Goal: Transaction & Acquisition: Obtain resource

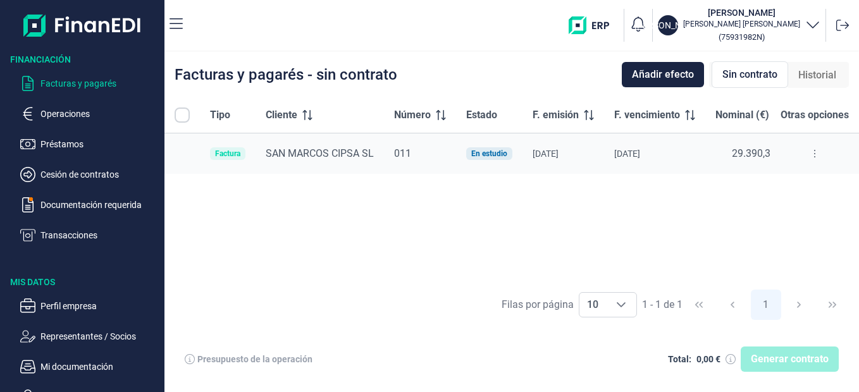
click at [642, 104] on div "Facturas y pagarés - sin contrato Añadir efecto Sin contrato Historial Tipo Cli…" at bounding box center [511, 222] width 694 height 340
click at [118, 200] on p "Documentación requerida" at bounding box center [99, 204] width 119 height 15
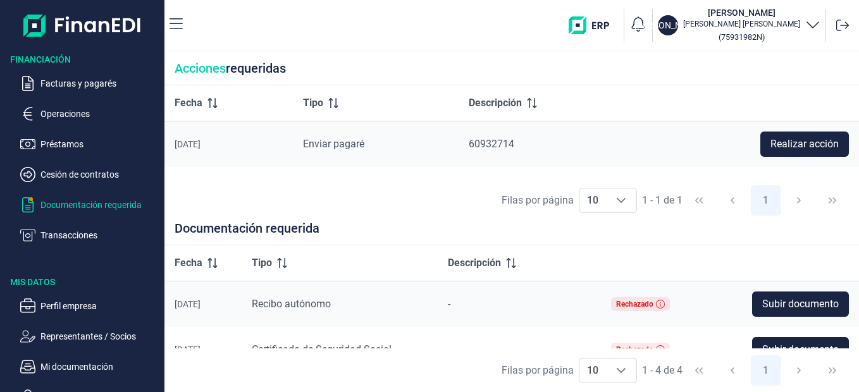
click at [309, 300] on span "Recibo autónomo" at bounding box center [291, 304] width 79 height 12
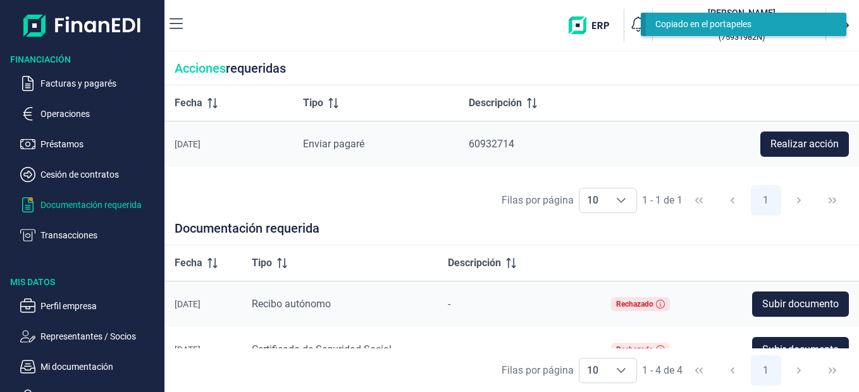
click at [309, 300] on span "Recibo autónomo" at bounding box center [291, 304] width 79 height 12
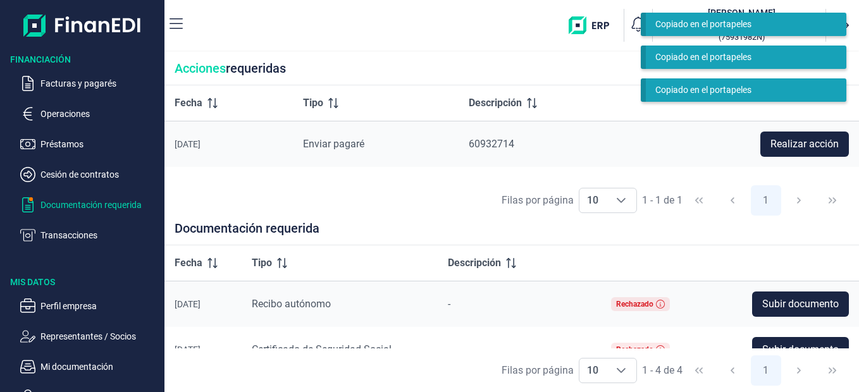
click at [482, 293] on td "-" at bounding box center [519, 304] width 163 height 46
click at [541, 206] on div "Filas por página" at bounding box center [537, 200] width 72 height 15
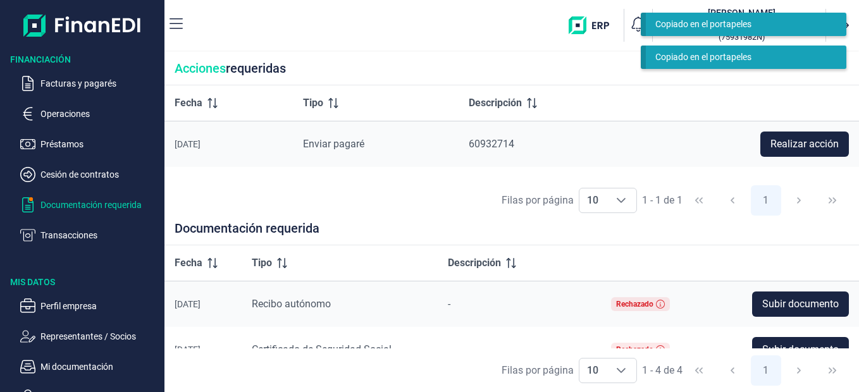
click at [856, 196] on div "Filas por página 10 10 10 1 - 1 de 1 1" at bounding box center [511, 200] width 694 height 44
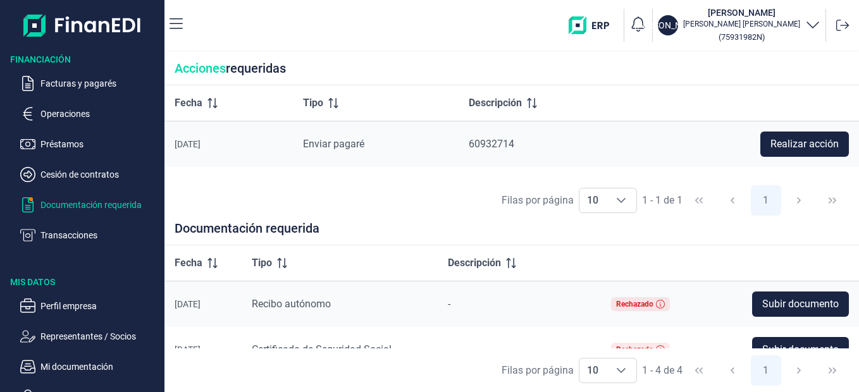
click at [856, 178] on div "Fecha Tipo Descripción [DATE] Enviar pagaré 60932714 Realizar acción" at bounding box center [511, 131] width 694 height 93
click at [788, 303] on span "Subir documento" at bounding box center [800, 304] width 77 height 15
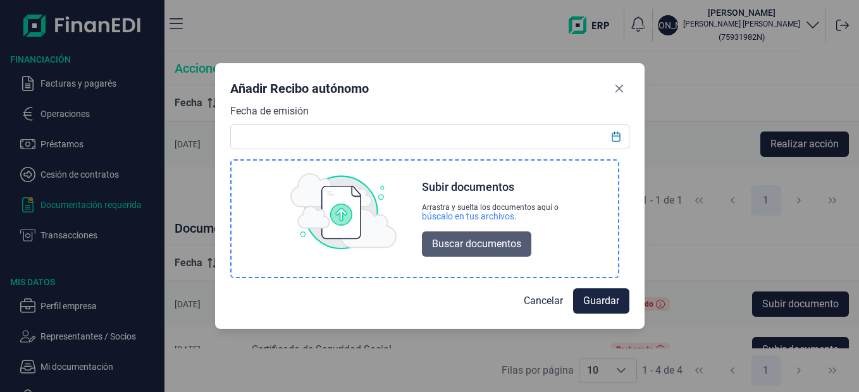
click at [479, 247] on span "Buscar documentos" at bounding box center [476, 243] width 89 height 15
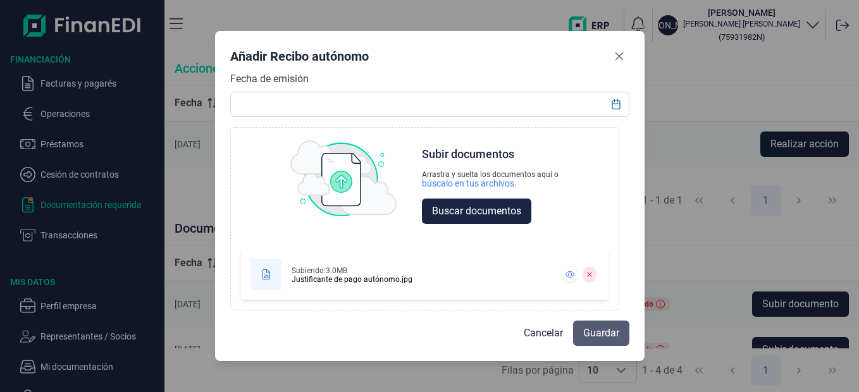
click at [590, 329] on span "Guardar" at bounding box center [601, 333] width 36 height 15
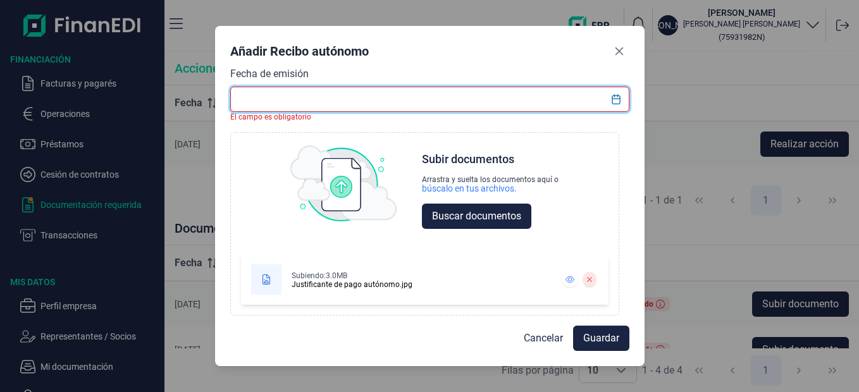
click at [465, 102] on input "text" at bounding box center [429, 99] width 399 height 25
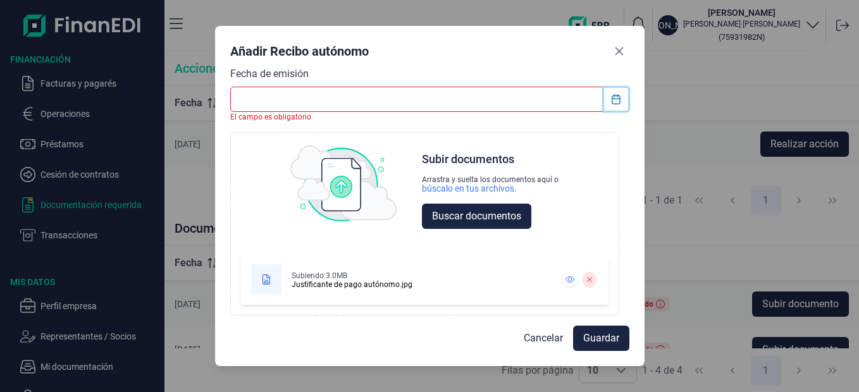
click at [608, 102] on button "Choose Date" at bounding box center [616, 99] width 24 height 23
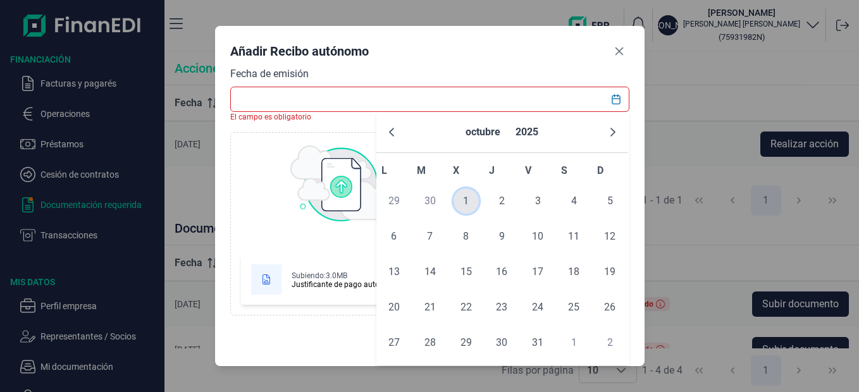
click at [463, 201] on span "1" at bounding box center [465, 200] width 25 height 25
type input "[DATE]"
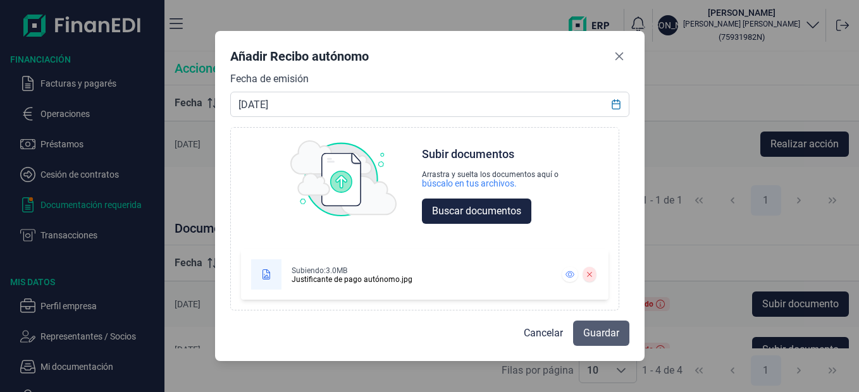
click at [589, 343] on button "Guardar" at bounding box center [601, 333] width 56 height 25
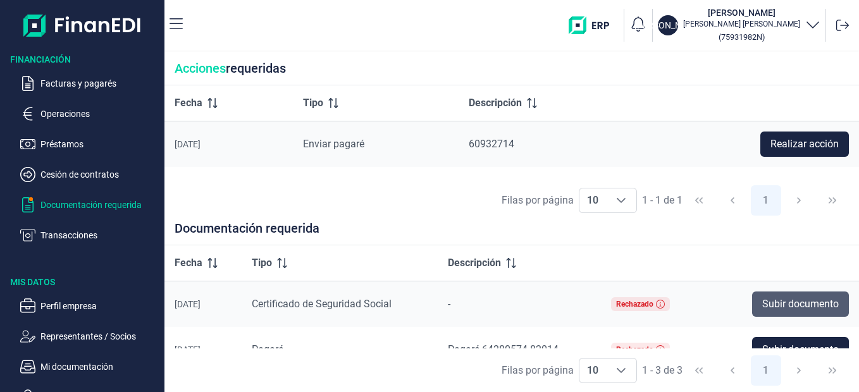
click at [787, 309] on span "Subir documento" at bounding box center [800, 304] width 77 height 15
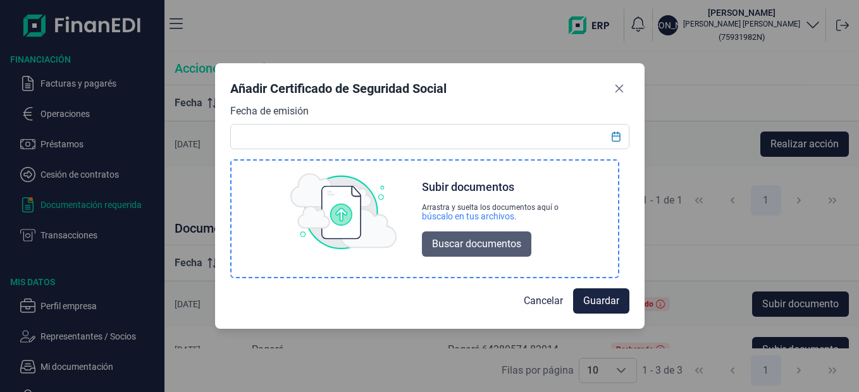
click at [491, 249] on span "Buscar documentos" at bounding box center [476, 243] width 89 height 15
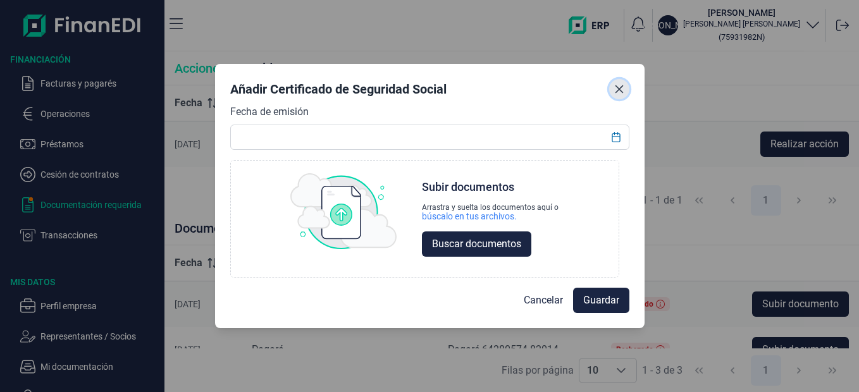
click at [614, 85] on icon "Close" at bounding box center [619, 89] width 10 height 10
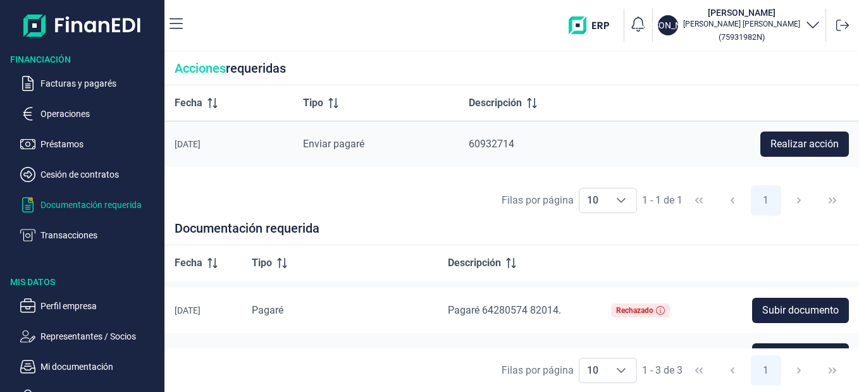
scroll to position [37, 0]
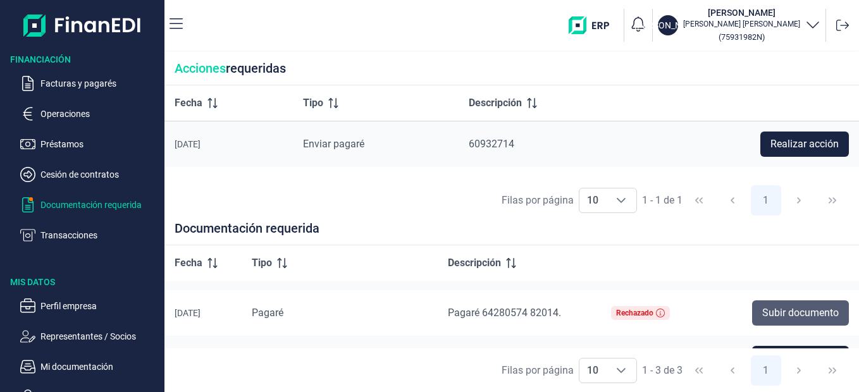
click at [776, 315] on span "Subir documento" at bounding box center [800, 312] width 77 height 15
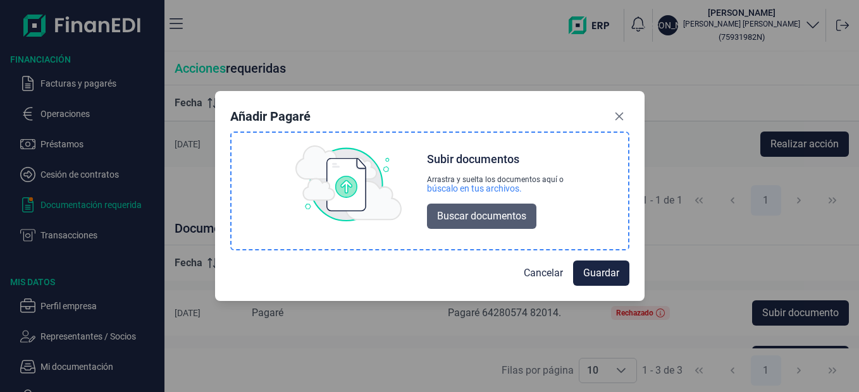
click at [515, 211] on span "Buscar documentos" at bounding box center [481, 216] width 89 height 15
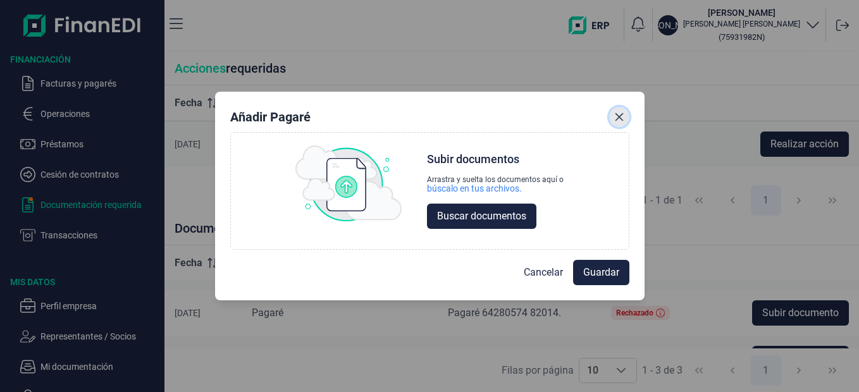
click at [616, 116] on icon "Close" at bounding box center [619, 117] width 10 height 10
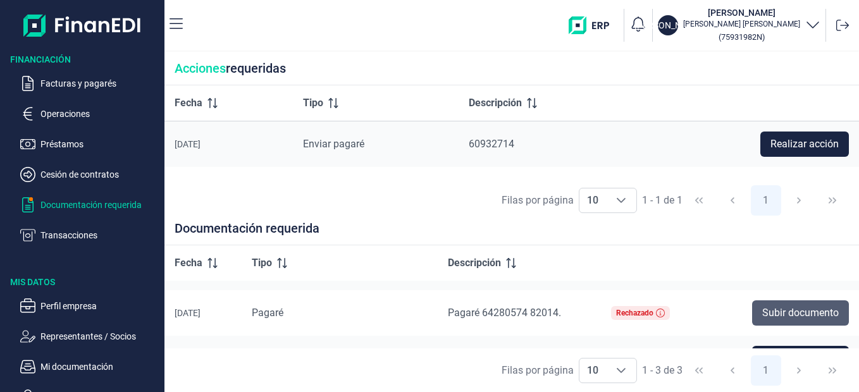
click at [804, 305] on span "Subir documento" at bounding box center [800, 312] width 77 height 15
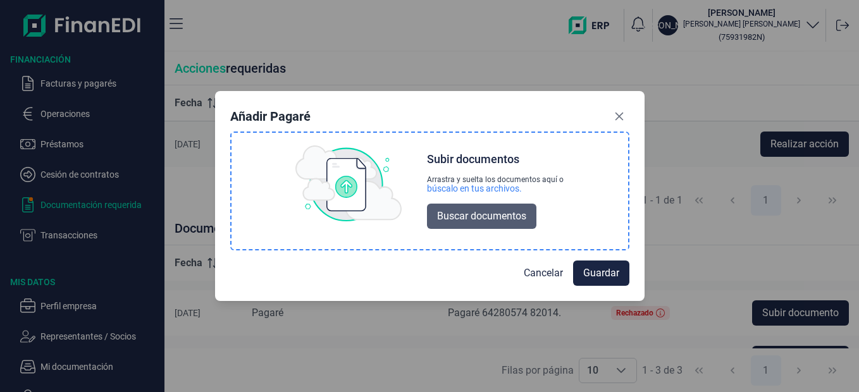
click at [508, 222] on span "Buscar documentos" at bounding box center [481, 216] width 89 height 15
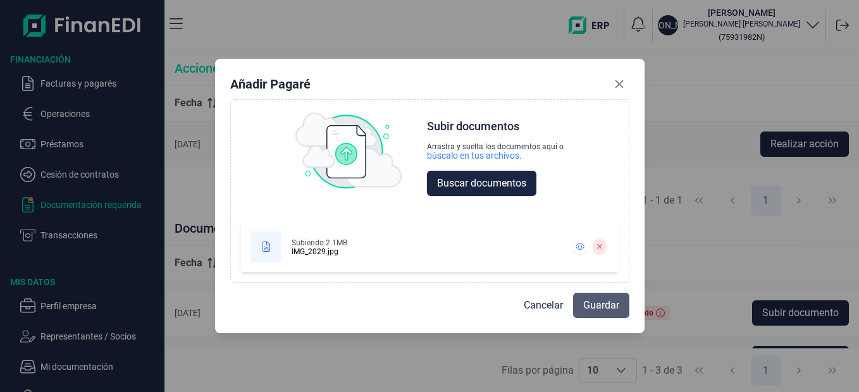
click at [605, 313] on button "Guardar" at bounding box center [601, 305] width 56 height 25
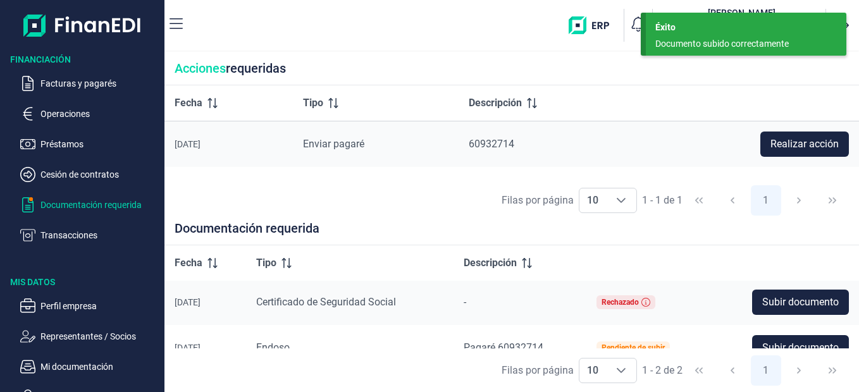
scroll to position [0, 0]
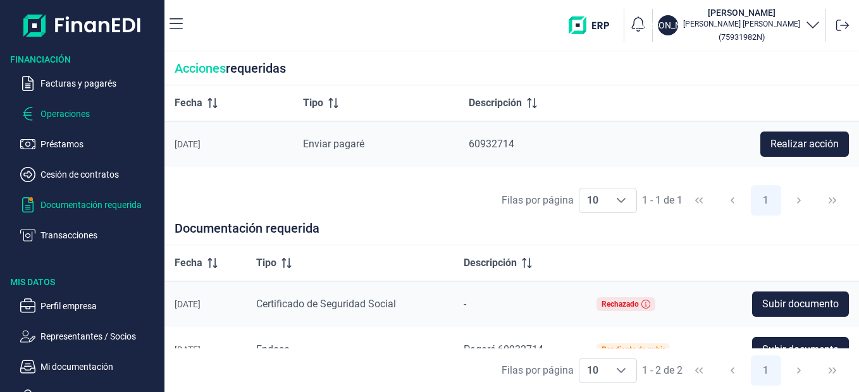
click at [75, 113] on p "Operaciones" at bounding box center [99, 113] width 119 height 15
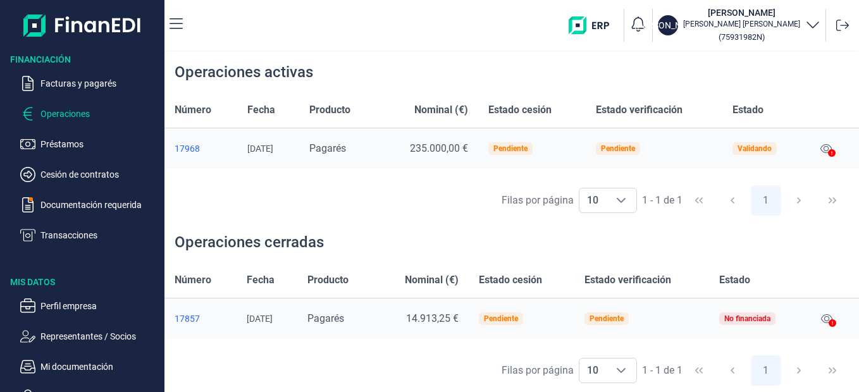
click at [830, 322] on icon at bounding box center [832, 323] width 8 height 8
click at [826, 316] on icon at bounding box center [826, 319] width 11 height 10
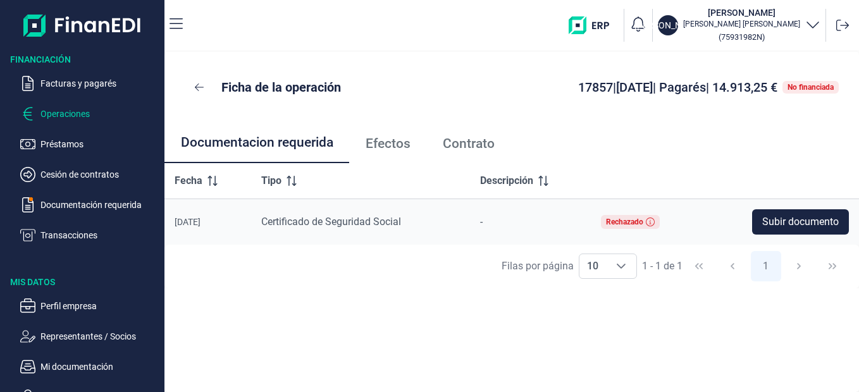
click at [47, 116] on p "Operaciones" at bounding box center [99, 113] width 119 height 15
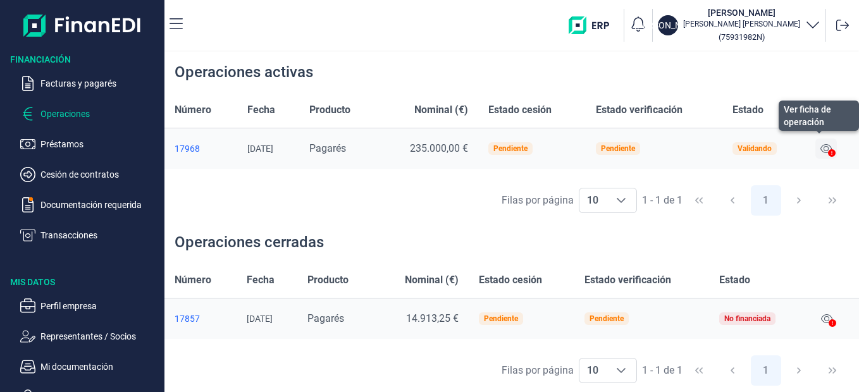
click at [828, 150] on icon at bounding box center [825, 148] width 11 height 9
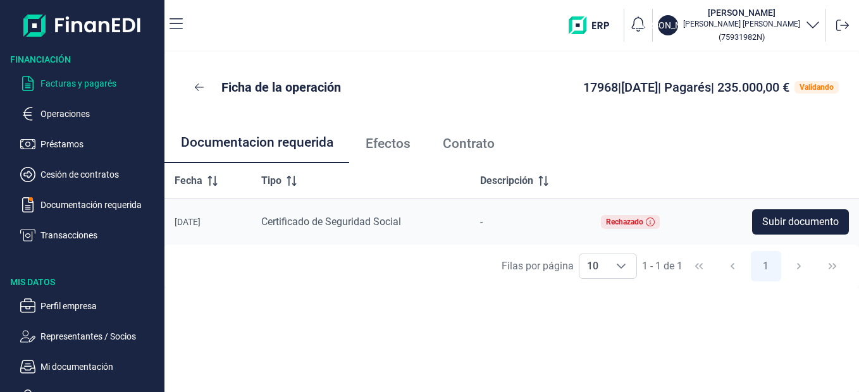
click at [70, 82] on p "Facturas y pagarés" at bounding box center [99, 83] width 119 height 15
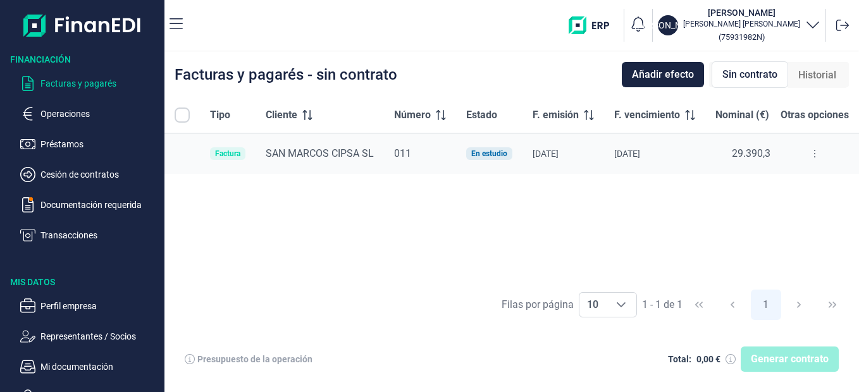
click at [814, 150] on icon at bounding box center [814, 154] width 3 height 10
click at [797, 183] on span "Ver detalle de la factura" at bounding box center [769, 185] width 92 height 13
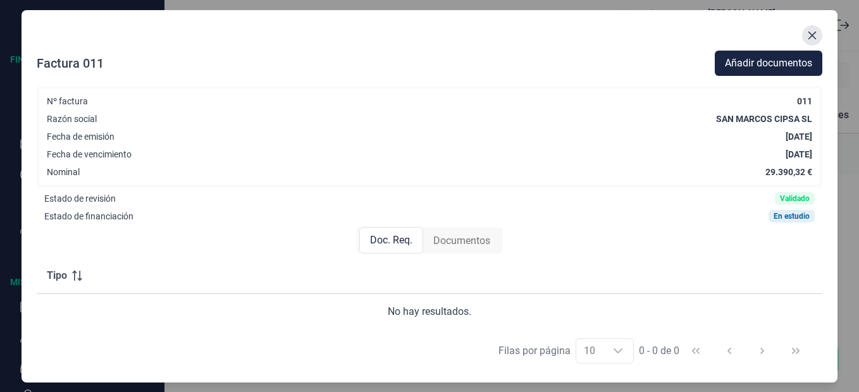
click at [812, 32] on icon "Close" at bounding box center [812, 35] width 10 height 10
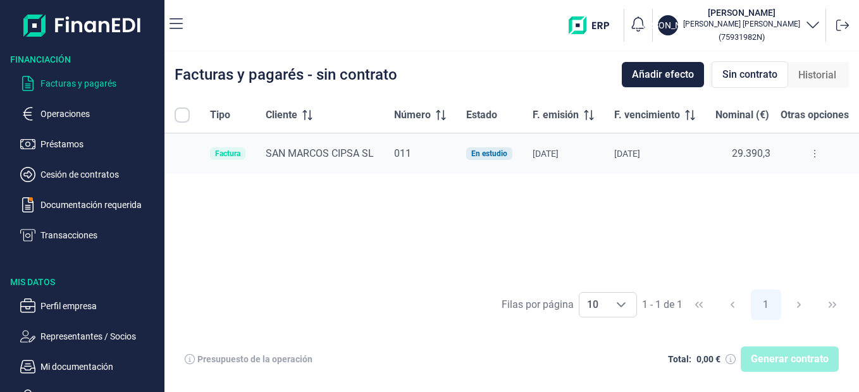
click at [102, 82] on p "Facturas y pagarés" at bounding box center [99, 83] width 119 height 15
click at [83, 168] on p "Cesión de contratos" at bounding box center [99, 174] width 119 height 15
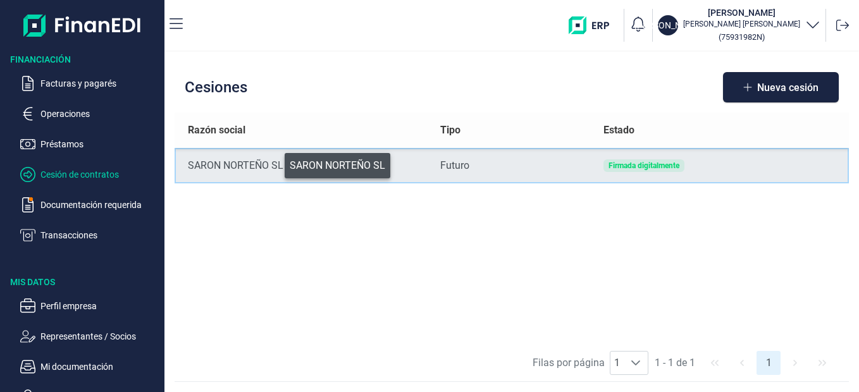
click at [276, 163] on div "SARON NORTEÑO SL" at bounding box center [303, 165] width 231 height 15
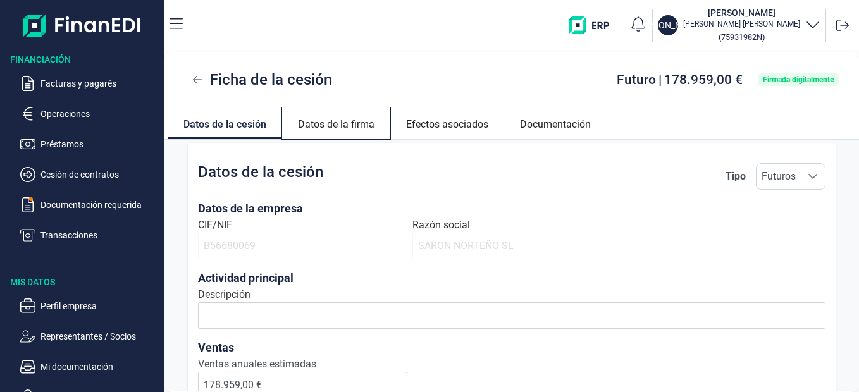
click at [367, 127] on link "Datos de la firma" at bounding box center [336, 122] width 108 height 30
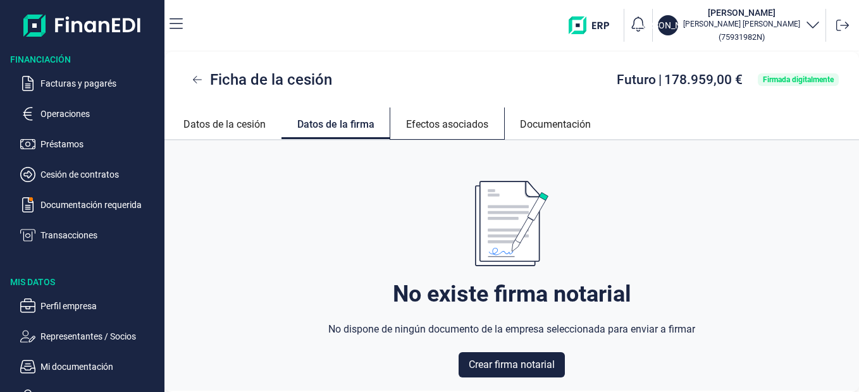
click at [429, 114] on link "Efectos asociados" at bounding box center [447, 122] width 114 height 30
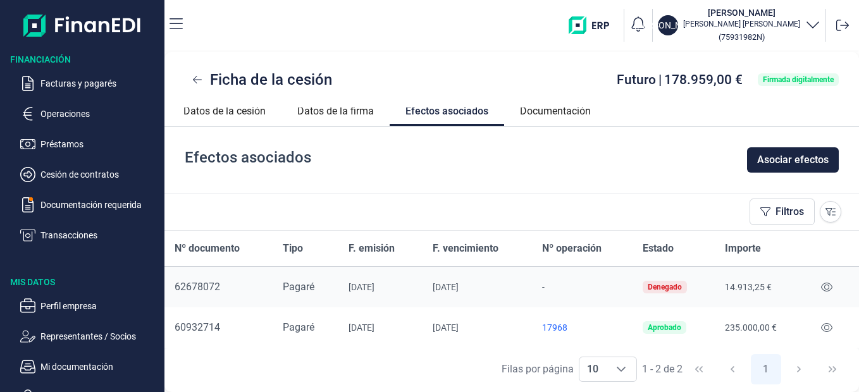
scroll to position [14, 0]
click at [556, 113] on link "Documentación" at bounding box center [555, 109] width 102 height 30
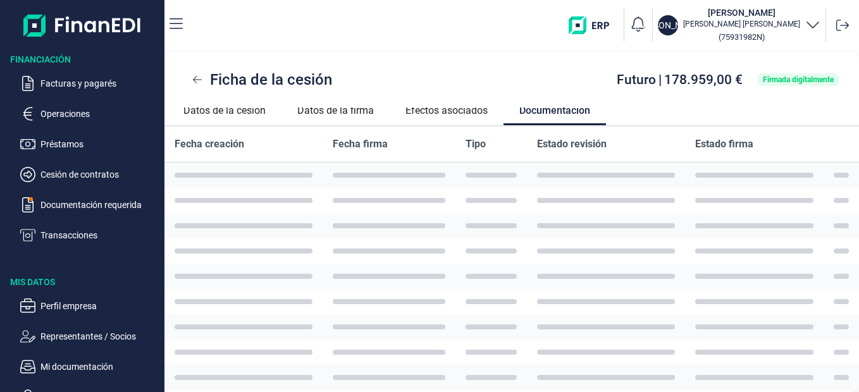
scroll to position [0, 0]
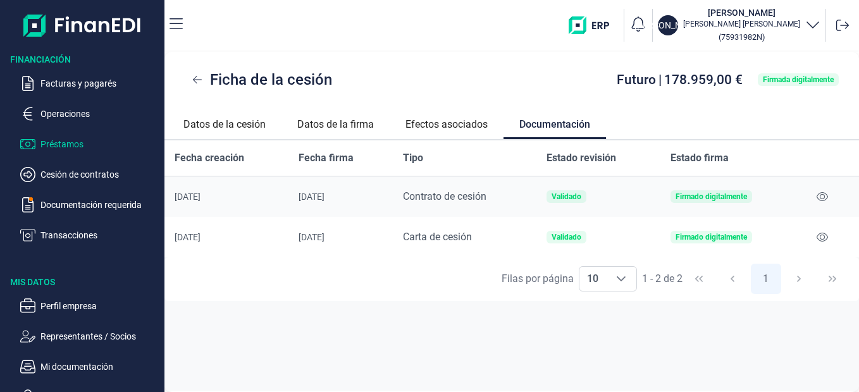
click at [61, 140] on p "Préstamos" at bounding box center [99, 144] width 119 height 15
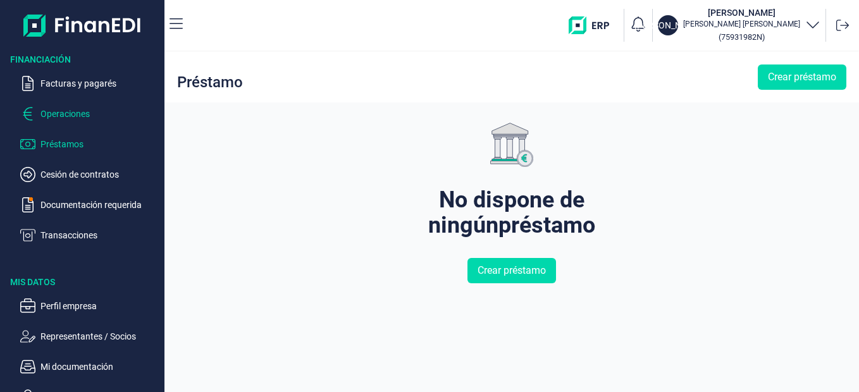
click at [71, 113] on p "Operaciones" at bounding box center [99, 113] width 119 height 15
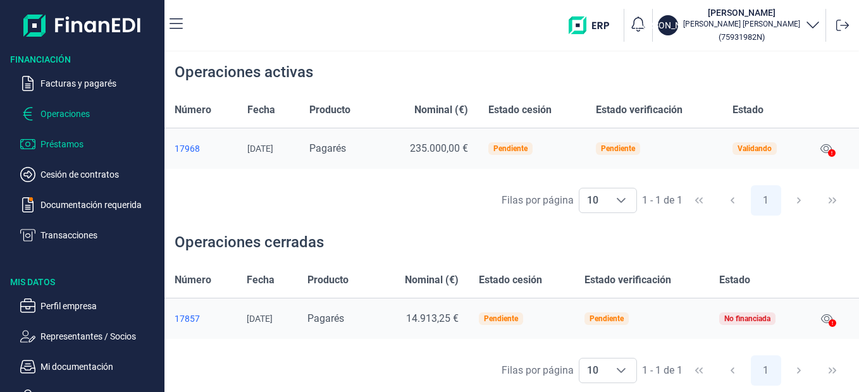
click at [62, 147] on p "Préstamos" at bounding box center [99, 144] width 119 height 15
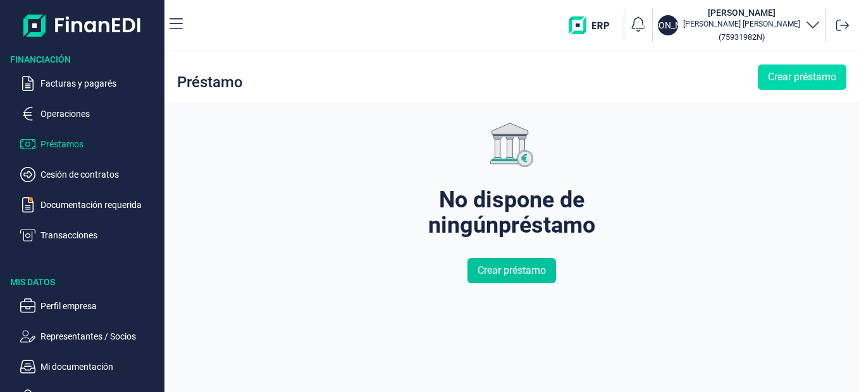
click at [517, 283] on button "Crear préstamo" at bounding box center [511, 270] width 89 height 25
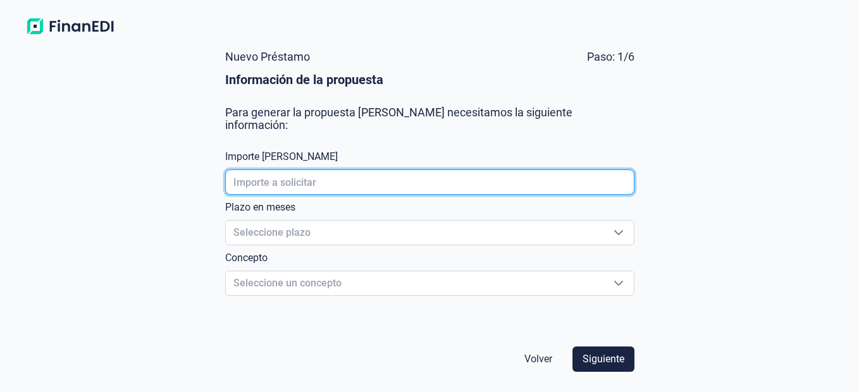
click at [479, 175] on input "text" at bounding box center [429, 181] width 409 height 25
type input "35.000,00 €"
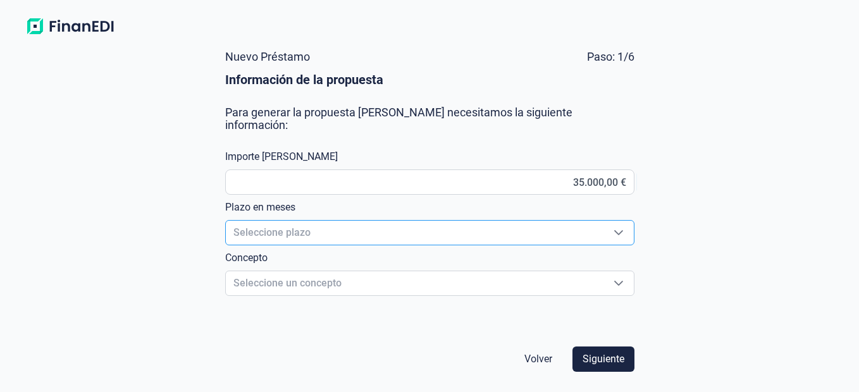
click at [462, 224] on span "Seleccione plazo" at bounding box center [414, 233] width 377 height 24
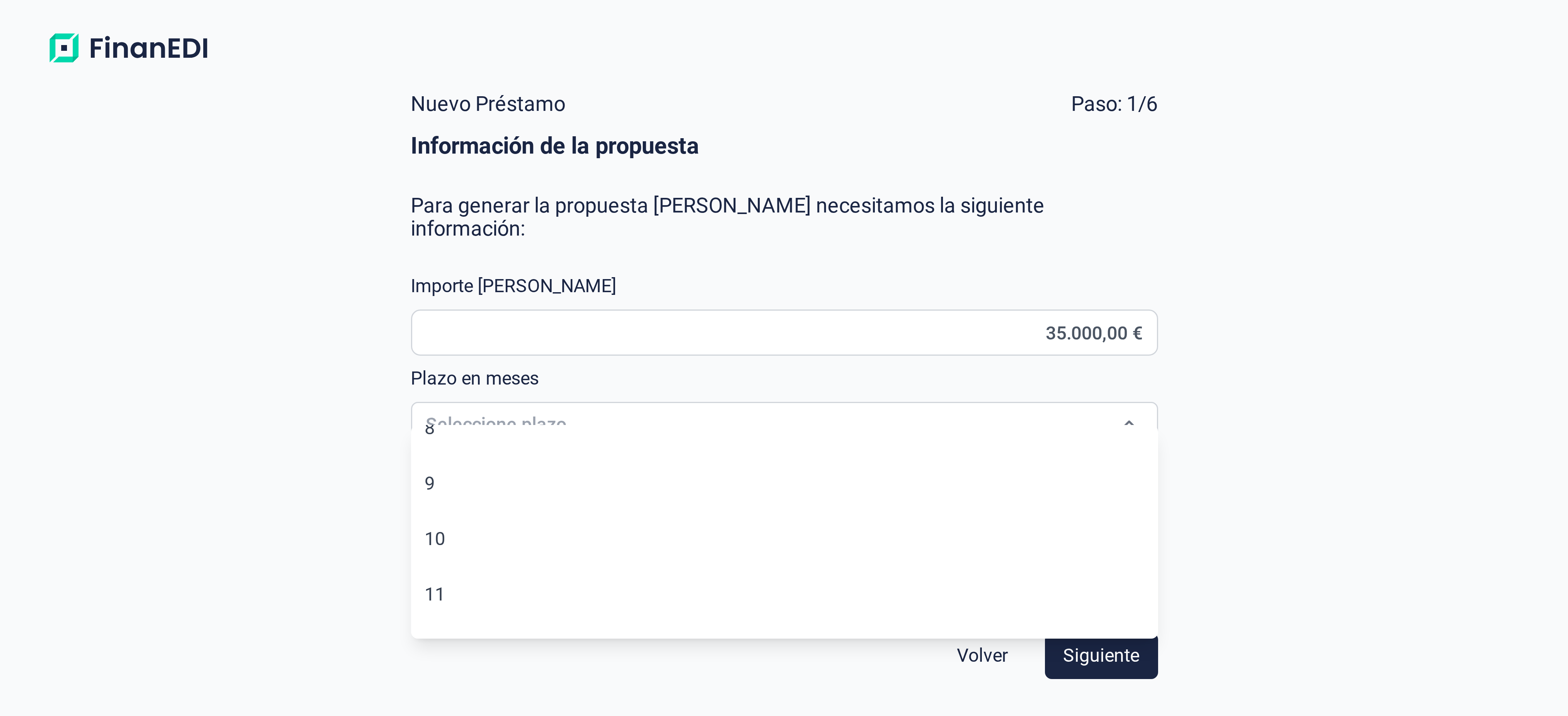
scroll to position [150, 0]
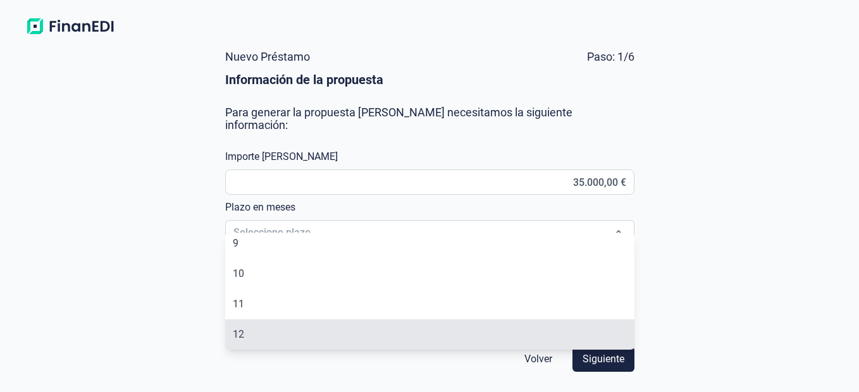
click at [407, 340] on li "12" at bounding box center [429, 334] width 409 height 30
type input "12"
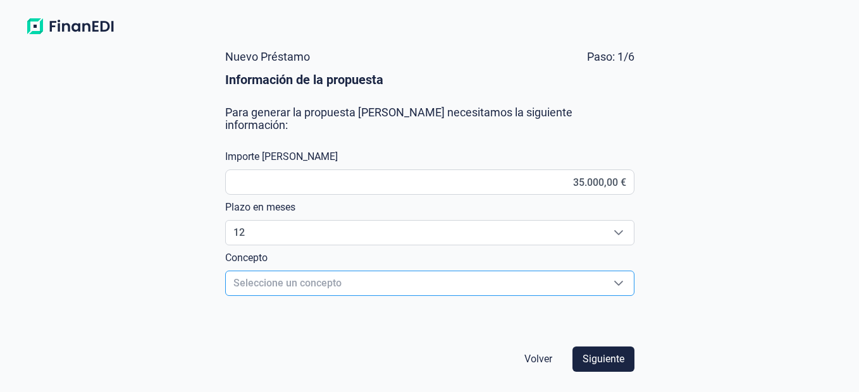
click at [393, 272] on span "Seleccione un concepto" at bounding box center [414, 283] width 377 height 24
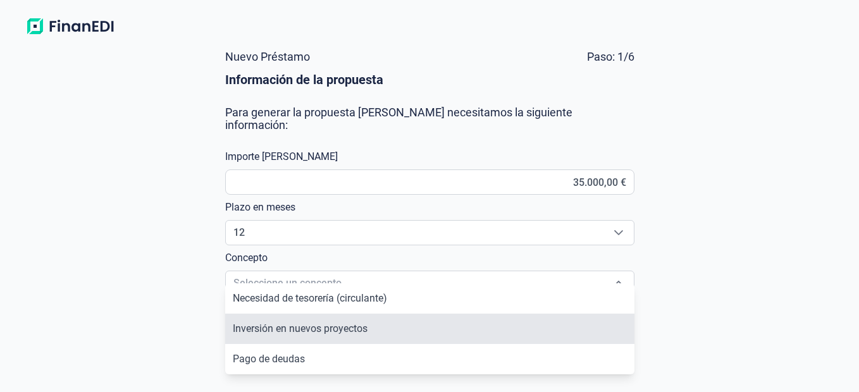
click at [378, 328] on li "Inversión en nuevos proyectos" at bounding box center [429, 329] width 409 height 30
type input "Inversión en nuevos proyectos"
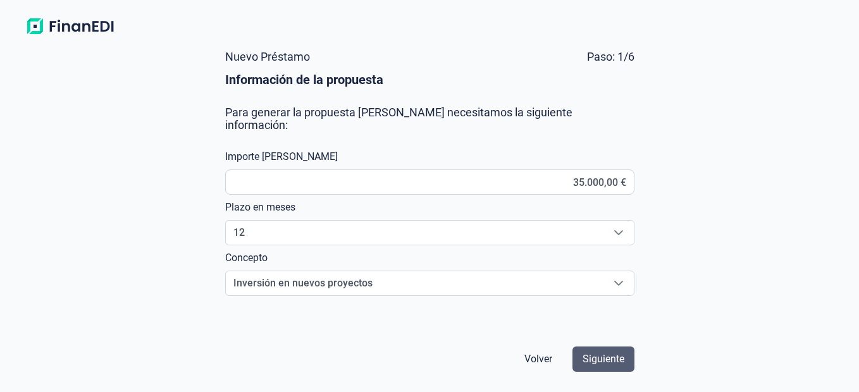
click at [616, 357] on span "Siguiente" at bounding box center [603, 359] width 42 height 15
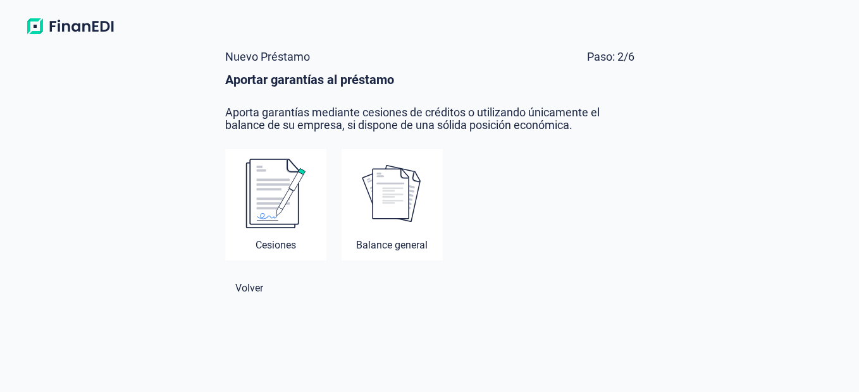
click at [267, 208] on img at bounding box center [275, 193] width 61 height 71
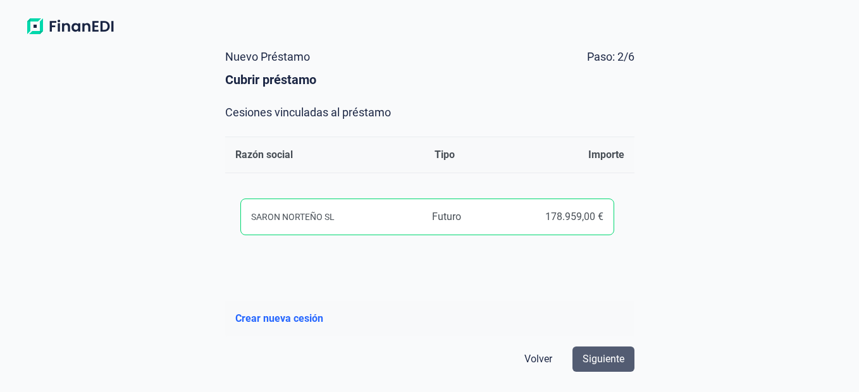
click at [603, 362] on span "Siguiente" at bounding box center [603, 359] width 42 height 15
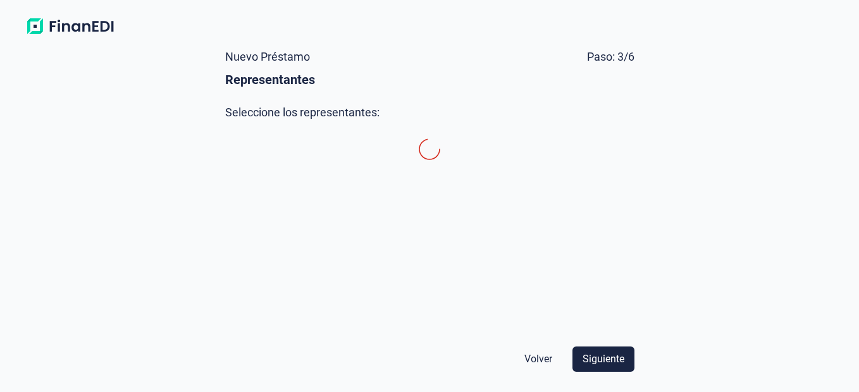
click at [603, 362] on span "Siguiente" at bounding box center [603, 359] width 42 height 15
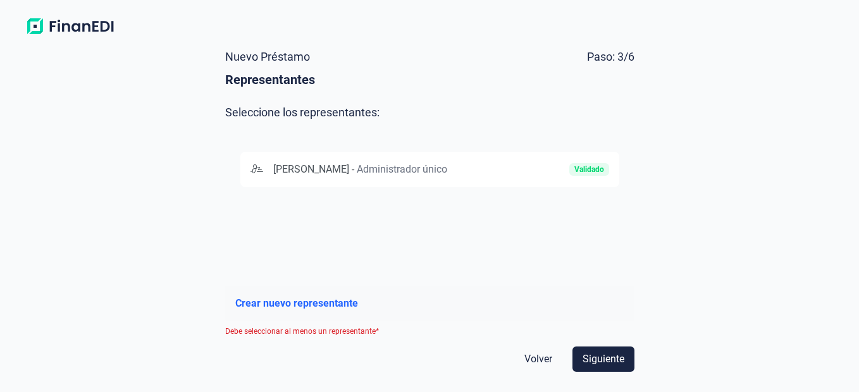
click at [554, 160] on div "[PERSON_NAME] - Administrador único Validado" at bounding box center [429, 169] width 379 height 35
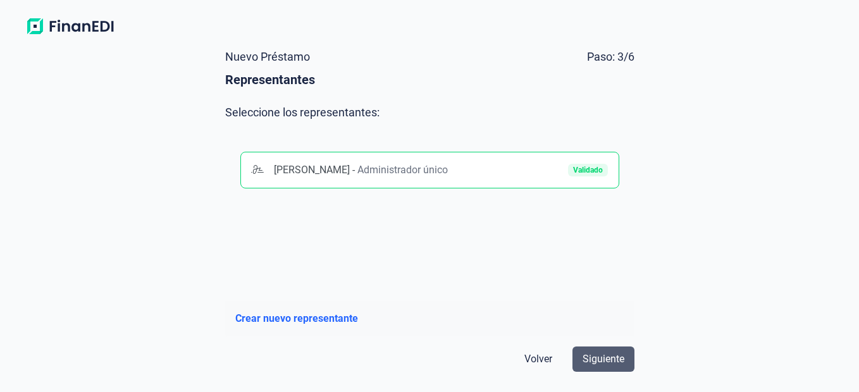
click at [626, 364] on button "Siguiente" at bounding box center [603, 359] width 62 height 25
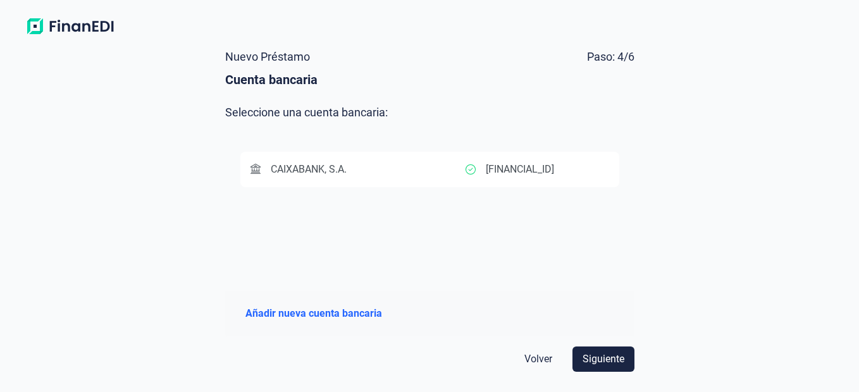
click at [545, 165] on p "[FINANCIAL_ID]" at bounding box center [520, 169] width 68 height 15
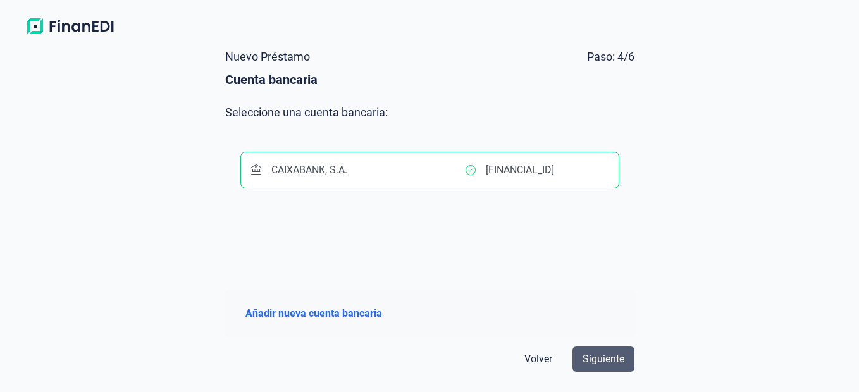
click at [599, 359] on span "Siguiente" at bounding box center [603, 359] width 42 height 15
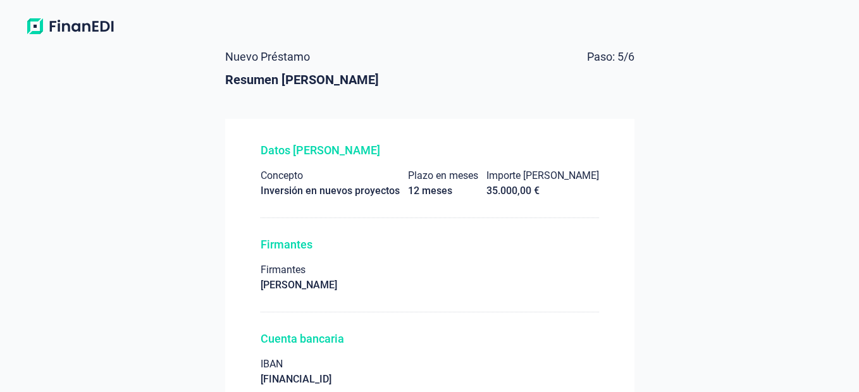
click at [858, 312] on html "Nuevo Préstamo Paso: 5/6 Resumen [PERSON_NAME] Datos [PERSON_NAME] Concepto Inv…" at bounding box center [429, 196] width 859 height 392
click at [858, 362] on html "Nuevo Préstamo Paso: 5/6 Resumen [PERSON_NAME] Datos [PERSON_NAME] Concepto Inv…" at bounding box center [429, 196] width 859 height 392
drag, startPoint x: 858, startPoint y: 362, endPoint x: 841, endPoint y: 367, distance: 18.0
click at [841, 367] on div "Nuevo Préstamo Paso: 5/6 Resumen [PERSON_NAME] Datos [PERSON_NAME] Concepto Inv…" at bounding box center [429, 216] width 859 height 352
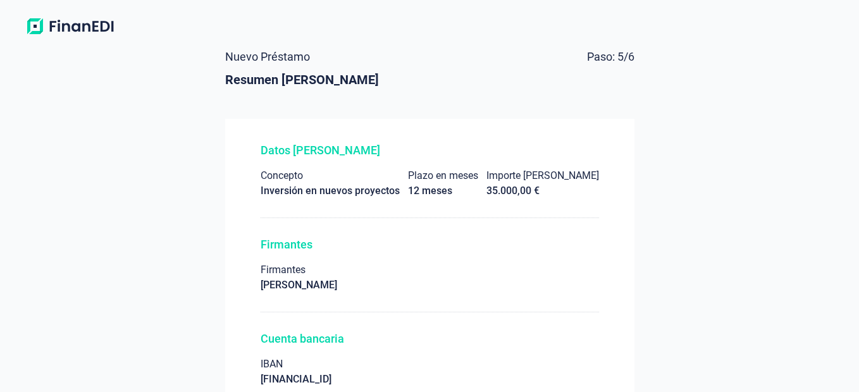
click at [541, 329] on div "Datos [PERSON_NAME] Concepto Inversión en nuevos proyectos Plazo en meses 12 me…" at bounding box center [429, 275] width 409 height 313
drag, startPoint x: 541, startPoint y: 329, endPoint x: 555, endPoint y: 331, distance: 13.5
click at [555, 331] on div "Datos [PERSON_NAME] Concepto Inversión en nuevos proyectos Plazo en meses 12 me…" at bounding box center [429, 275] width 409 height 313
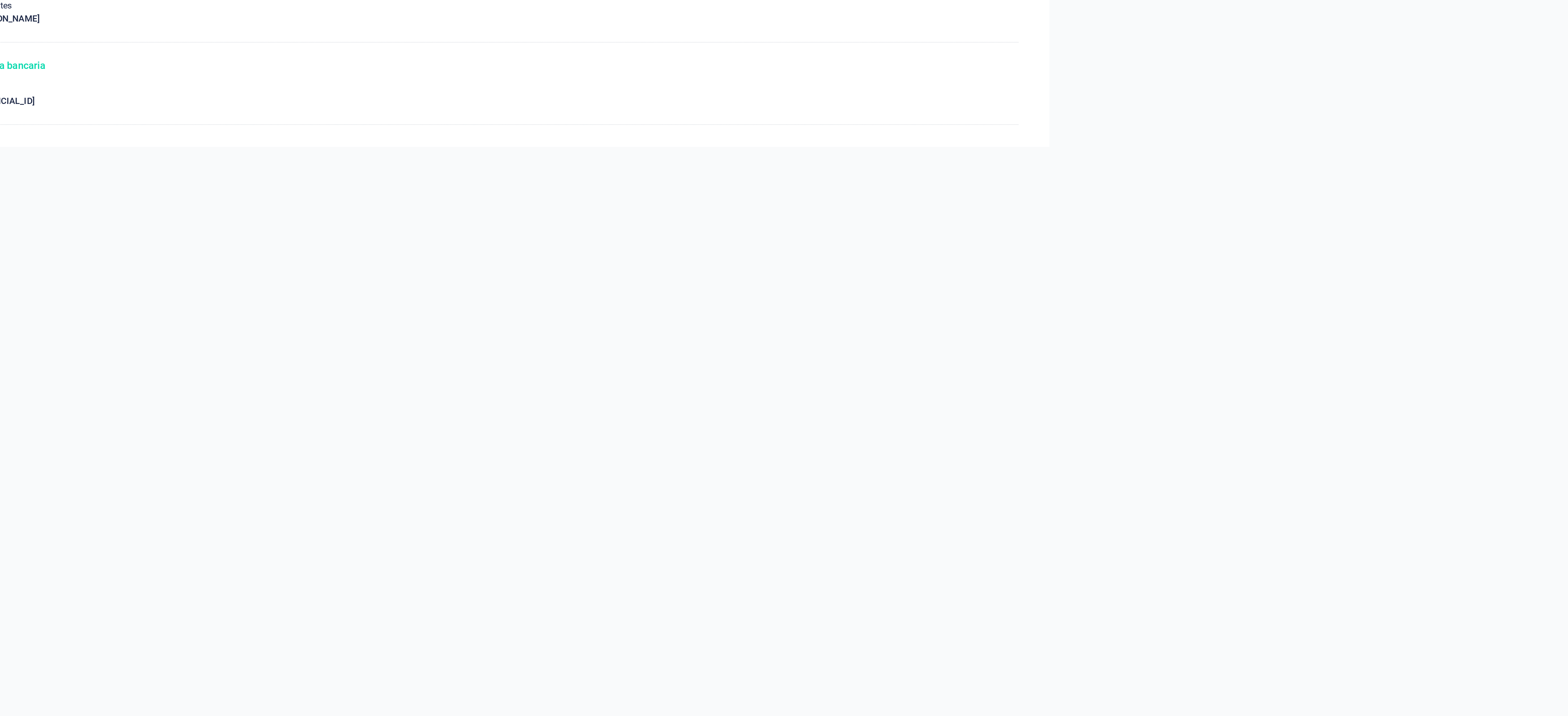
drag, startPoint x: 1426, startPoint y: 442, endPoint x: 1413, endPoint y: 523, distance: 82.0
click at [522, 238] on div "Nuevo Préstamo Paso: 5/6 Resumen [PERSON_NAME] Datos [PERSON_NAME] Concepto Inv…" at bounding box center [784, 370] width 1568 height 692
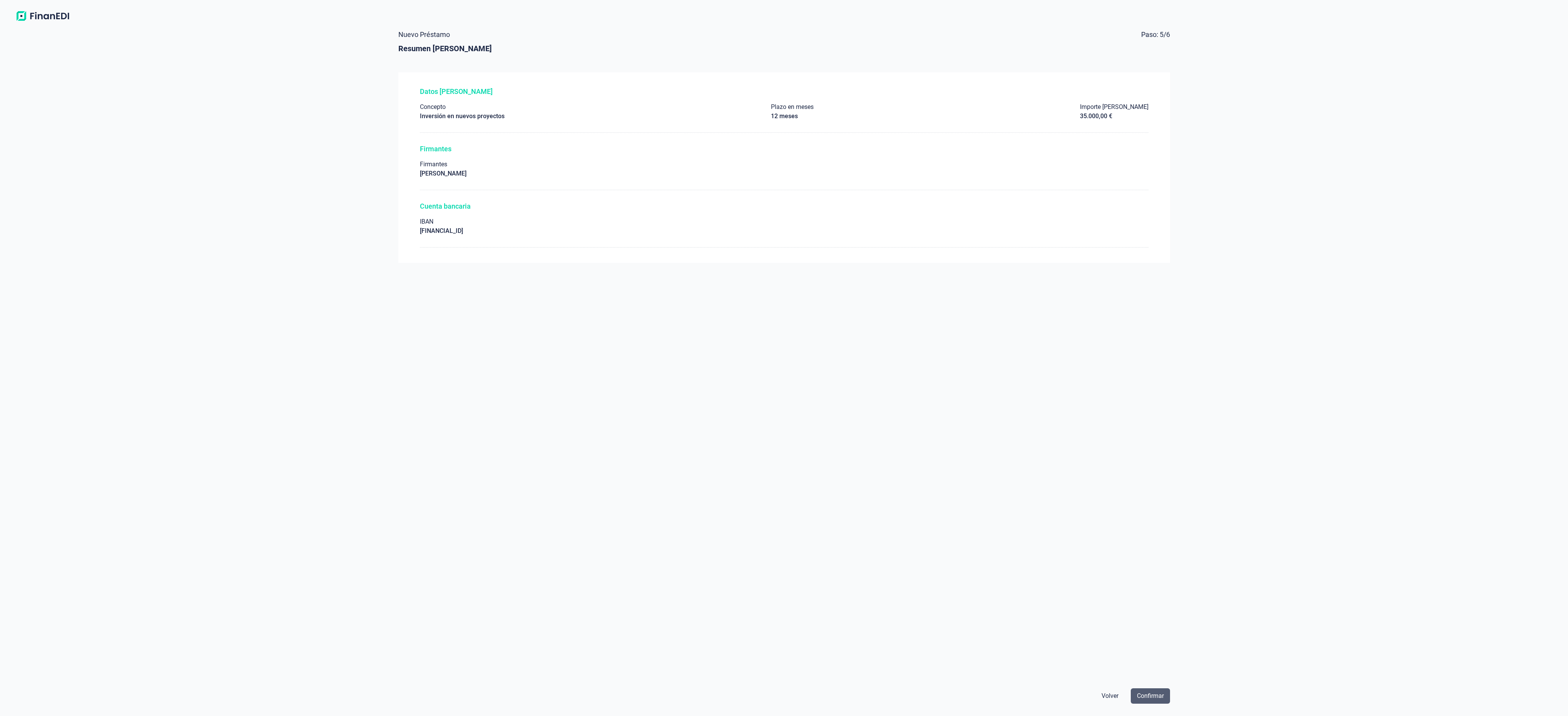
click at [522, 238] on span "Confirmar" at bounding box center [1150, 696] width 27 height 9
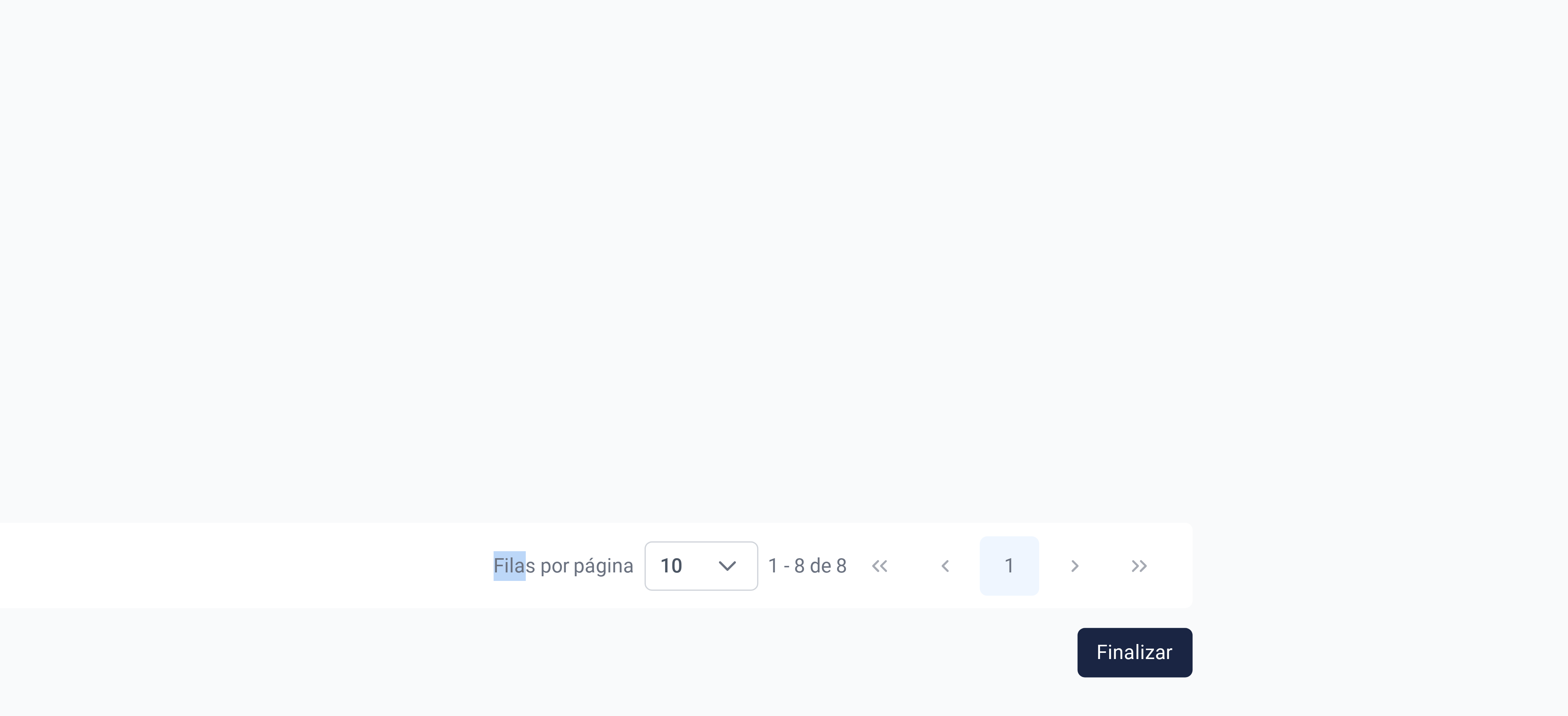
drag, startPoint x: 961, startPoint y: 625, endPoint x: 960, endPoint y: 662, distance: 37.0
click at [522, 238] on div "Tipo IVA Modelo 303 - Autoliquidación Pendiente de subir Avance cuentas anuales…" at bounding box center [784, 404] width 772 height 555
drag, startPoint x: 1092, startPoint y: 583, endPoint x: 1076, endPoint y: 656, distance: 74.7
click at [522, 238] on div "Tipo IVA Modelo 303 - Autoliquidación Pendiente de subir Avance cuentas anuales…" at bounding box center [784, 404] width 772 height 555
click at [522, 238] on div "Tipo IVA Modelo 303 - Autoliquidación Pendiente de subir Avance cuentas anuales…" at bounding box center [784, 391] width 772 height 529
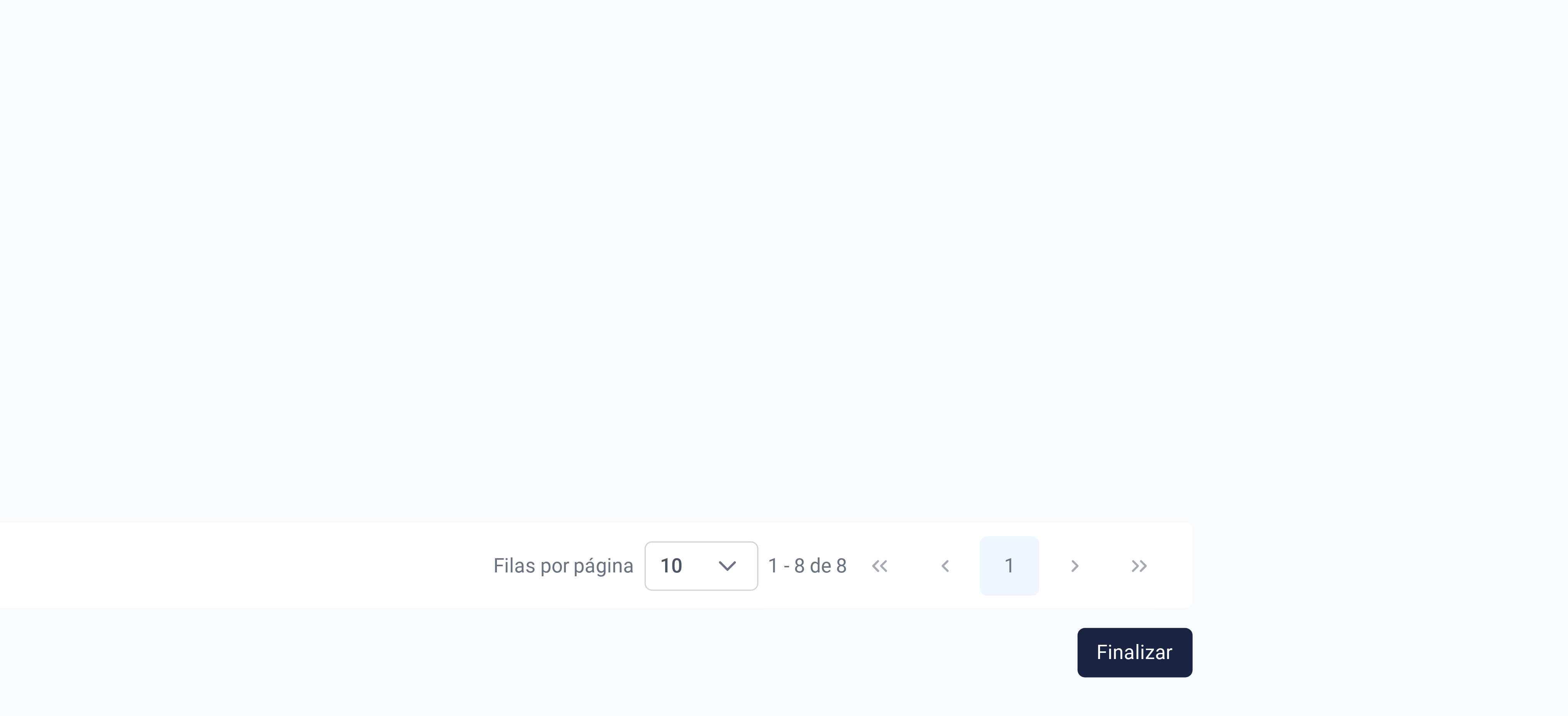
click at [522, 238] on div "Tipo IVA Modelo 303 - Autoliquidación Pendiente de subir Avance cuentas anuales…" at bounding box center [784, 391] width 772 height 529
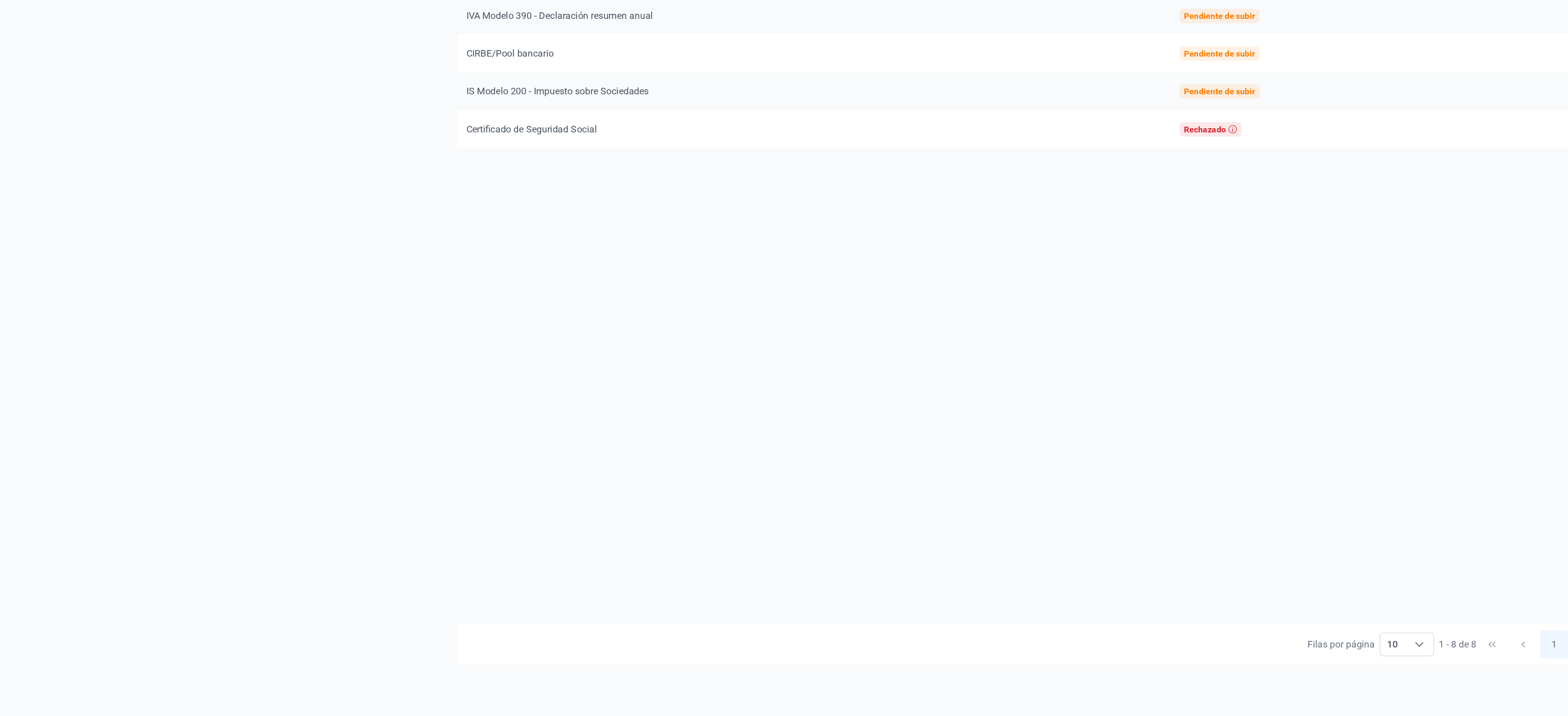
drag, startPoint x: 1007, startPoint y: 572, endPoint x: 895, endPoint y: 623, distance: 123.1
click at [522, 238] on div "Tipo IVA Modelo 303 - Autoliquidación Pendiente de subir Avance cuentas anuales…" at bounding box center [784, 391] width 772 height 529
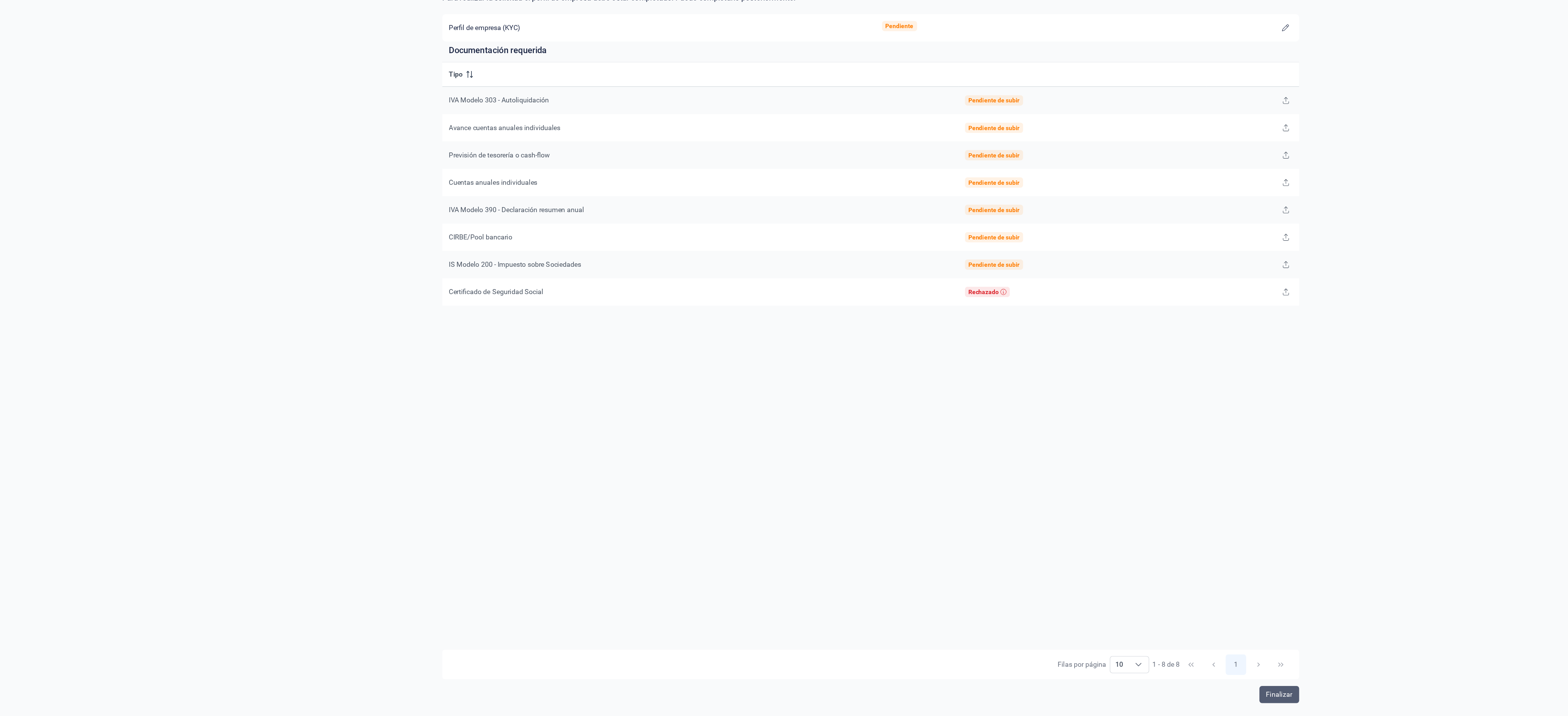
click at [522, 238] on span "Finalizar" at bounding box center [1152, 696] width 24 height 9
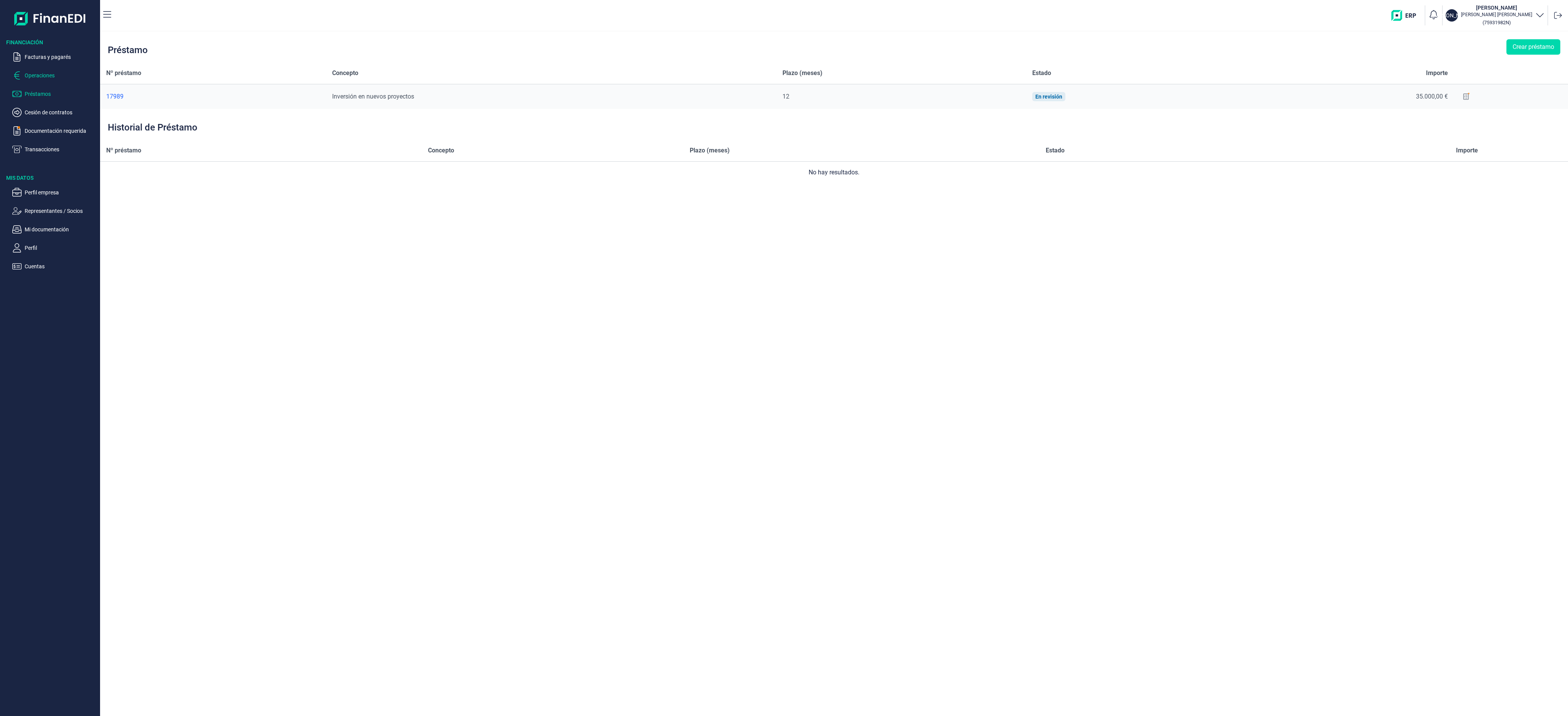
click at [45, 71] on p "Operaciones" at bounding box center [60, 75] width 72 height 9
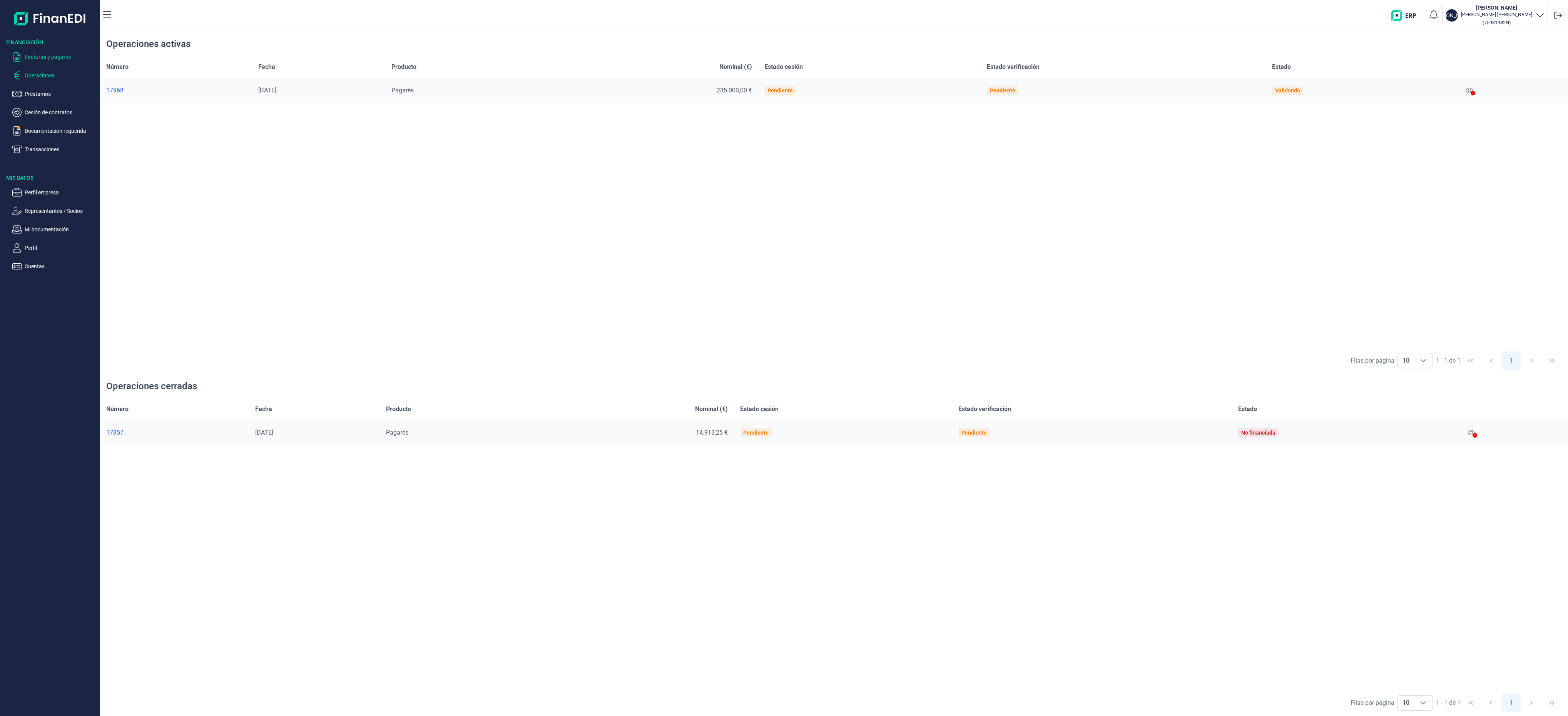
click at [60, 59] on p "Facturas y pagarés" at bounding box center [60, 57] width 72 height 9
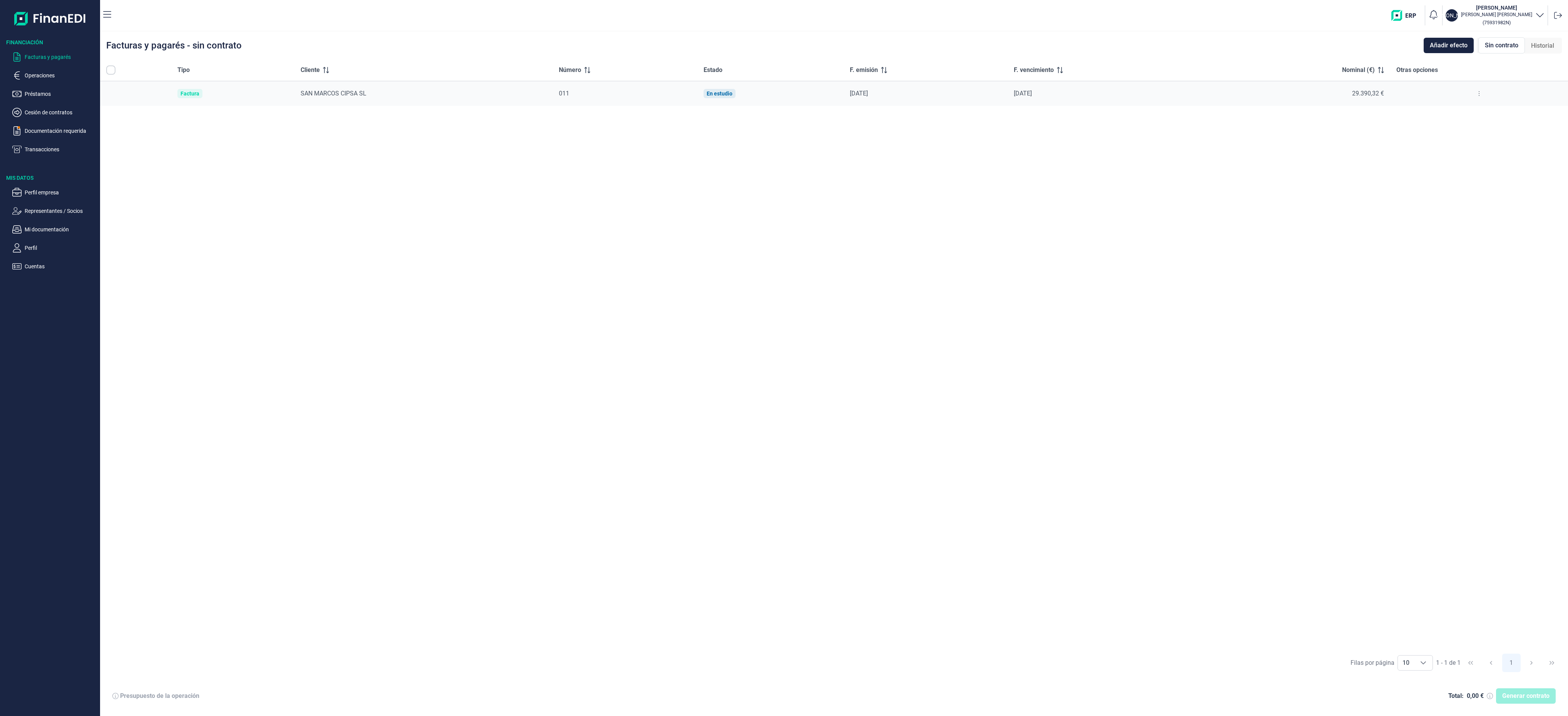
click at [346, 90] on span "SAN MARCOS CIPSA SL" at bounding box center [334, 93] width 66 height 7
click at [1438, 47] on span "Añadir efecto" at bounding box center [1449, 45] width 38 height 9
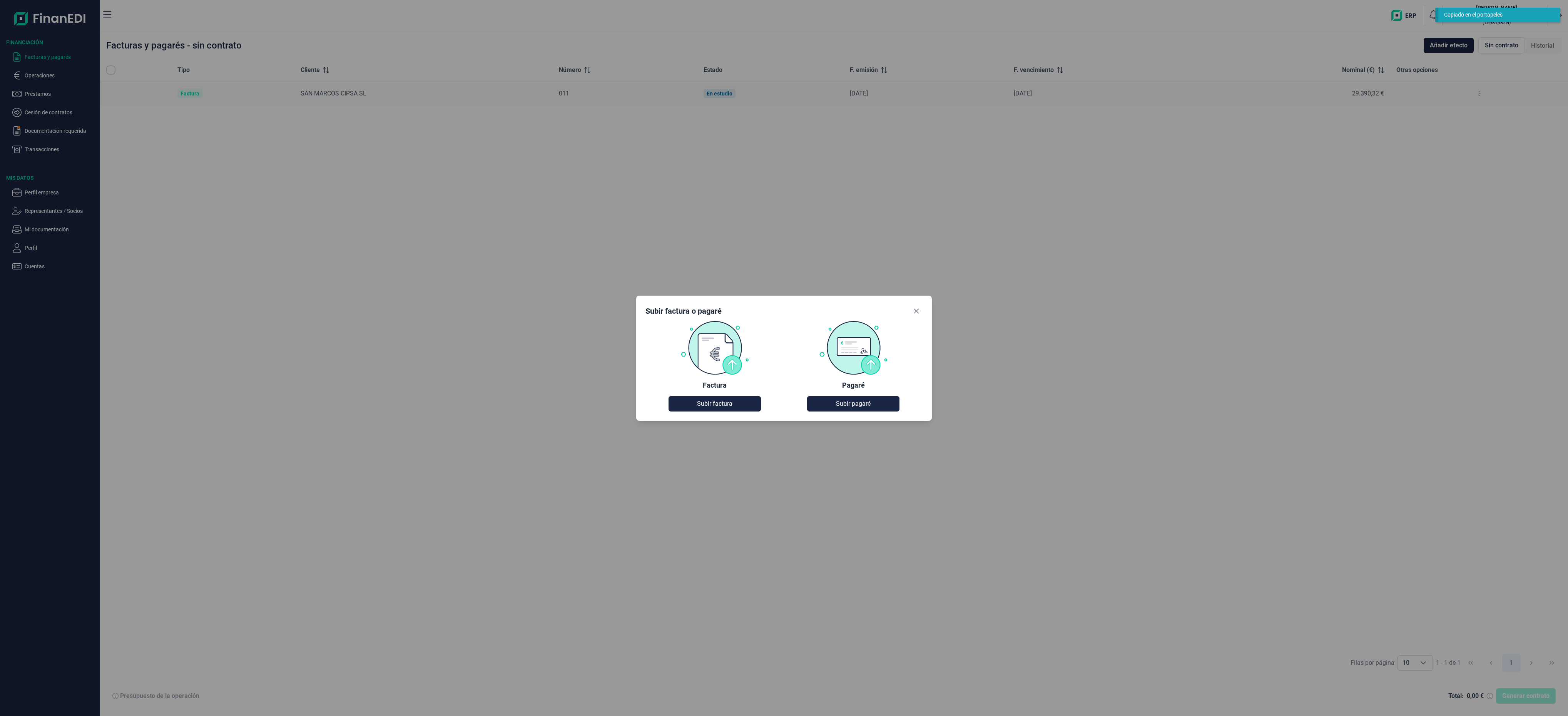
click at [850, 346] on img at bounding box center [853, 347] width 69 height 54
click at [857, 401] on span "Subir pagaré" at bounding box center [853, 404] width 35 height 9
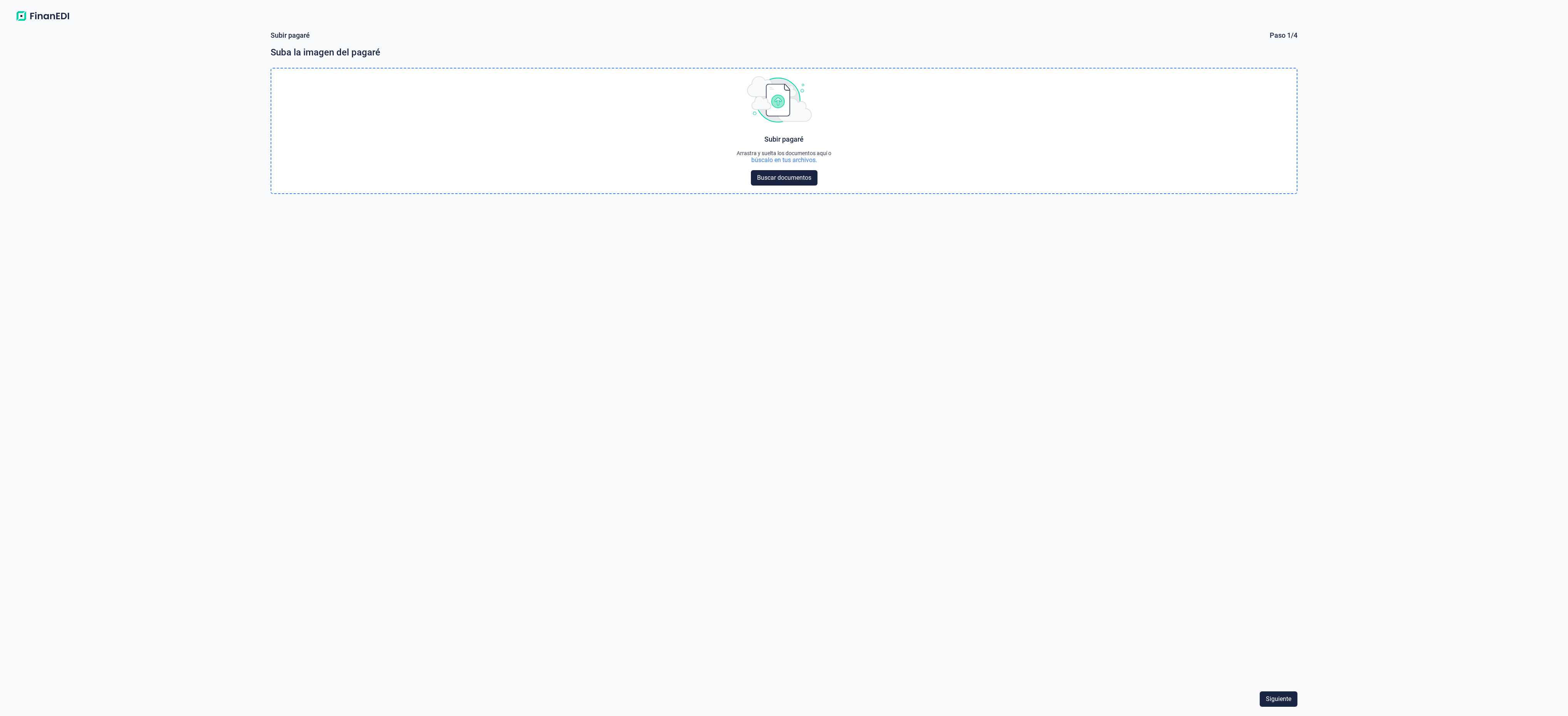
click at [799, 167] on div "Subir pagaré Arrastra y suelta los documentos aquí o búscalo en tus archivos. B…" at bounding box center [784, 160] width 95 height 51
click at [805, 167] on div "Subir pagaré Arrastra y suelta los documentos aquí o búscalo en tus archivos. B…" at bounding box center [784, 160] width 95 height 51
click at [796, 181] on span "Buscar documentos" at bounding box center [784, 178] width 54 height 9
click at [1282, 208] on button at bounding box center [1278, 208] width 10 height 9
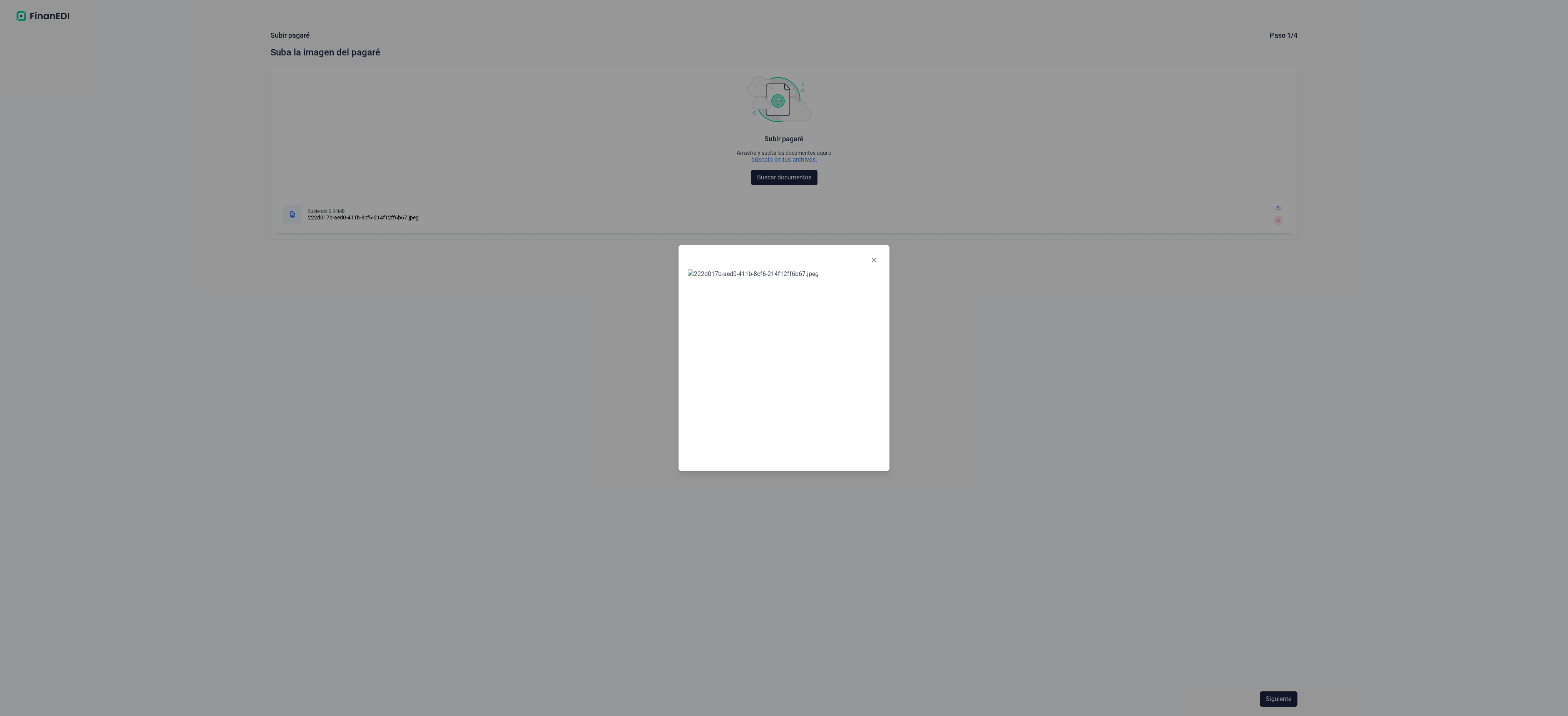
click at [987, 393] on div at bounding box center [784, 358] width 1568 height 716
click at [875, 257] on icon "Close" at bounding box center [874, 260] width 6 height 6
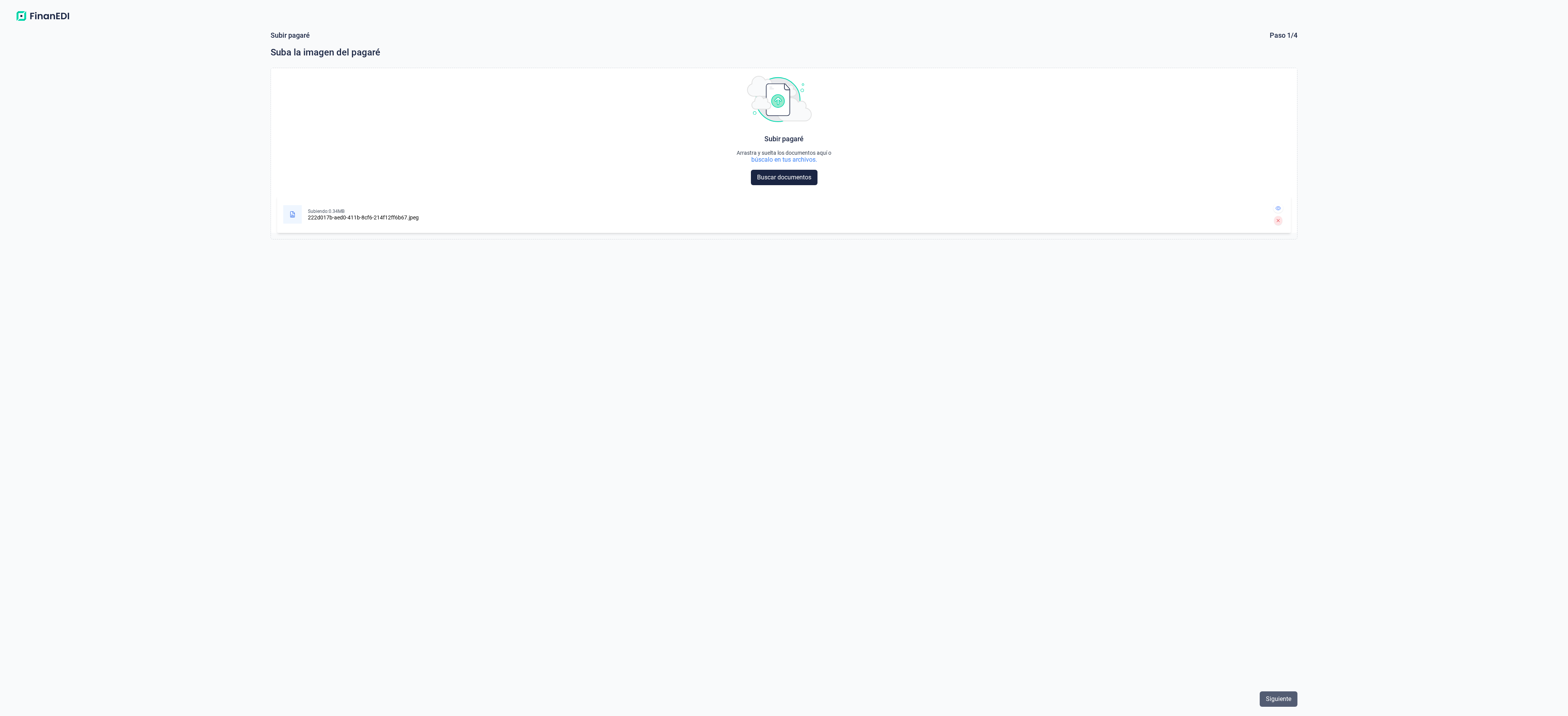
click at [1285, 699] on span "Siguiente" at bounding box center [1279, 699] width 26 height 9
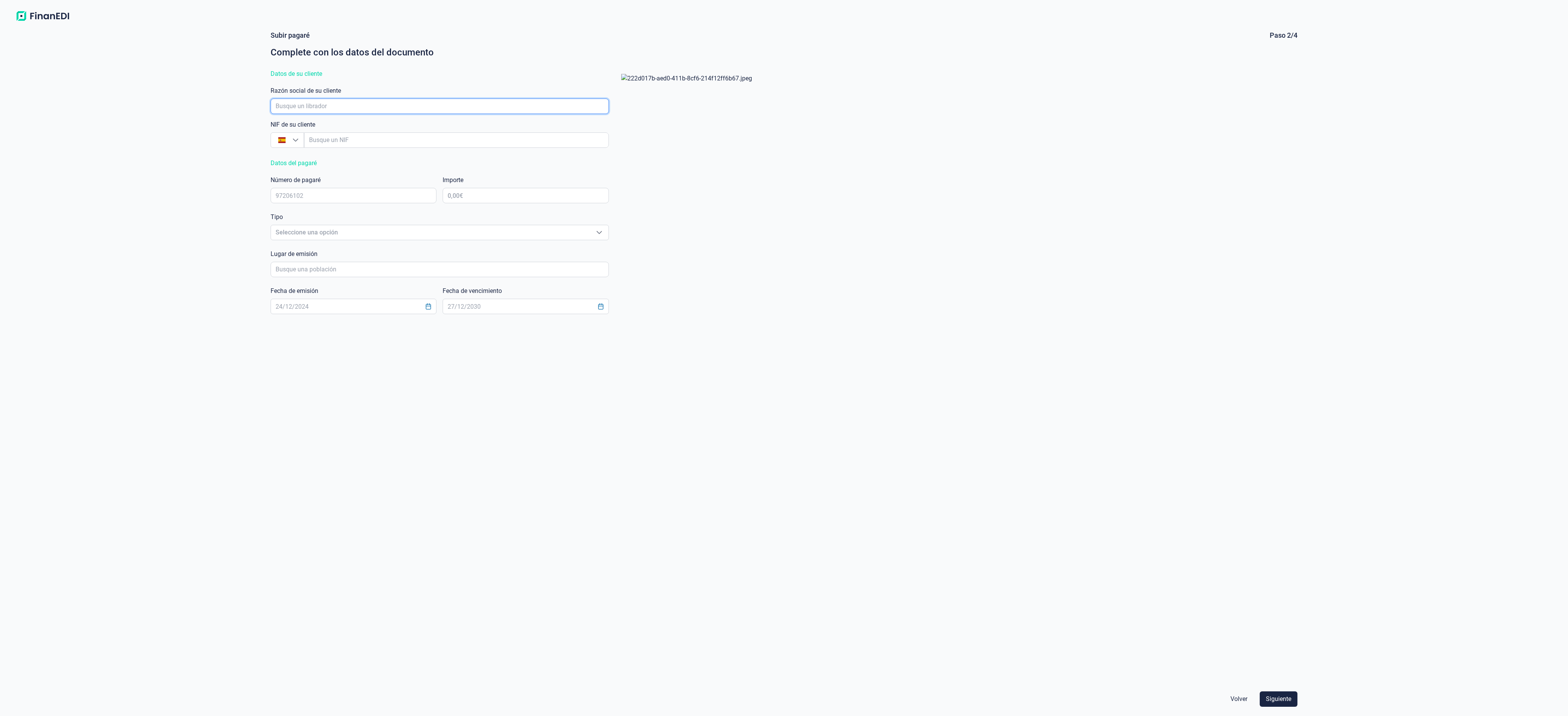
click at [355, 108] on input "empresaAutocomplete" at bounding box center [440, 106] width 338 height 15
type input "SAN MARCOS CI"
click at [349, 125] on li "SAN MARCOS CIPSA SL" at bounding box center [440, 128] width 338 height 18
type input "B64310741"
type input "SAN MARCOS CIPSA SL"
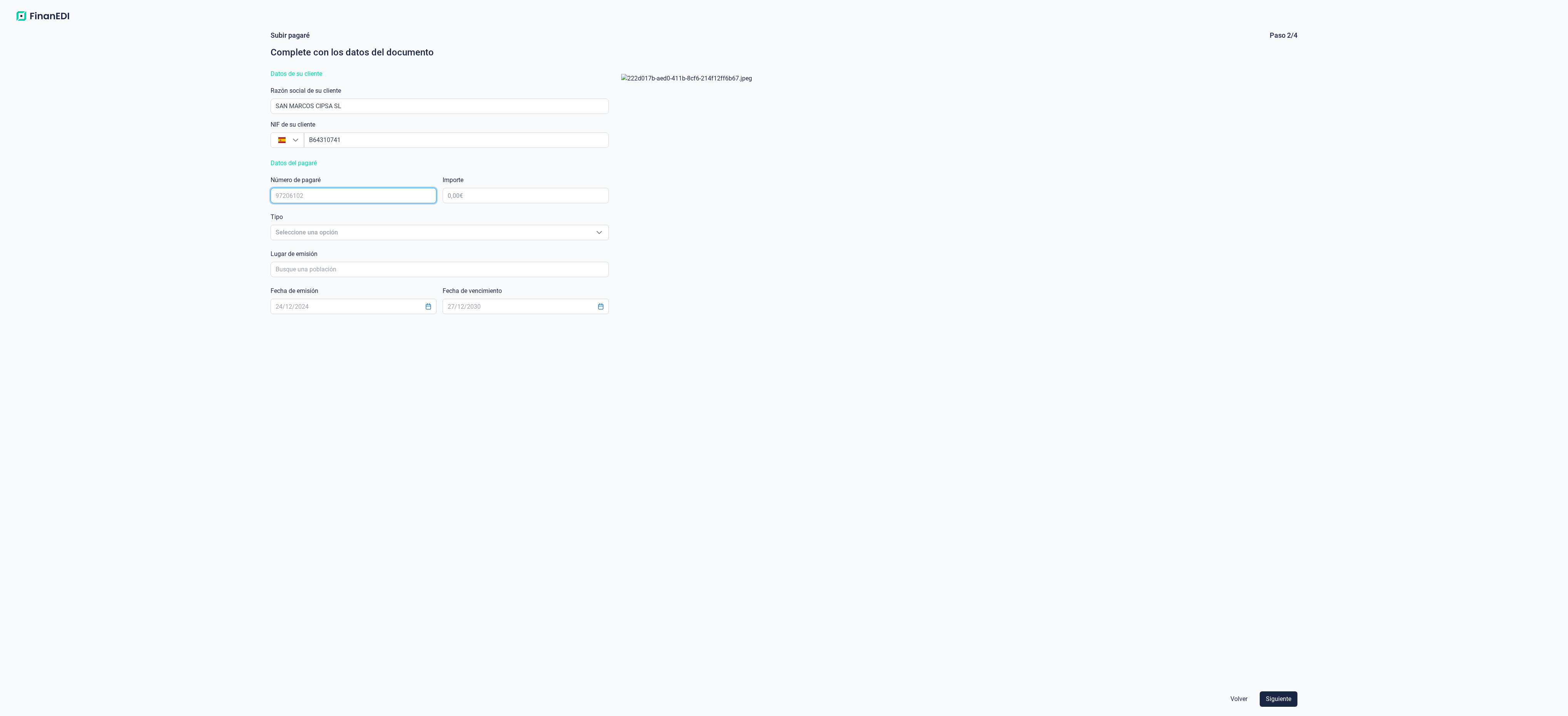
click at [377, 193] on input "text" at bounding box center [354, 195] width 166 height 15
type input "56797755"
click at [480, 194] on input "text" at bounding box center [525, 195] width 166 height 15
type input "68.580,00 €"
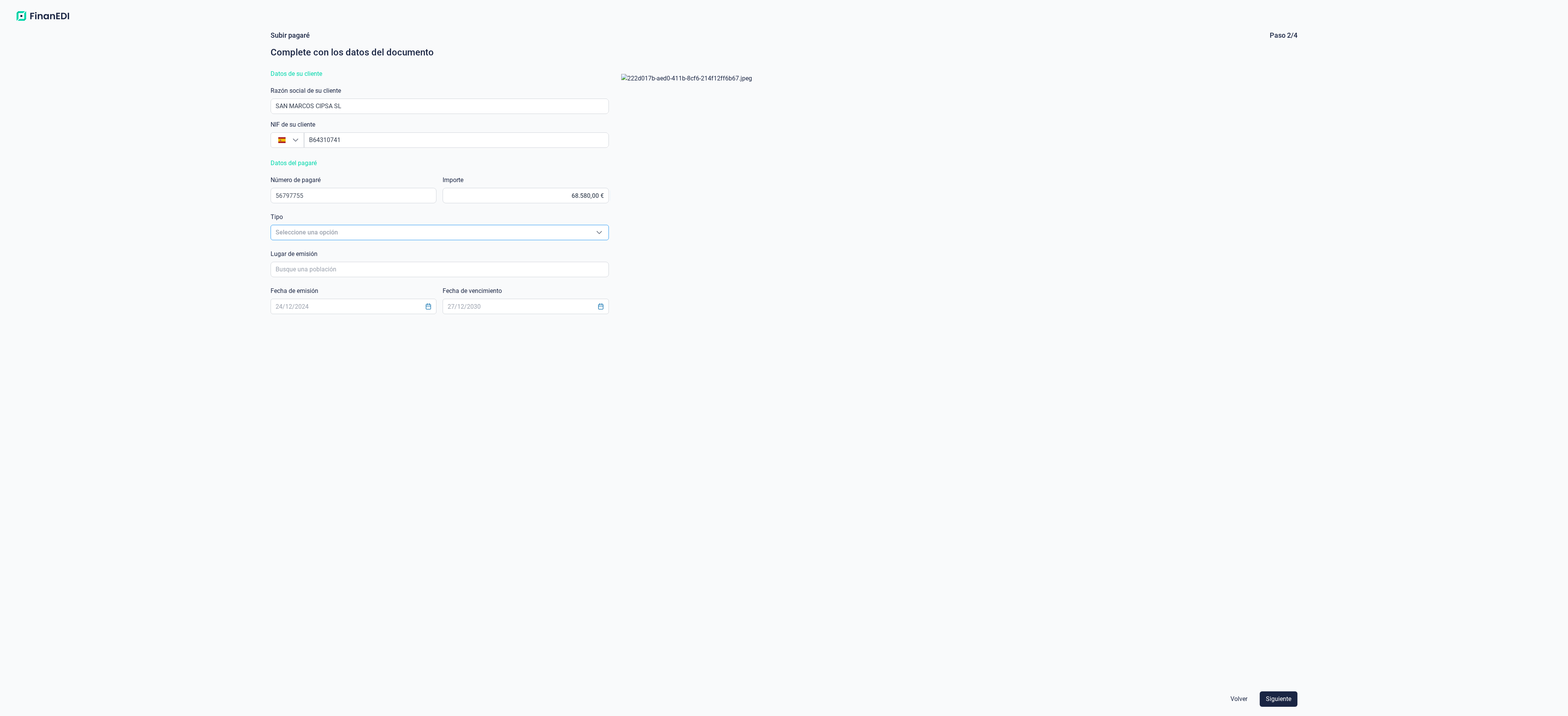
click at [396, 225] on div "Seleccione una opción Seleccione una opción" at bounding box center [440, 232] width 338 height 15
click at [372, 251] on li "Pagarés a la Orden" at bounding box center [440, 250] width 338 height 18
type input "Pagarés a la Orden"
click at [369, 265] on input "poblacionAutocomplete" at bounding box center [440, 269] width 338 height 15
click at [365, 282] on li "Chimeneas" at bounding box center [440, 291] width 338 height 18
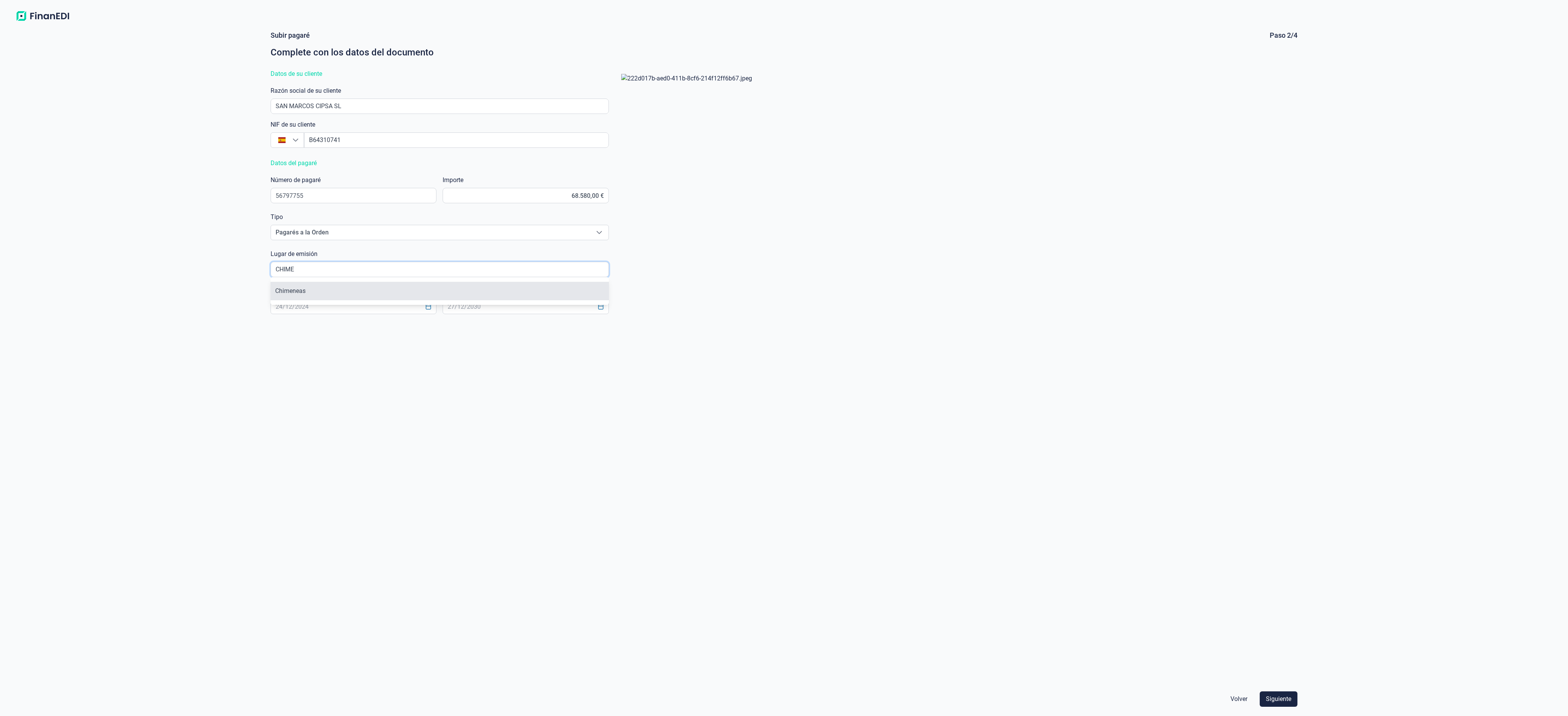
type input "Chimeneas"
click at [429, 312] on button "Choose Date" at bounding box center [429, 306] width 15 height 14
click at [277, 325] on icon "Previous Month" at bounding box center [280, 326] width 6 height 6
click at [373, 367] on span "1" at bounding box center [369, 368] width 15 height 15
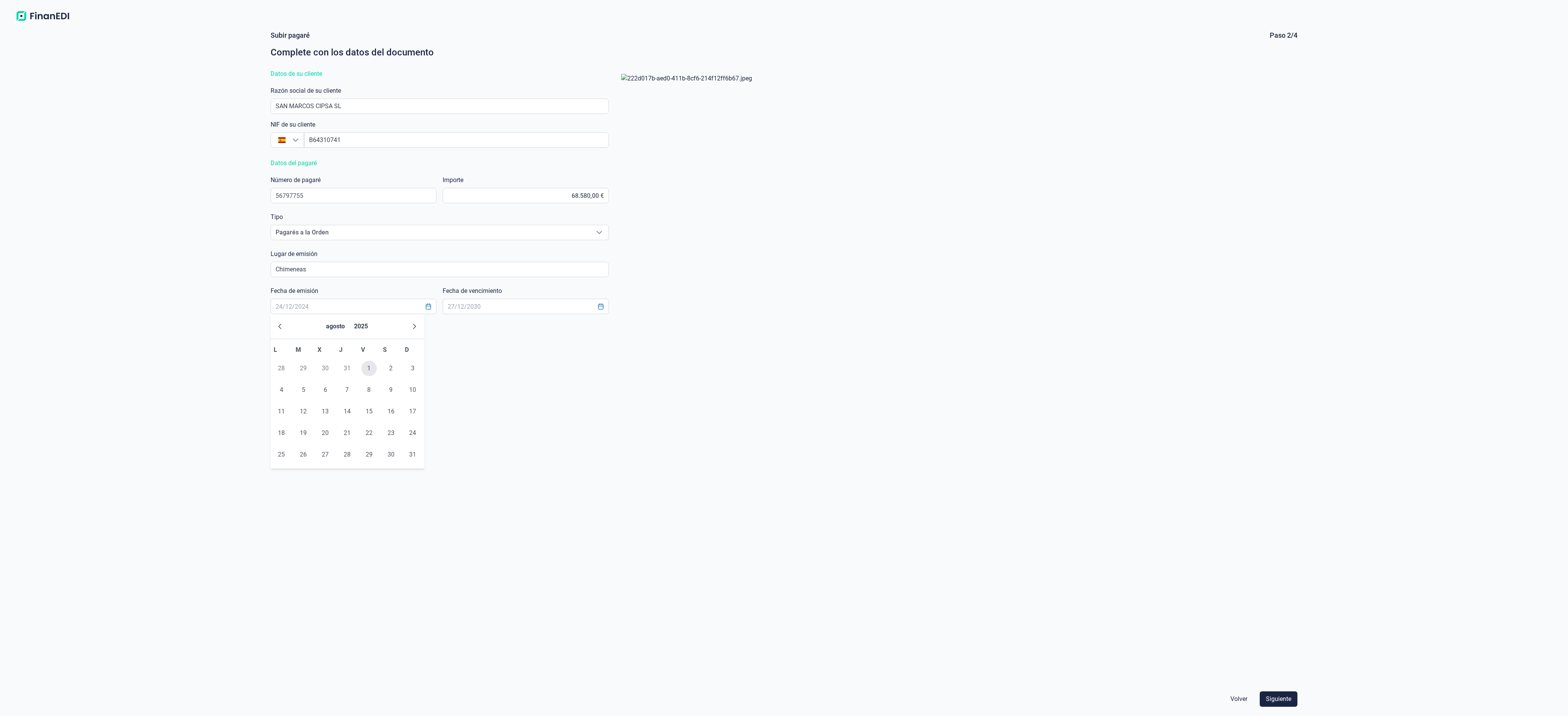
type input "01/08/2025"
click at [600, 311] on button "Choose Date" at bounding box center [601, 306] width 15 height 14
click at [597, 312] on button "Choose Date" at bounding box center [601, 306] width 15 height 14
click at [581, 326] on button "Next Month" at bounding box center [587, 326] width 12 height 12
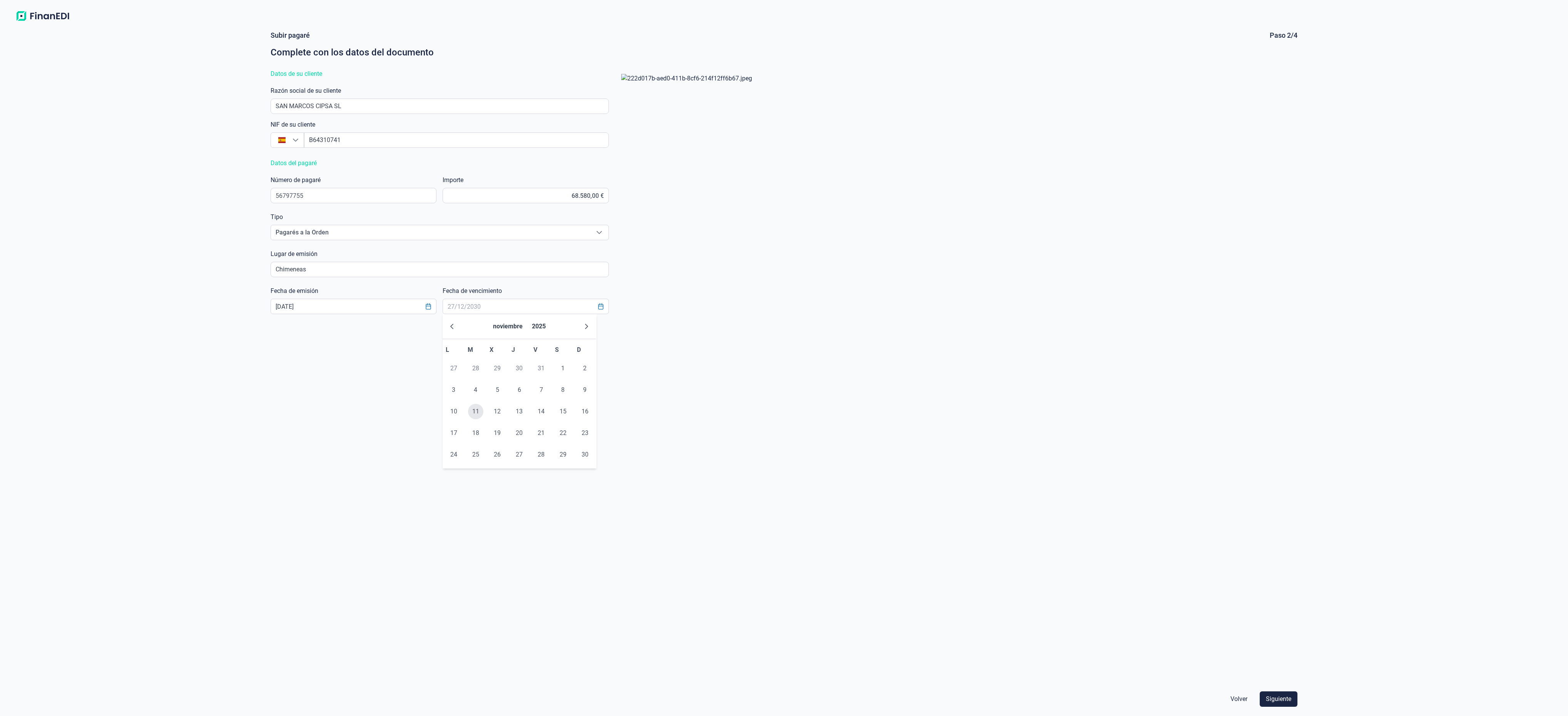
click at [474, 408] on span "11" at bounding box center [475, 411] width 15 height 15
type input "11/11/2025"
click at [1275, 700] on span "Siguiente" at bounding box center [1279, 699] width 26 height 9
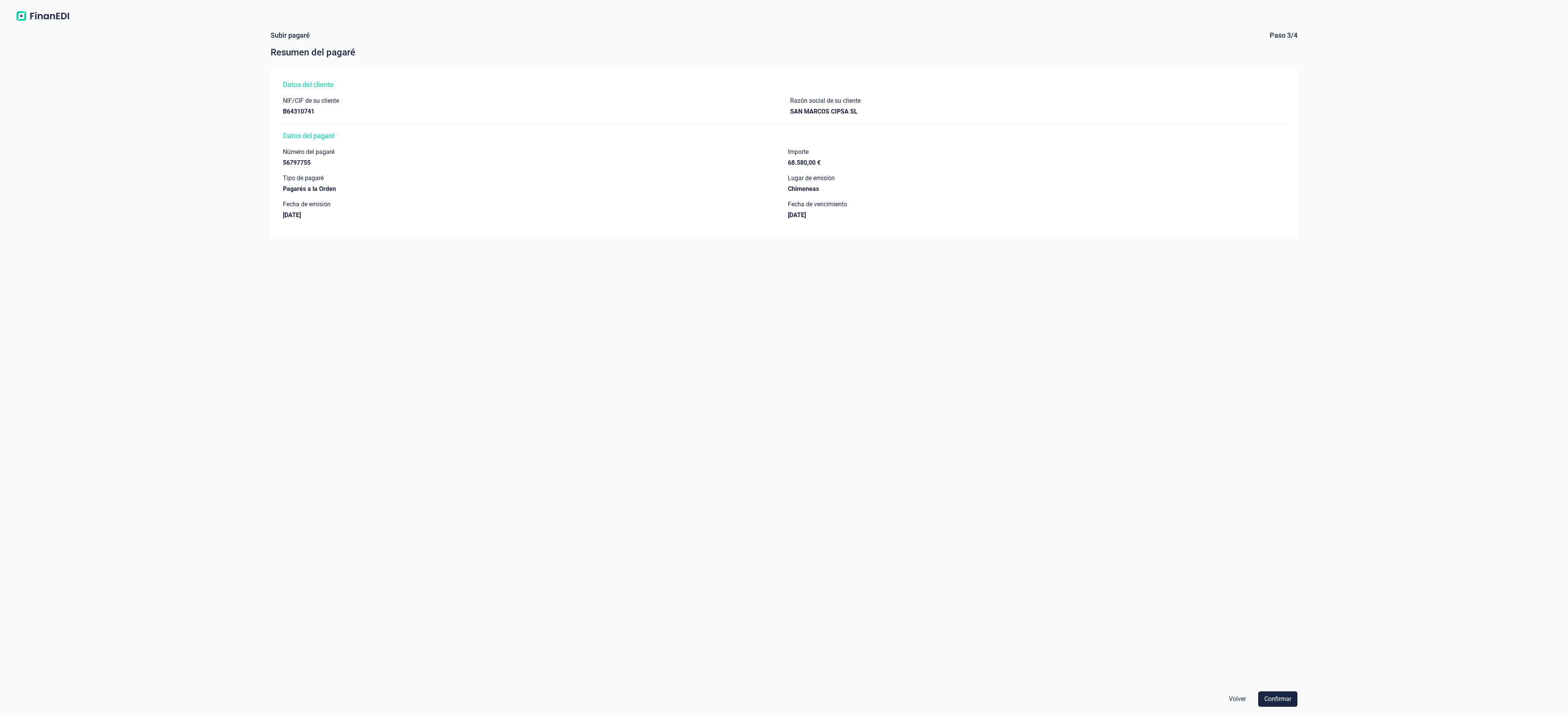
click at [1275, 700] on span "Confirmar" at bounding box center [1278, 699] width 27 height 9
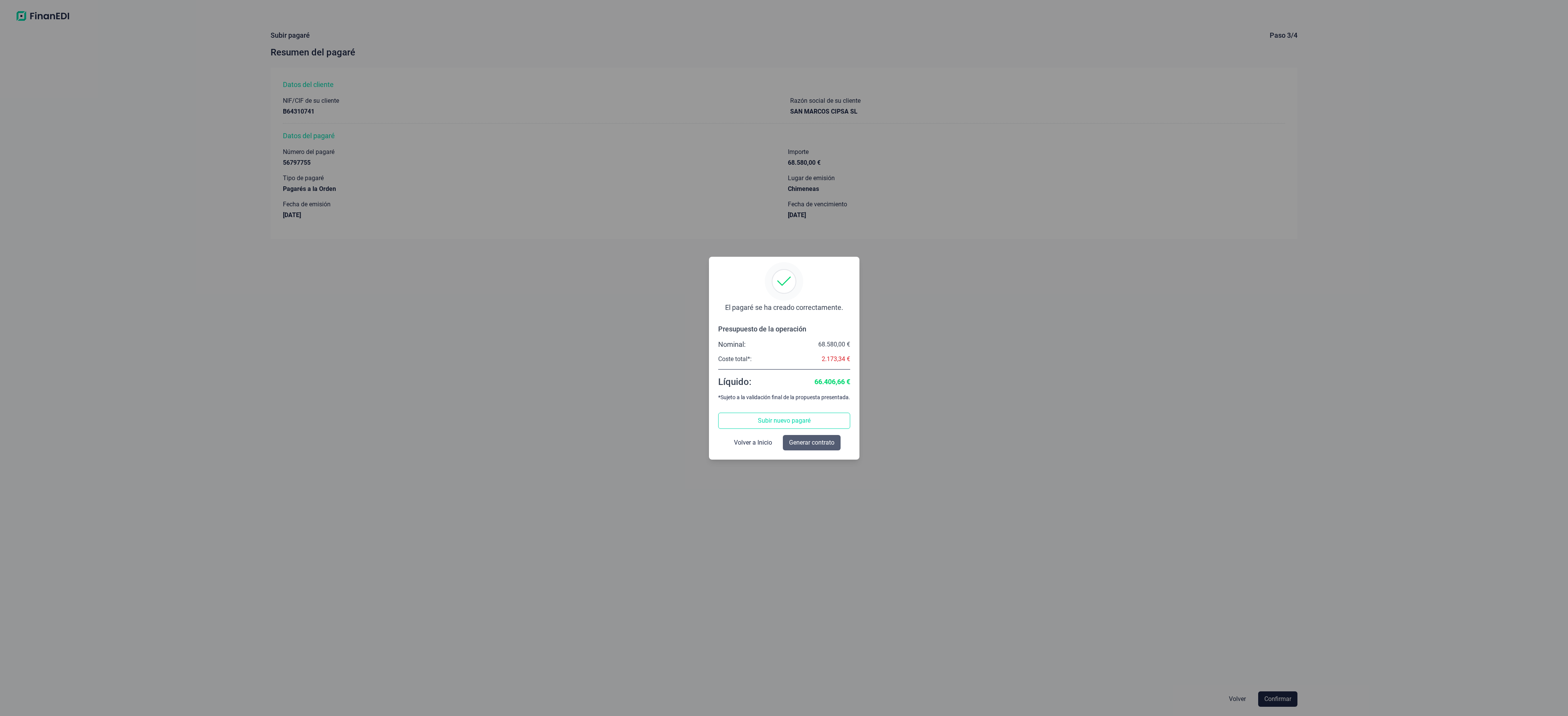
click at [824, 439] on span "Generar contrato" at bounding box center [811, 443] width 46 height 9
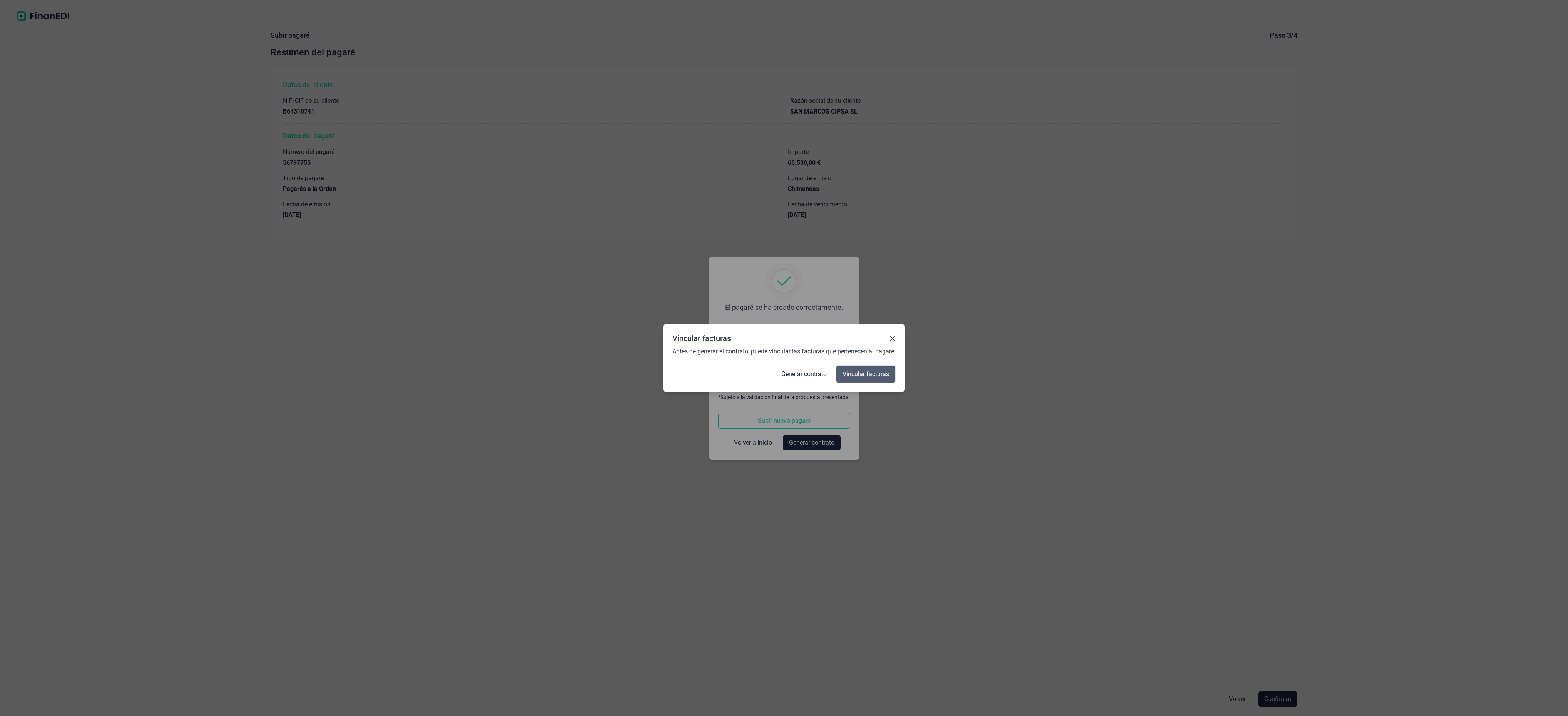
click at [852, 374] on span "Vincular facturas" at bounding box center [866, 374] width 47 height 9
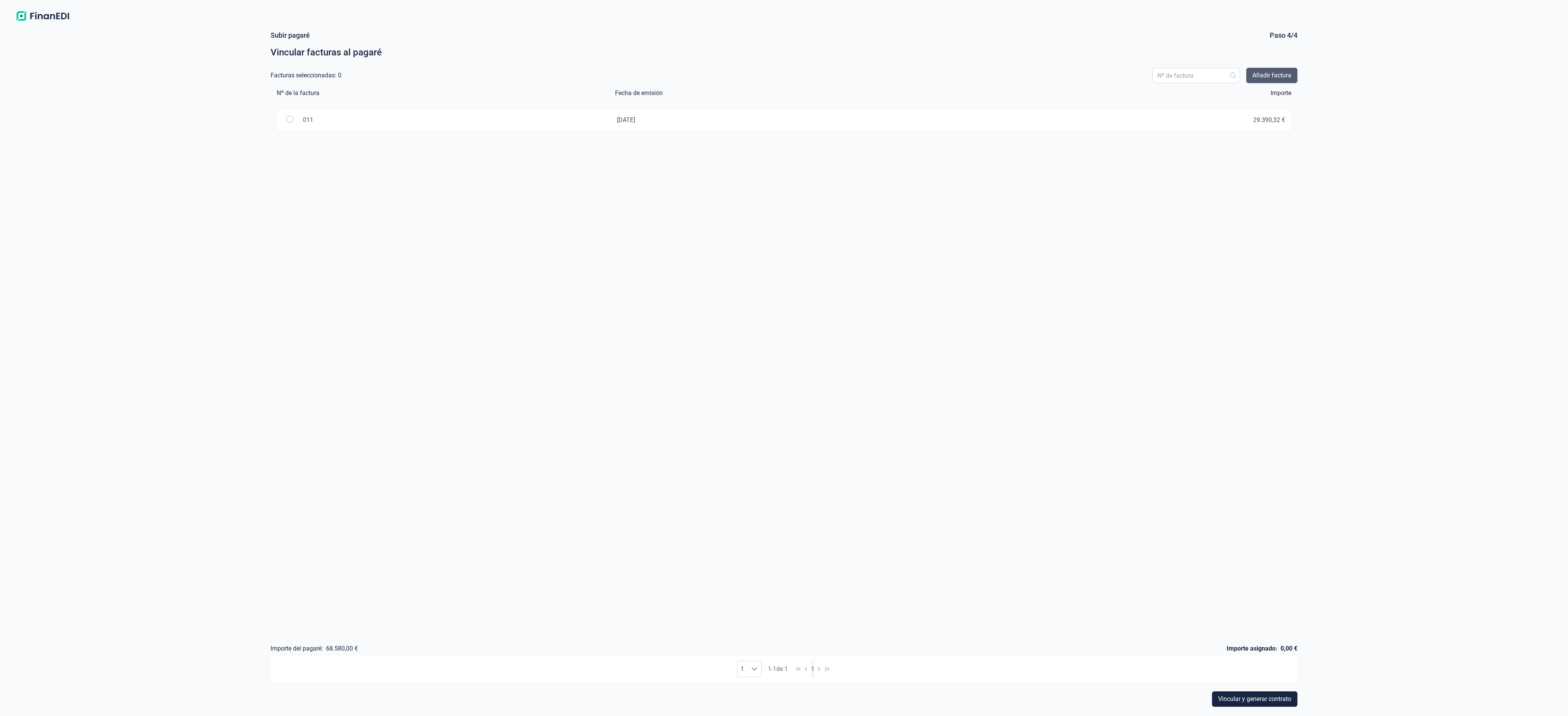
click at [1268, 74] on span "Añadir factura" at bounding box center [1272, 75] width 39 height 9
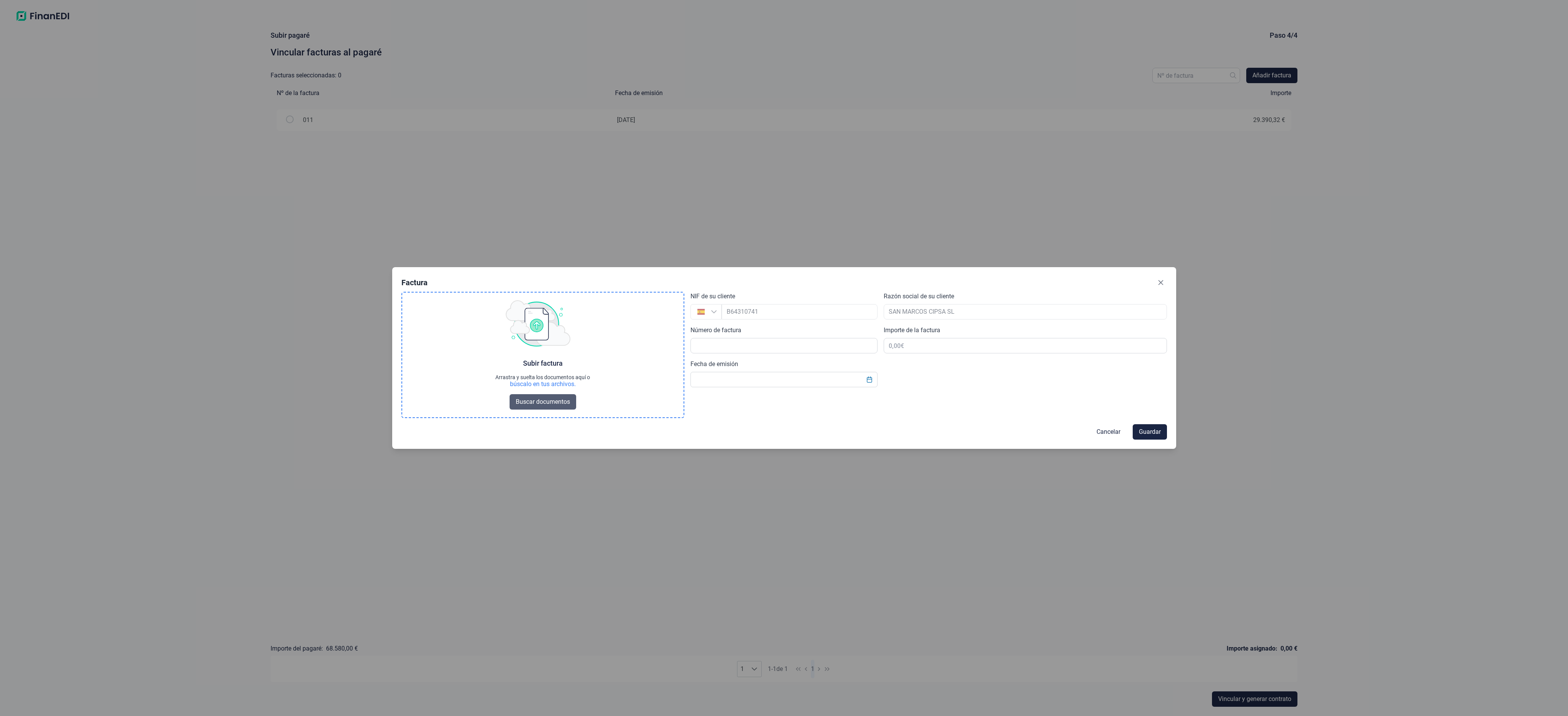
click at [558, 403] on span "Buscar documentos" at bounding box center [542, 402] width 54 height 9
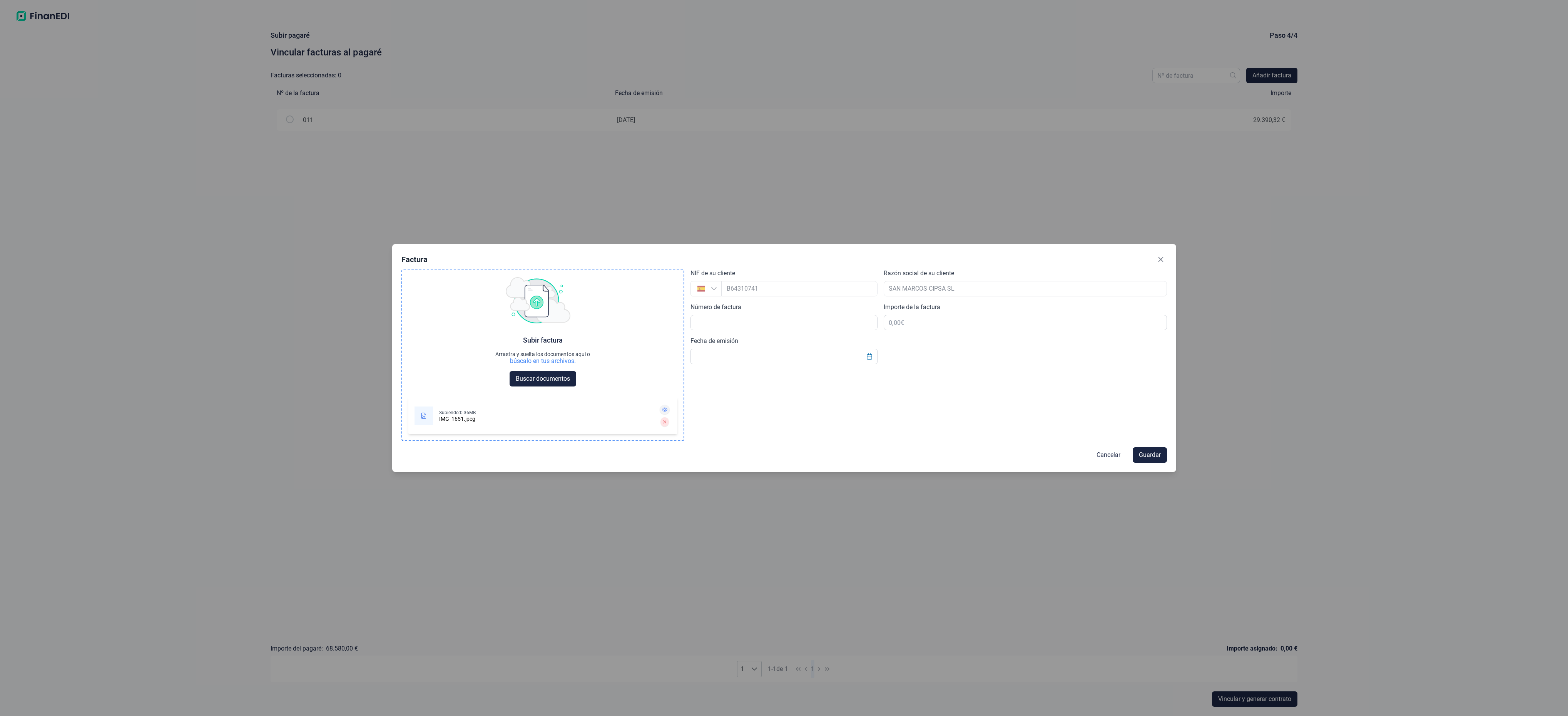
click at [663, 411] on icon at bounding box center [665, 410] width 5 height 5
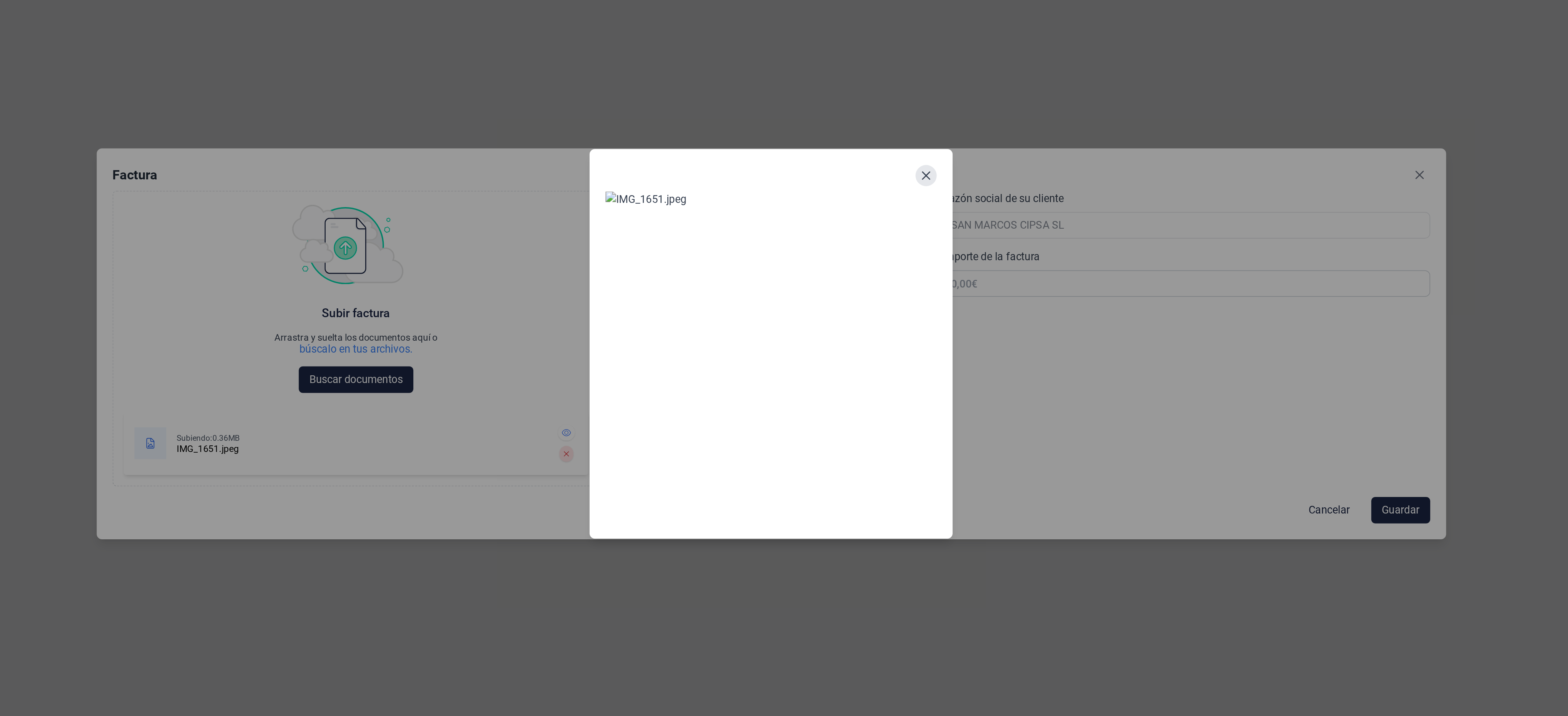
click at [875, 257] on icon "Close" at bounding box center [874, 260] width 6 height 6
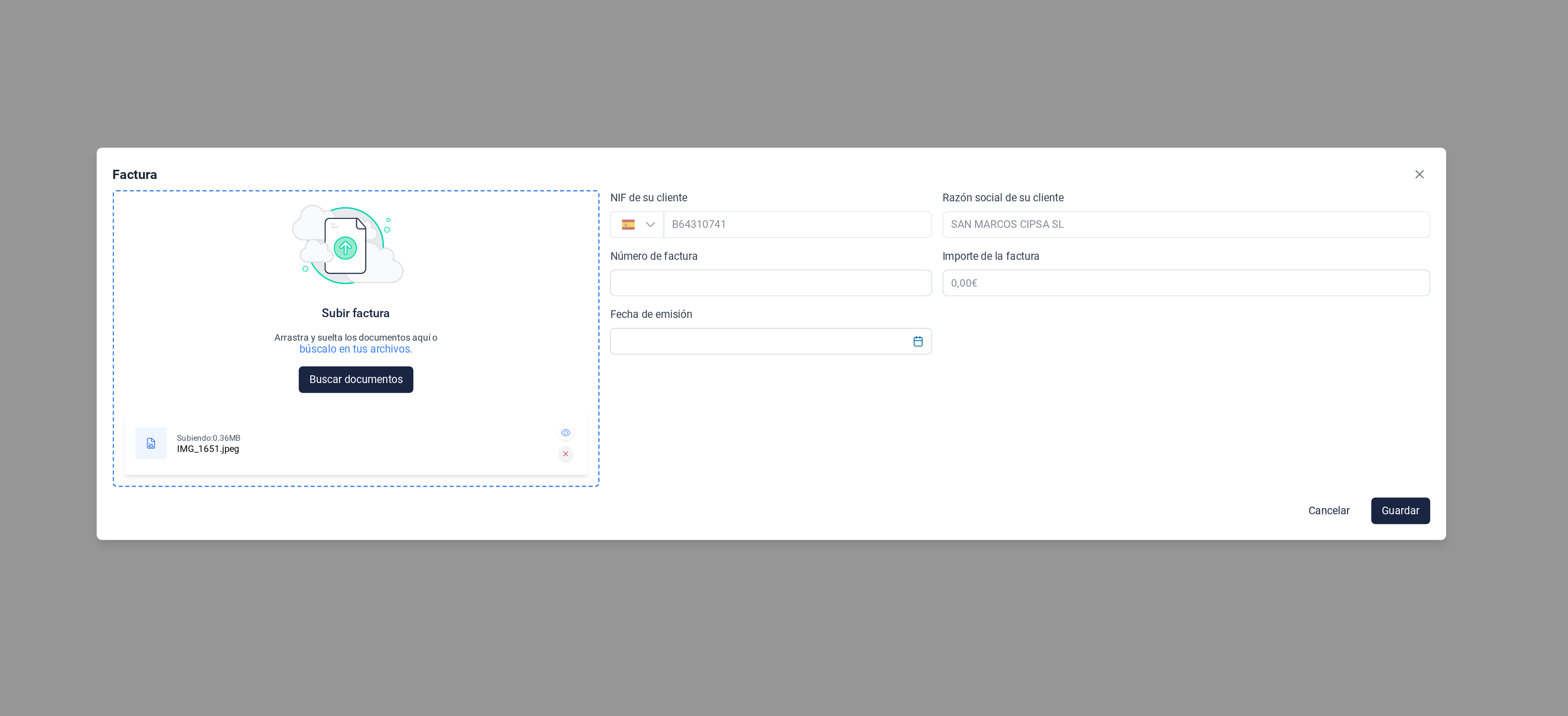
click at [663, 424] on icon at bounding box center [665, 422] width 4 height 5
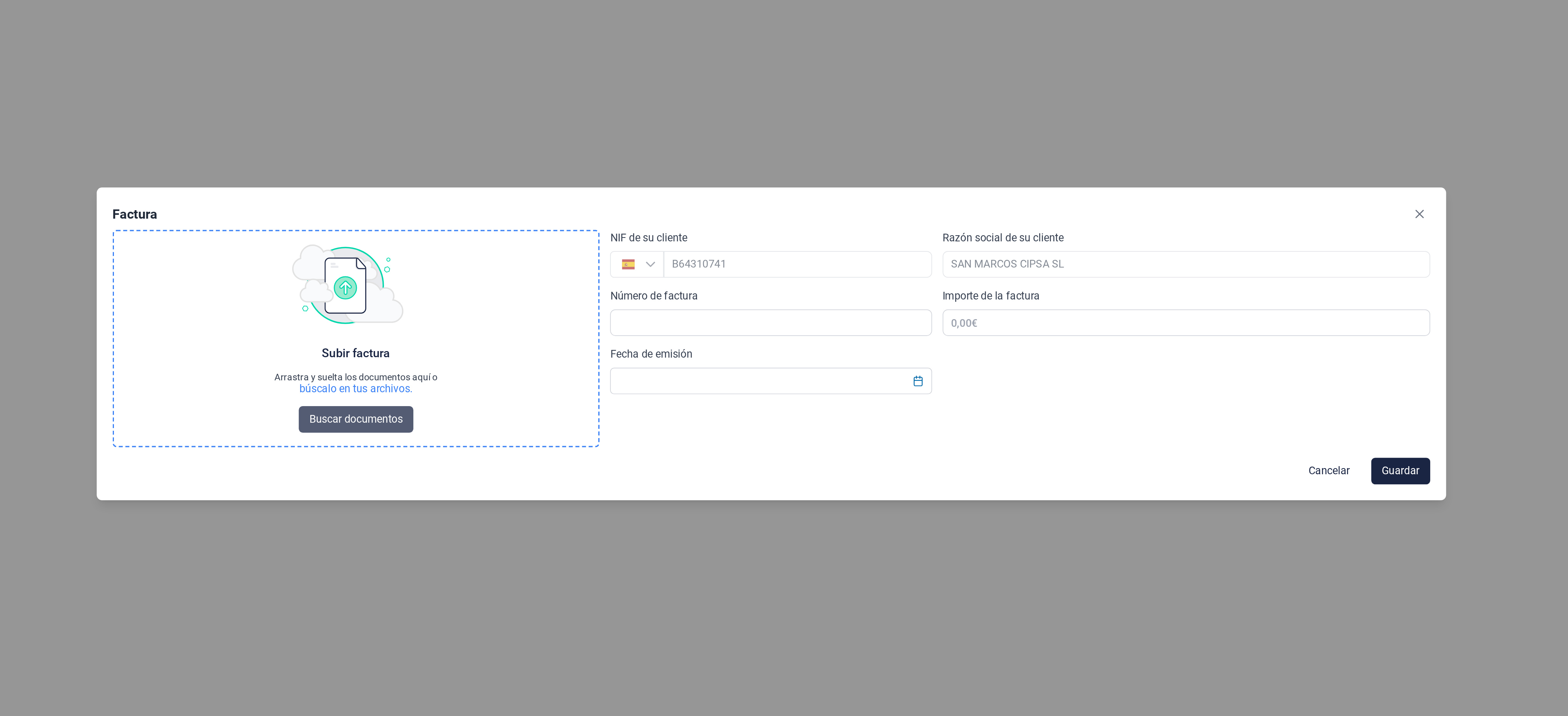
click at [562, 402] on span "Buscar documentos" at bounding box center [542, 402] width 54 height 9
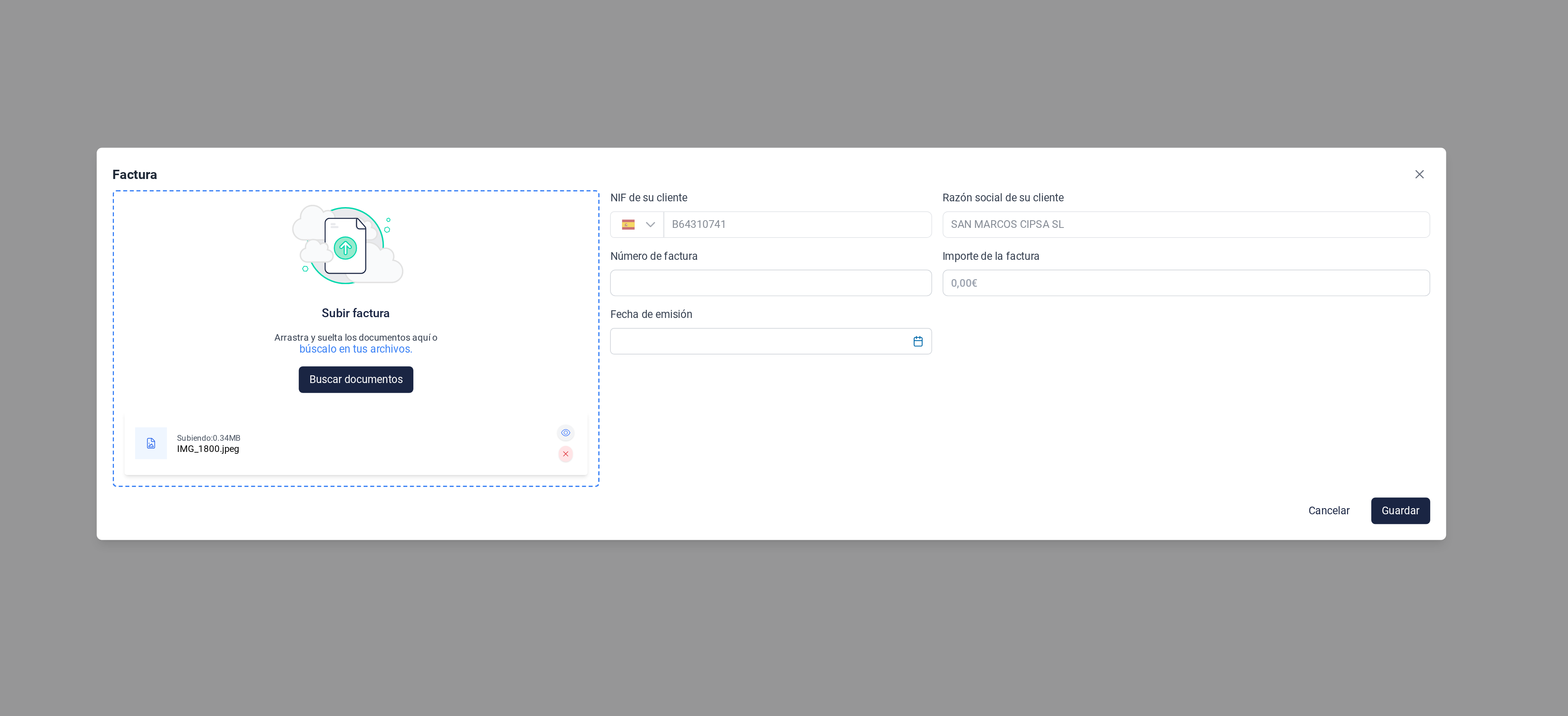
click at [667, 408] on icon at bounding box center [665, 410] width 5 height 5
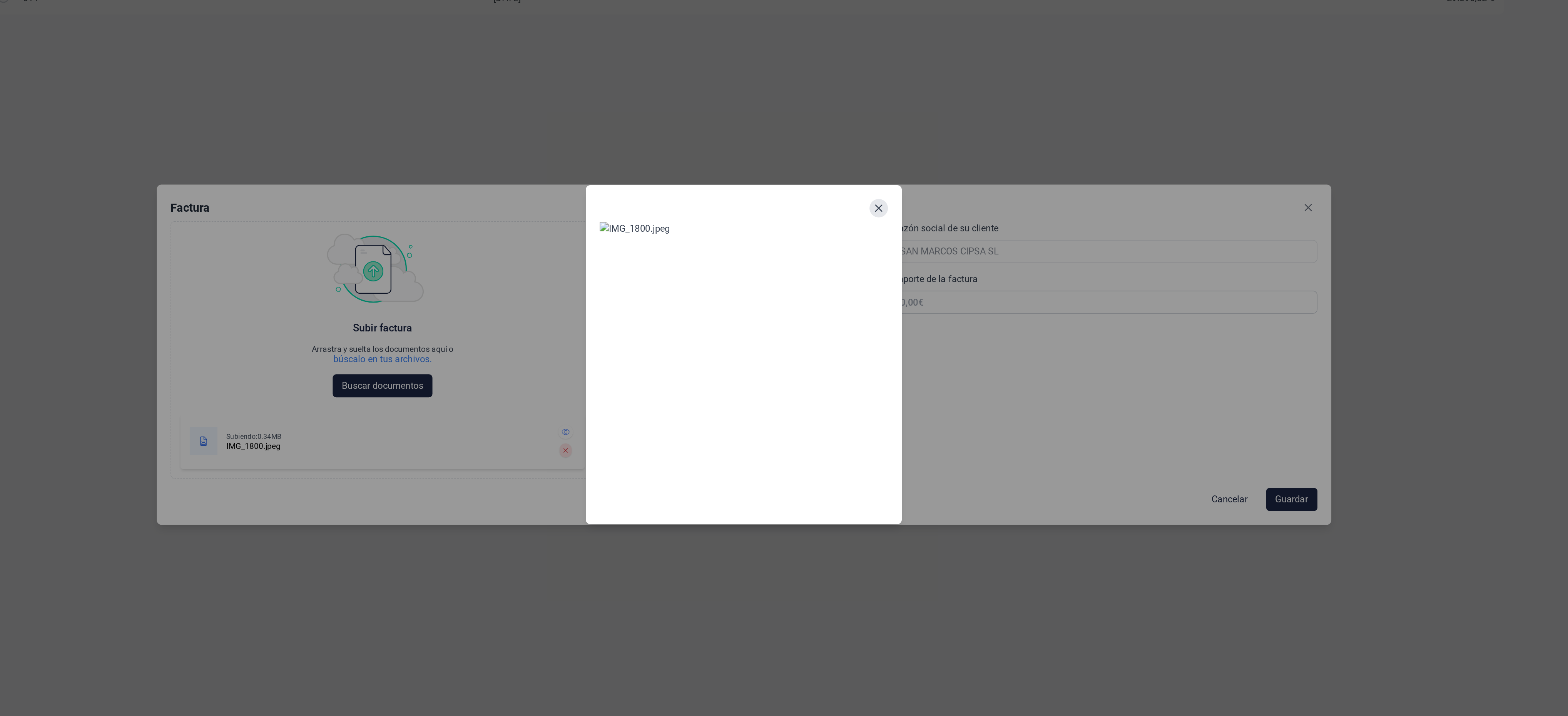
click at [876, 257] on icon "Close" at bounding box center [874, 260] width 6 height 6
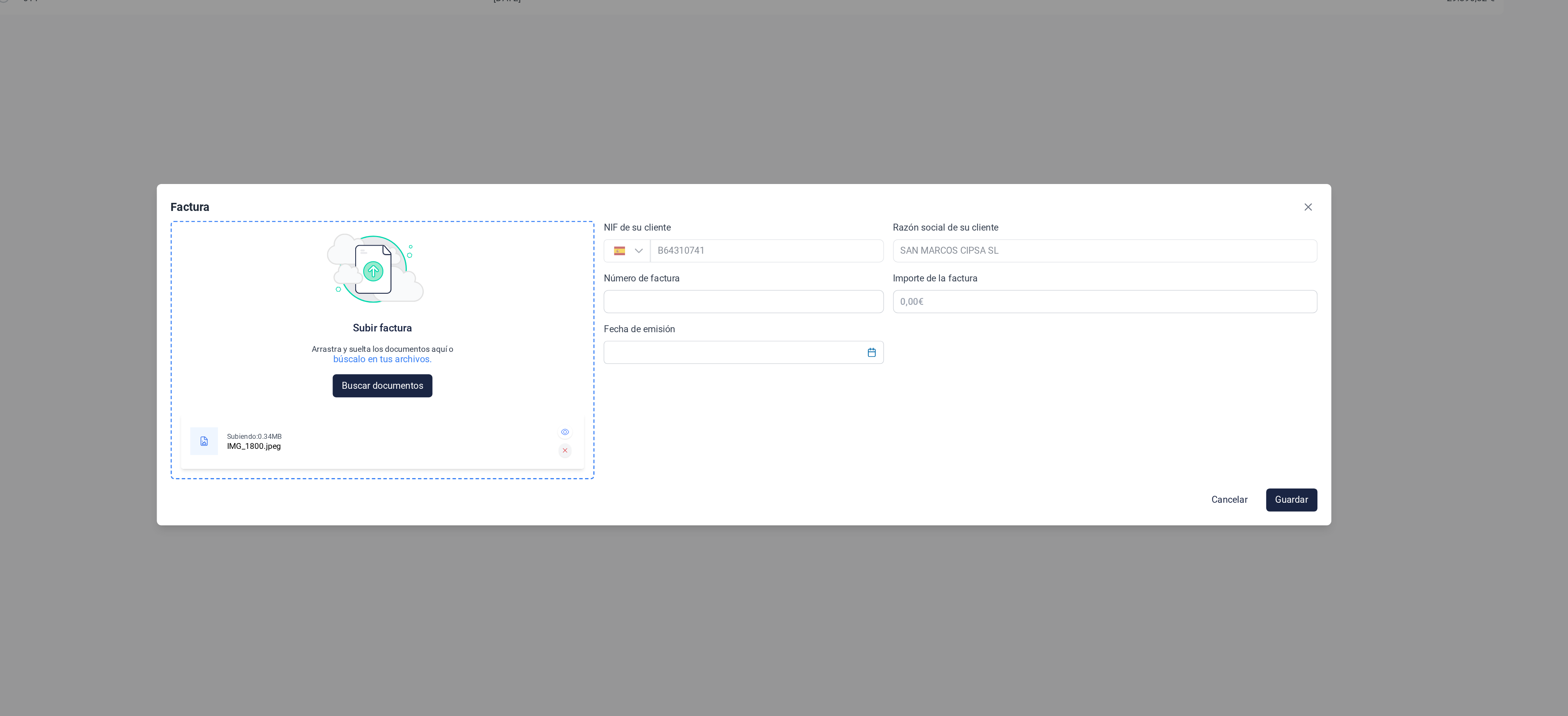
click at [664, 423] on icon at bounding box center [665, 422] width 4 height 5
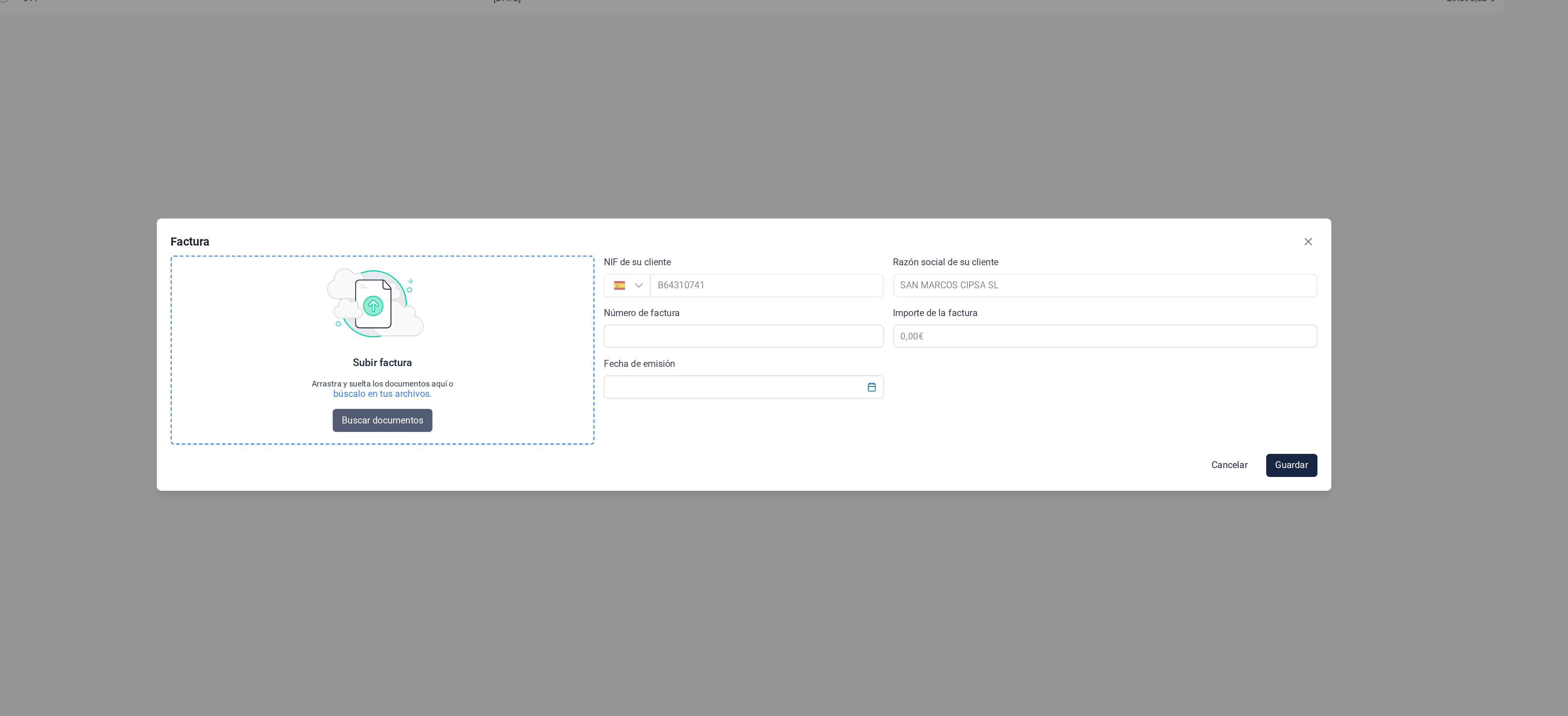
click at [546, 405] on span "Buscar documentos" at bounding box center [542, 402] width 54 height 9
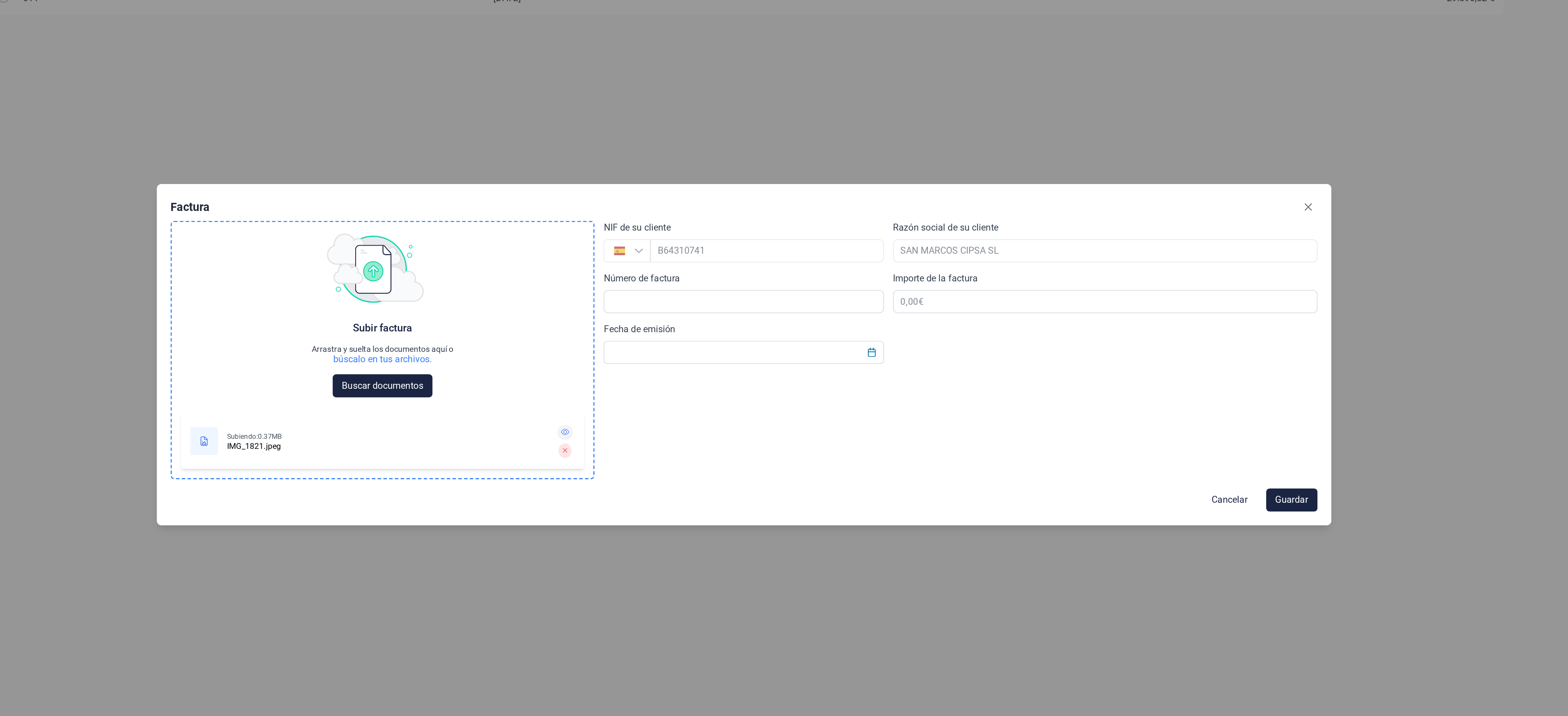
click at [665, 410] on icon at bounding box center [665, 410] width 5 height 5
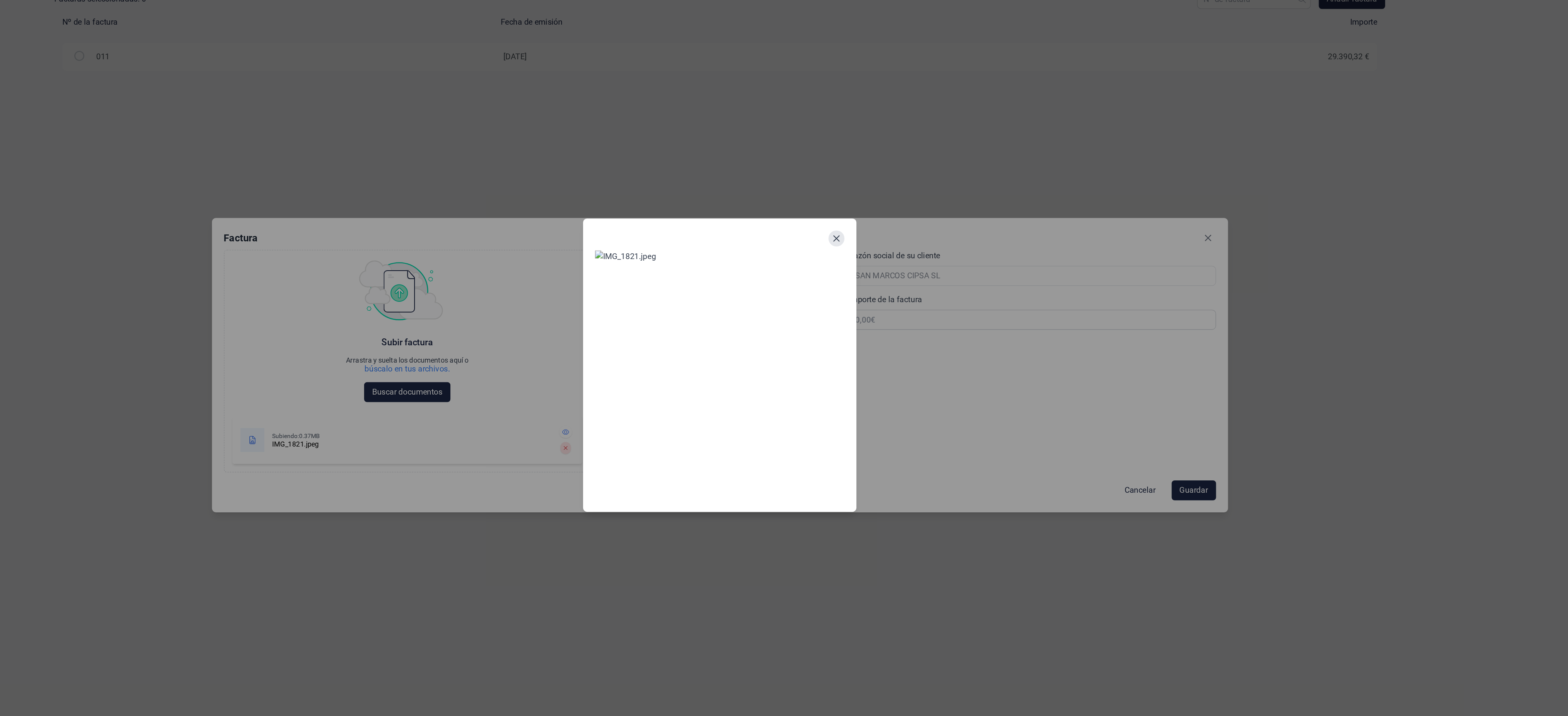
click at [876, 254] on button "Close" at bounding box center [874, 260] width 12 height 12
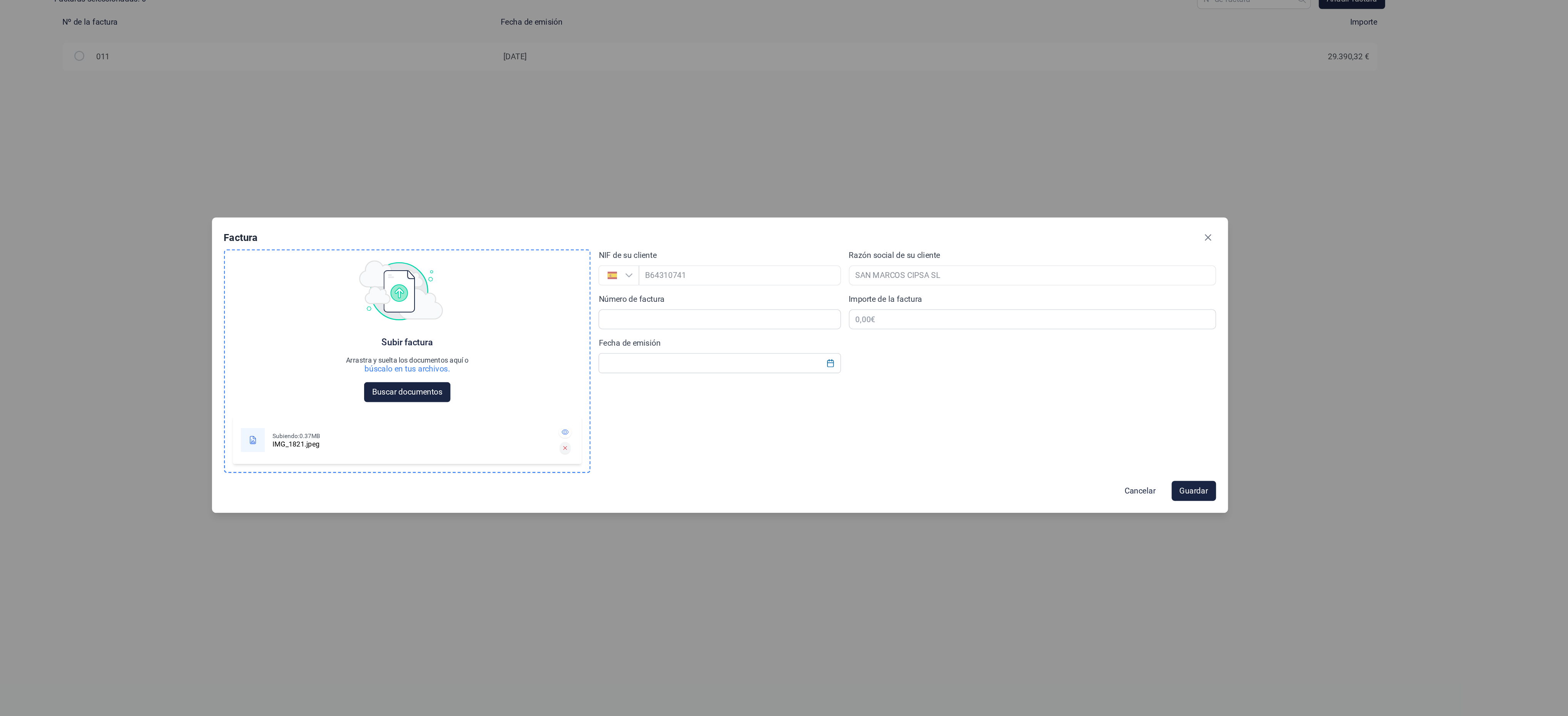
click at [663, 422] on icon at bounding box center [665, 422] width 4 height 5
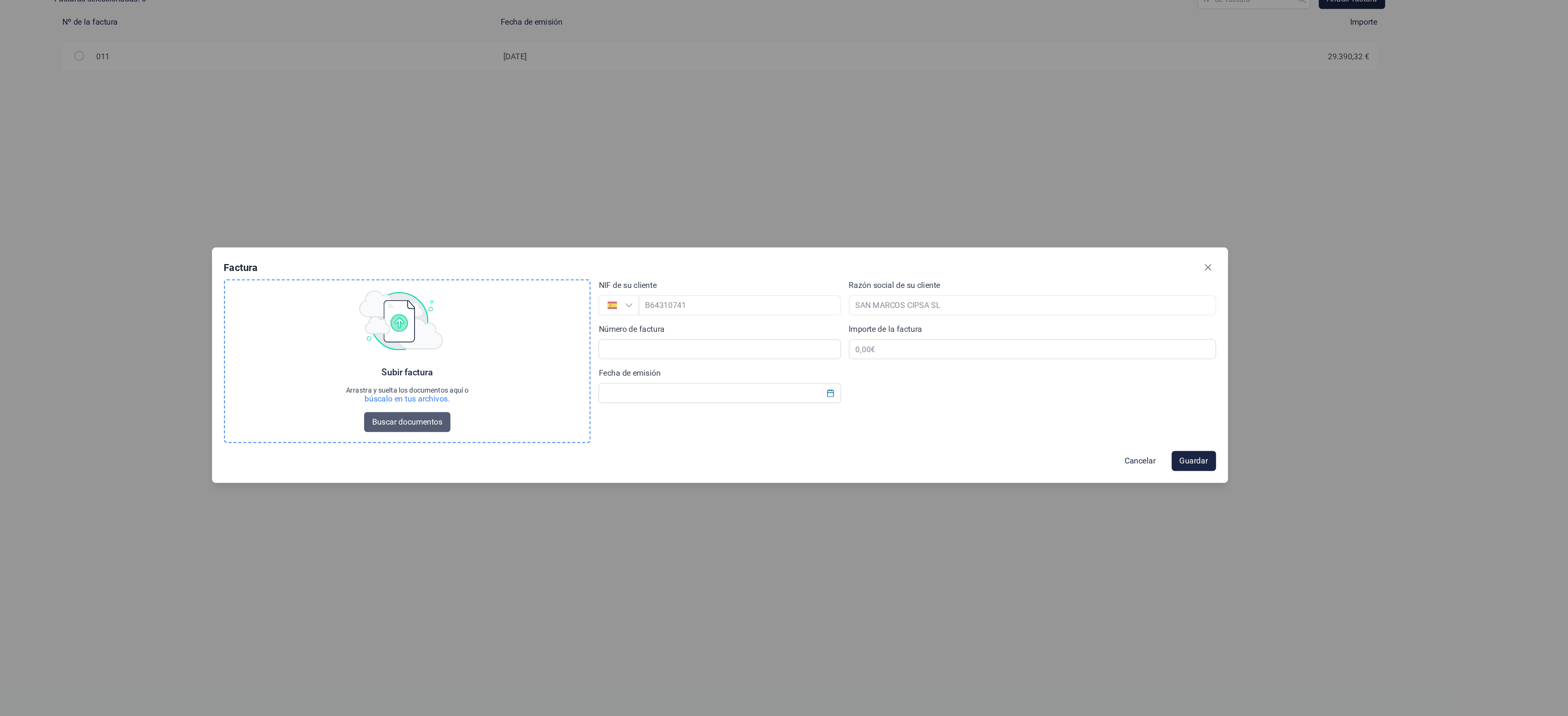
click at [558, 404] on span "Buscar documentos" at bounding box center [542, 402] width 54 height 9
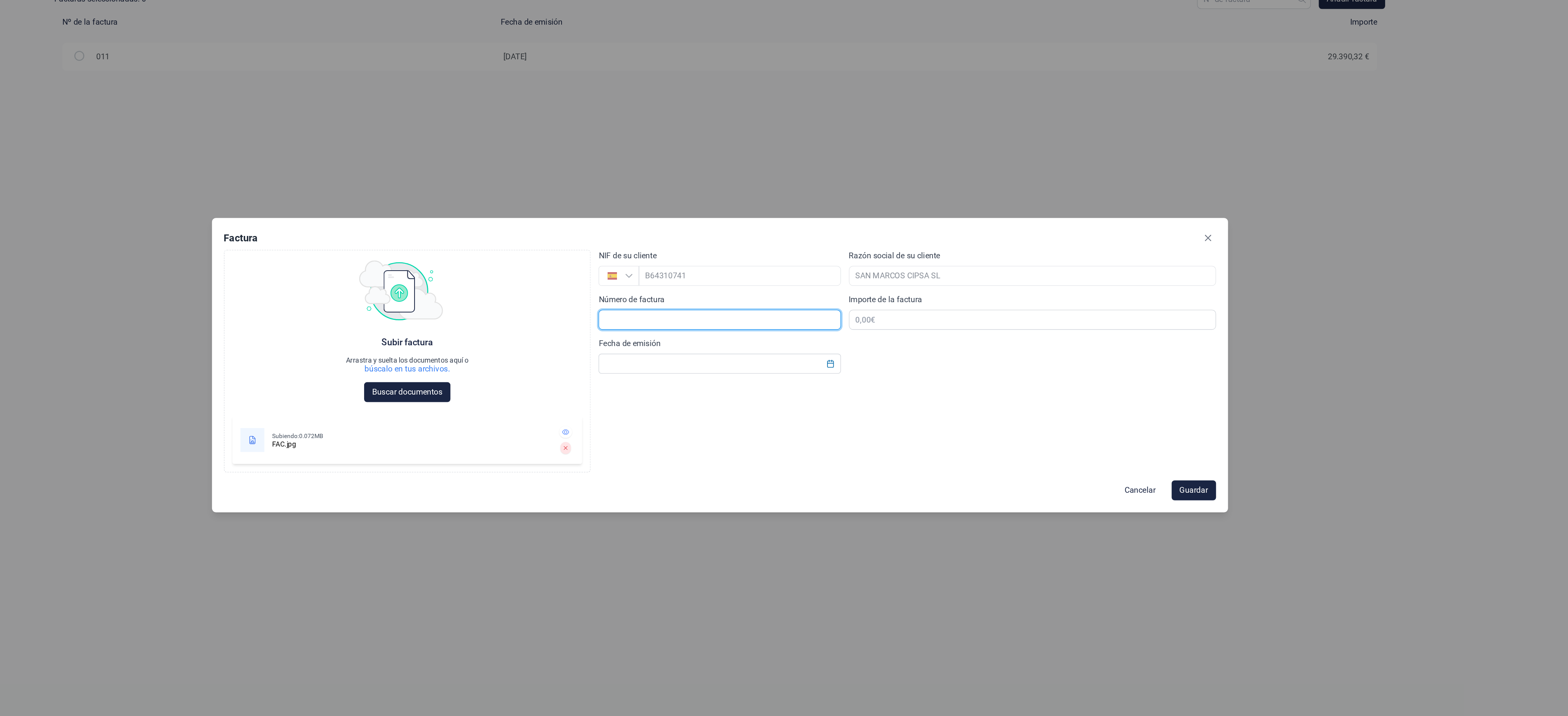
click at [787, 327] on input "text" at bounding box center [783, 323] width 187 height 15
type input "009"
click at [775, 349] on input "text" at bounding box center [783, 356] width 187 height 15
click at [872, 350] on button "Choose Date" at bounding box center [869, 357] width 15 height 14
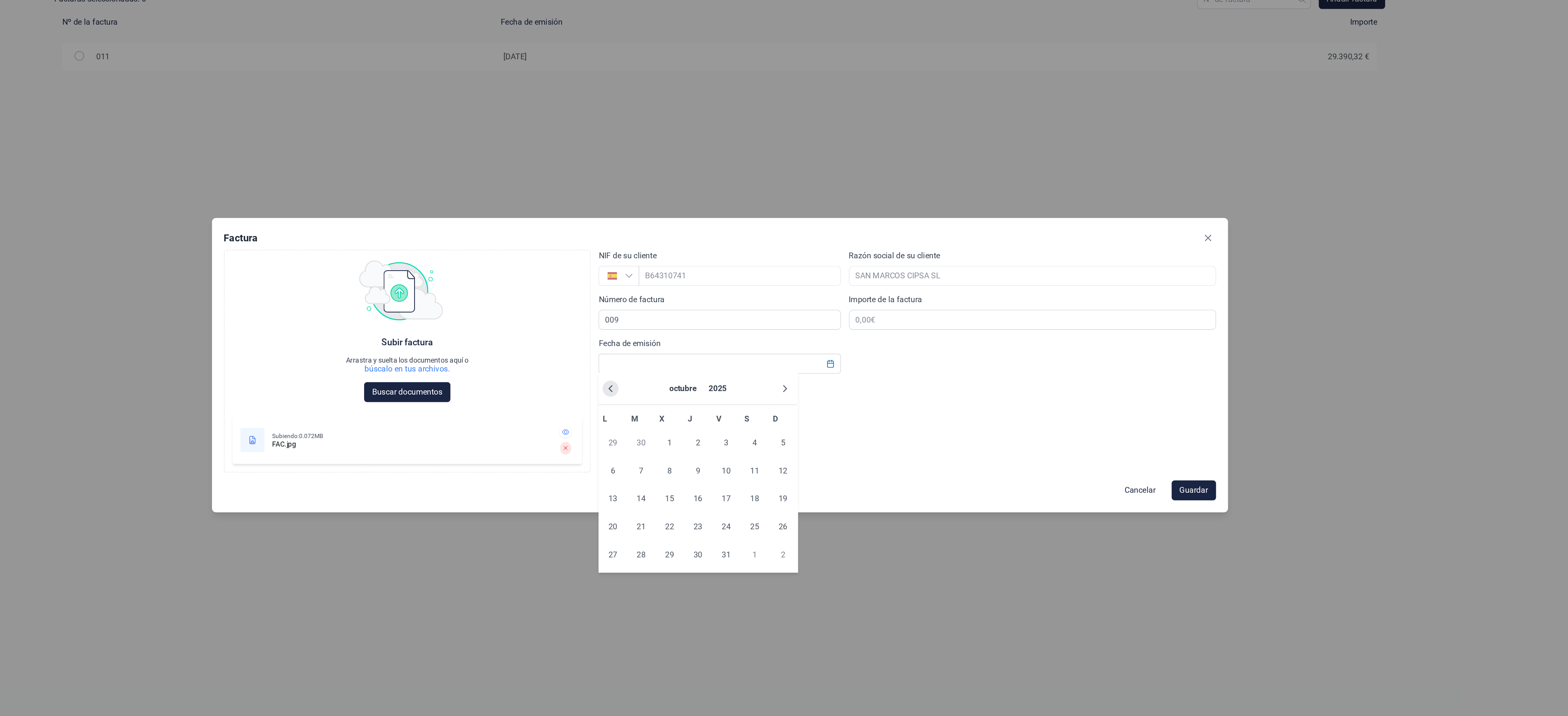
click at [697, 374] on icon "Previous Month" at bounding box center [699, 376] width 6 height 6
click at [792, 417] on span "1" at bounding box center [789, 418] width 15 height 15
type input "01/08/2025"
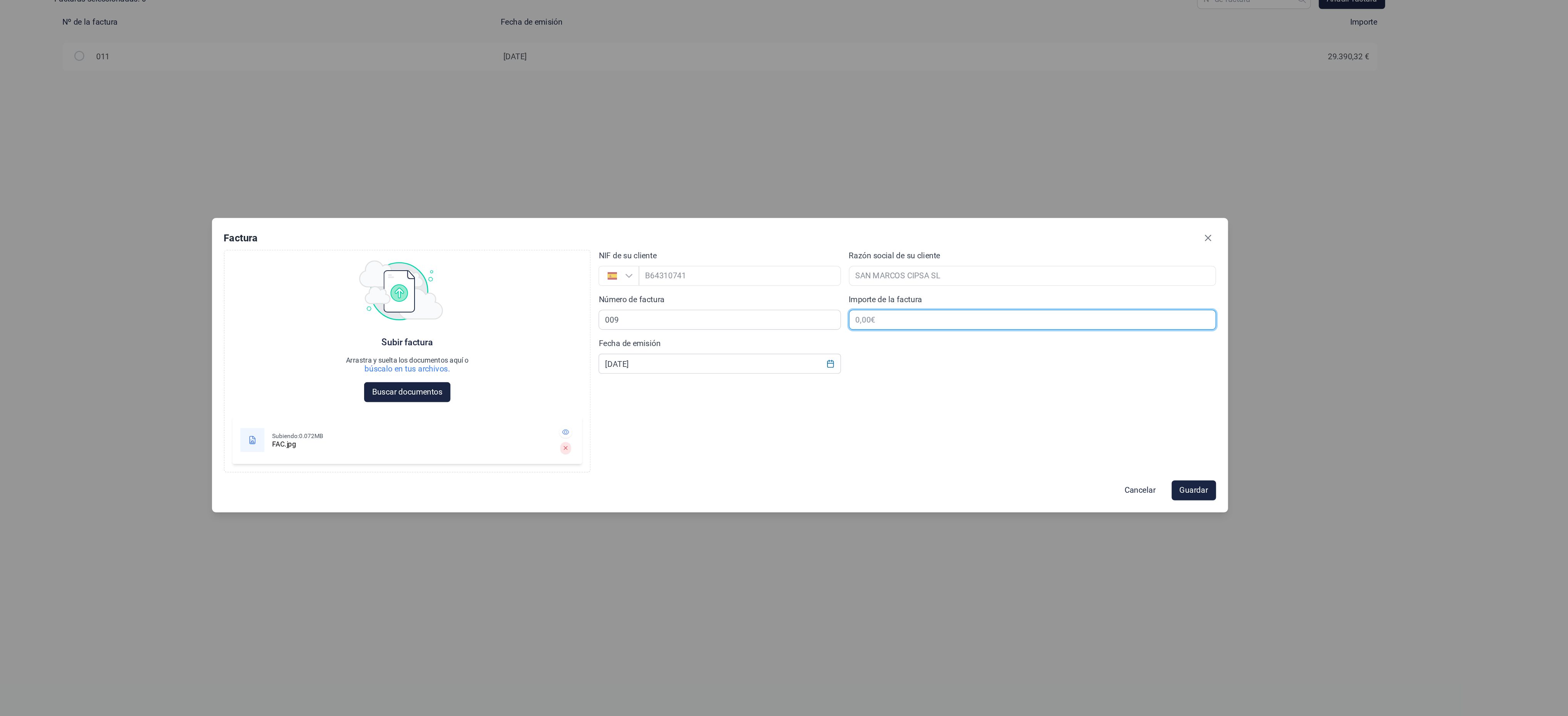
click at [953, 315] on input "text" at bounding box center [1025, 323] width 283 height 15
type input "68.581,59 €"
click at [1141, 452] on span "Guardar" at bounding box center [1150, 454] width 22 height 9
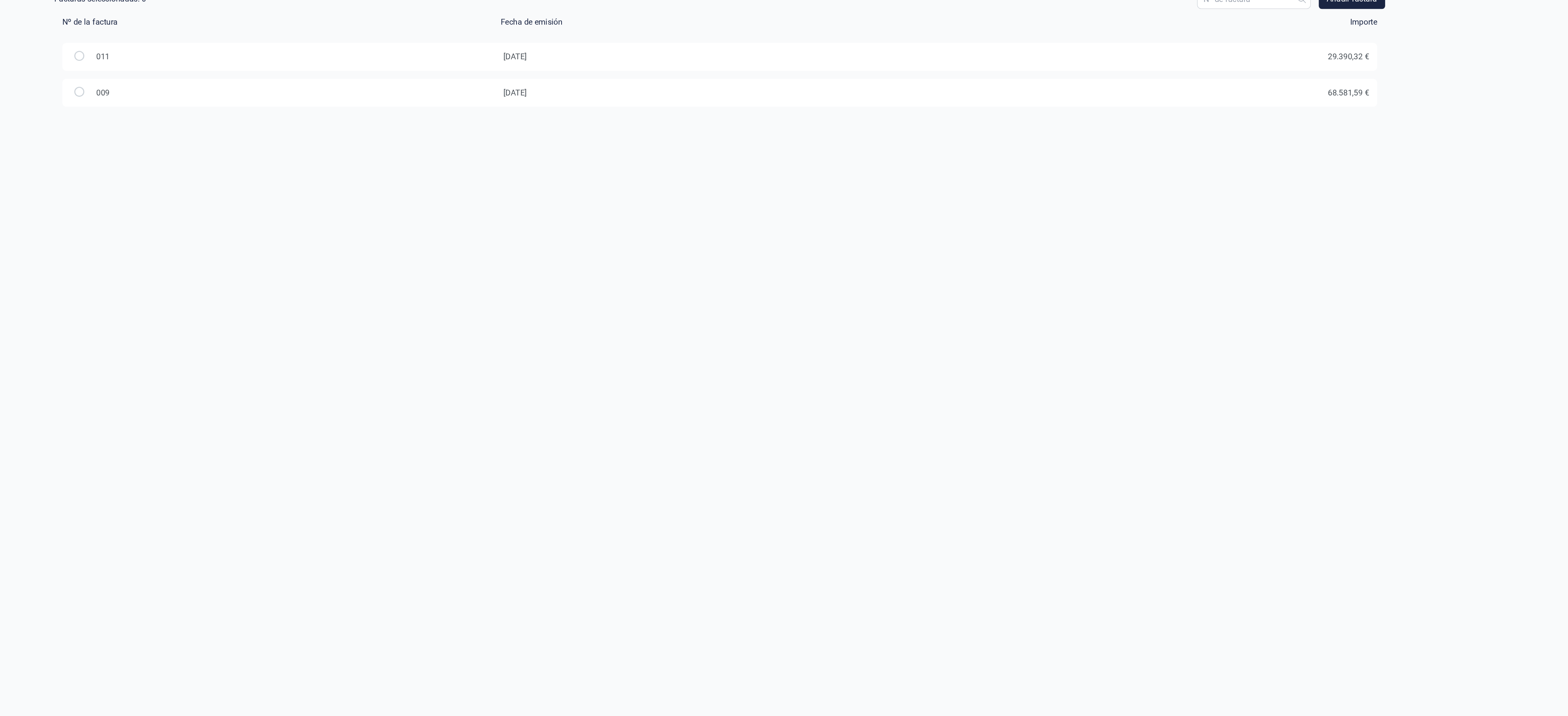
click at [289, 144] on input "radio" at bounding box center [290, 147] width 8 height 8
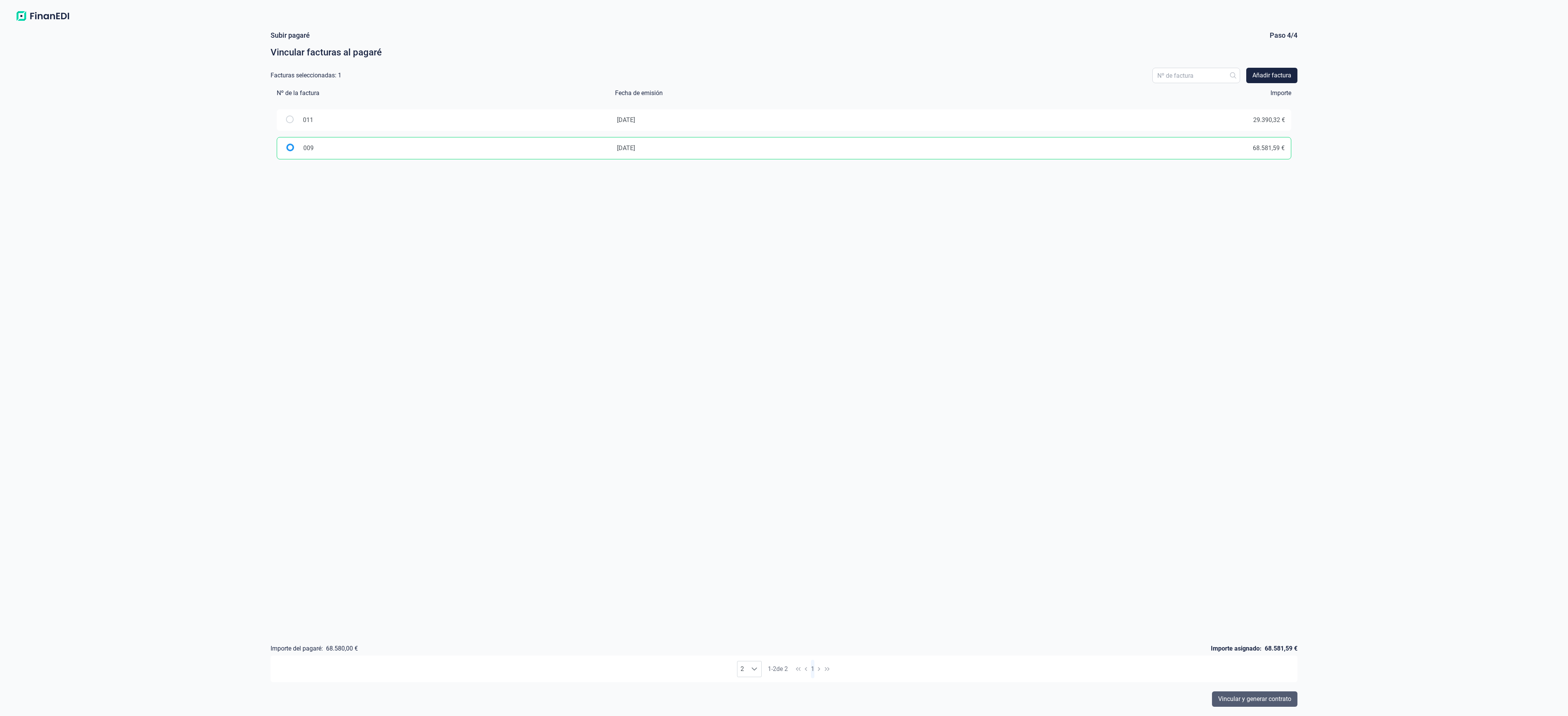
click at [1267, 700] on span "Vincular y generar contrato" at bounding box center [1255, 699] width 73 height 9
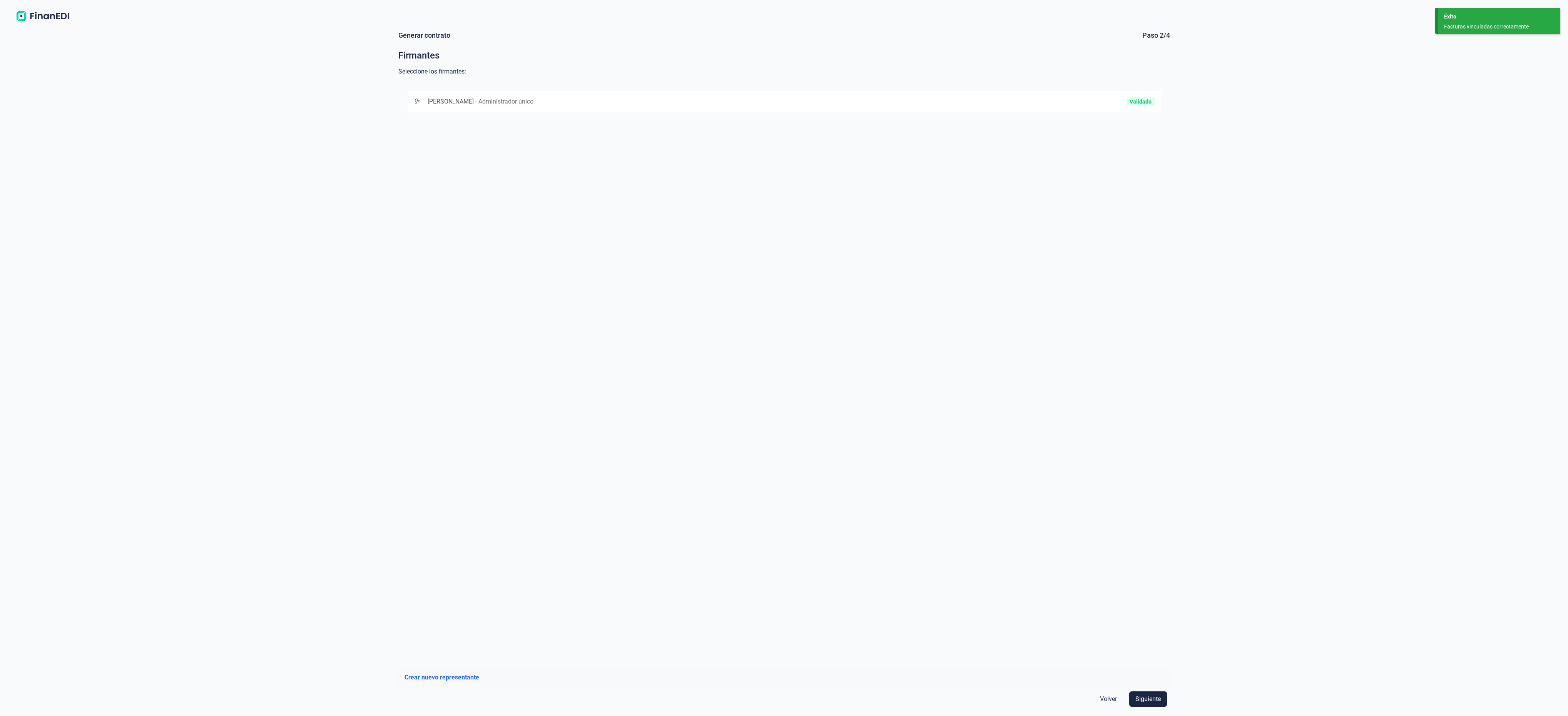
click at [850, 91] on div "[PERSON_NAME] - Administrador único Validado" at bounding box center [784, 101] width 753 height 21
click at [1144, 702] on span "Siguiente" at bounding box center [1148, 699] width 26 height 9
click at [864, 107] on button "CAIXABANK, S.A. [FINANCIAL_ID]" at bounding box center [784, 101] width 753 height 21
click at [1144, 700] on span "Siguiente" at bounding box center [1148, 699] width 26 height 9
click at [1144, 700] on span "Continuar" at bounding box center [1147, 699] width 27 height 9
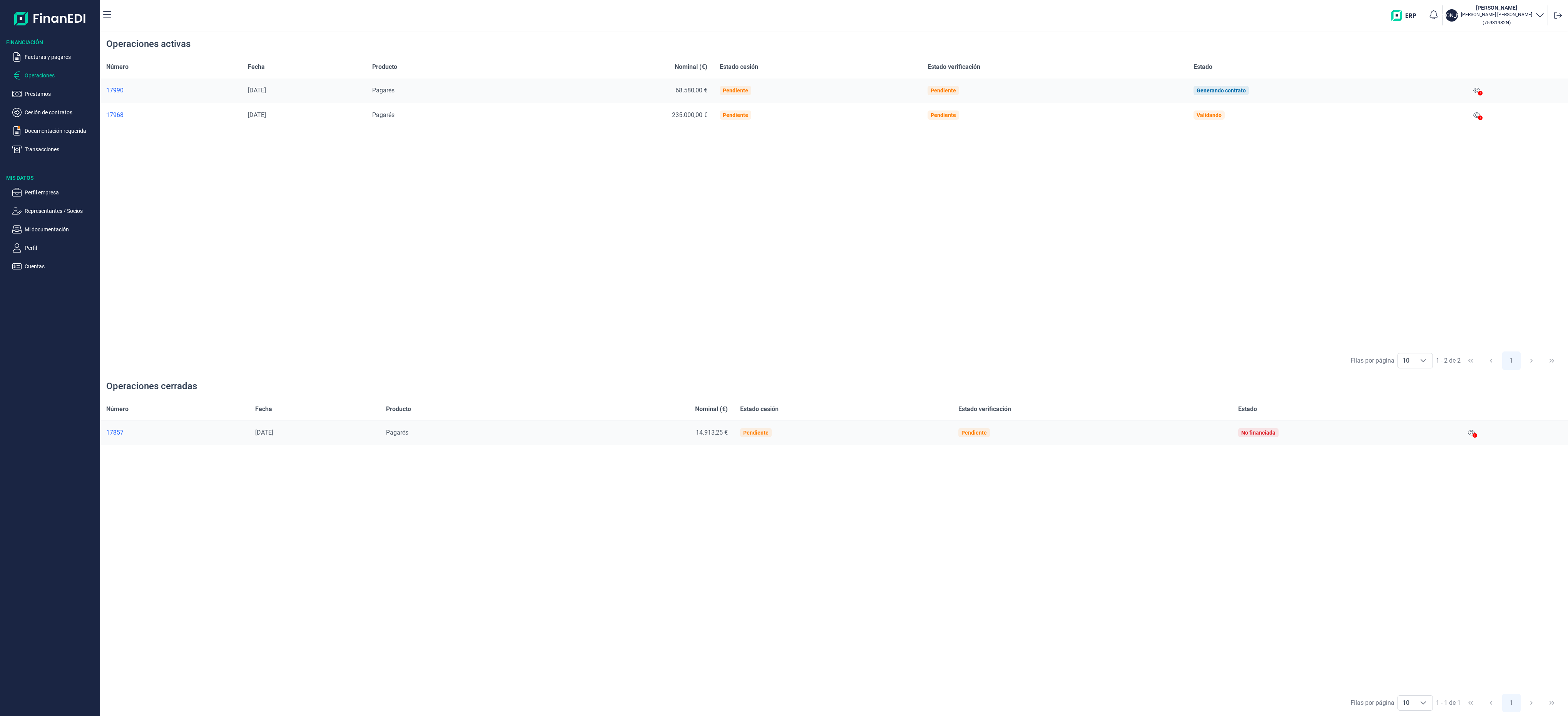
click at [1144, 700] on div "Filas por página 10 10 10 1 - 1 de 1 1" at bounding box center [834, 703] width 1468 height 27
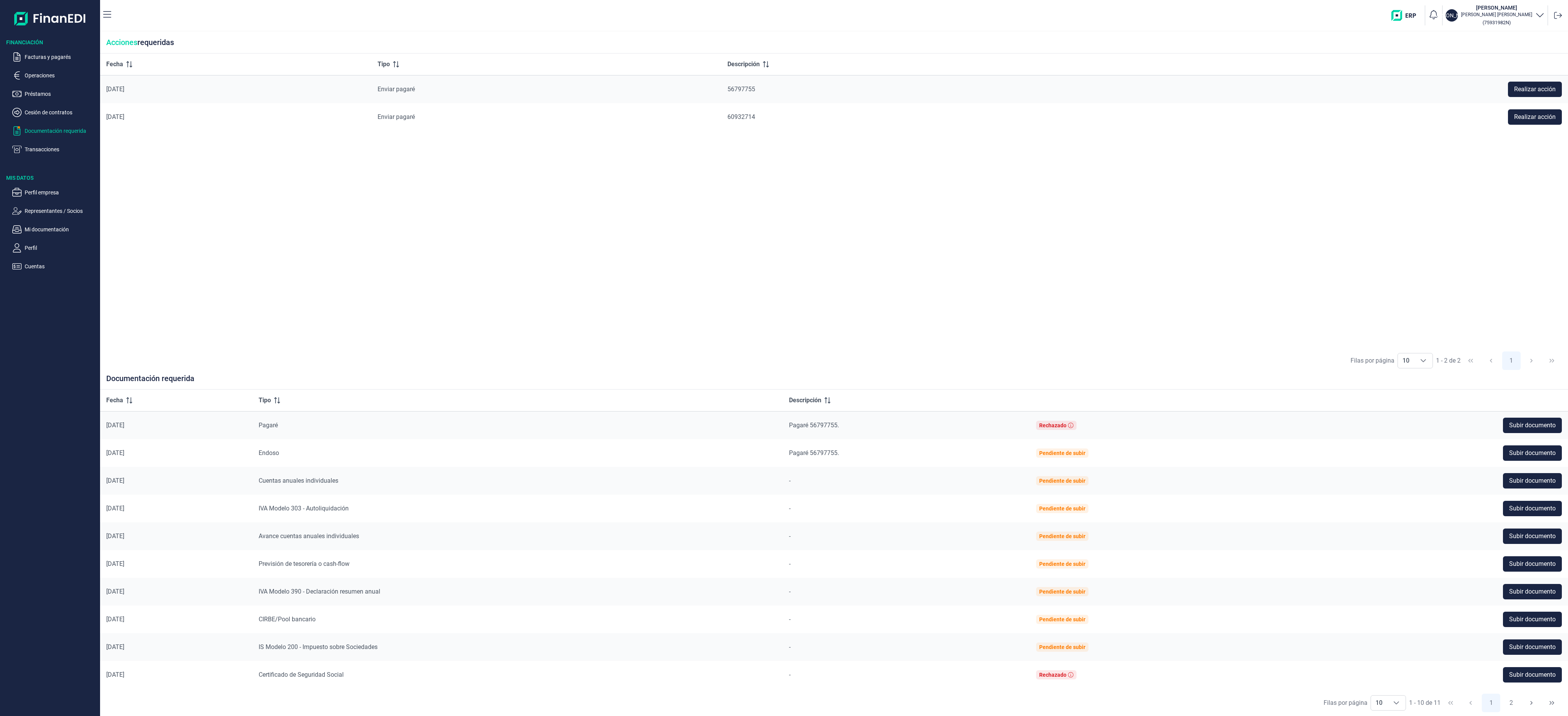
click at [835, 425] on span "Pagaré 56797755." at bounding box center [814, 425] width 50 height 7
click at [55, 113] on p "Cesión de contratos" at bounding box center [60, 112] width 72 height 9
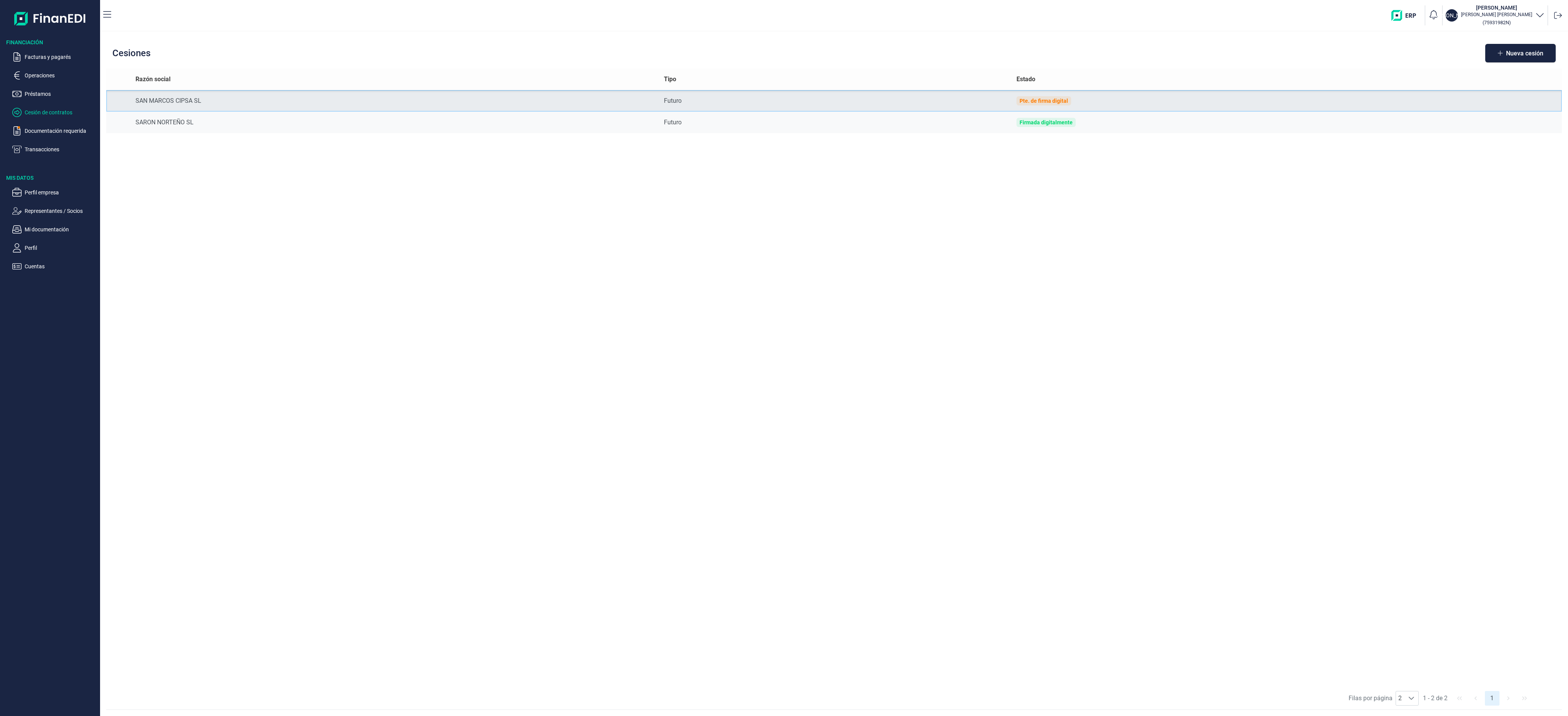
click at [1054, 98] on div "Pte. de firma digital" at bounding box center [1044, 101] width 49 height 6
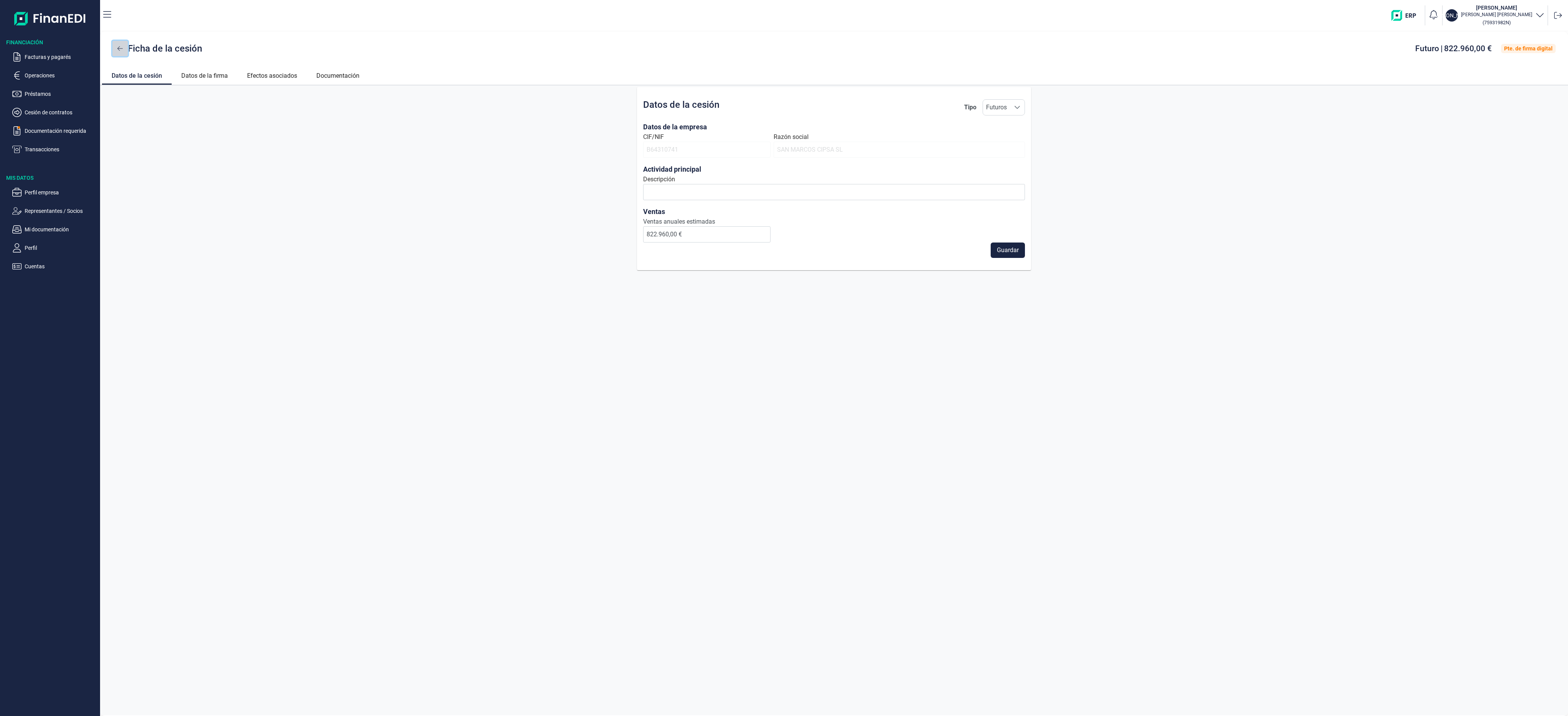
click at [117, 43] on button at bounding box center [120, 48] width 15 height 15
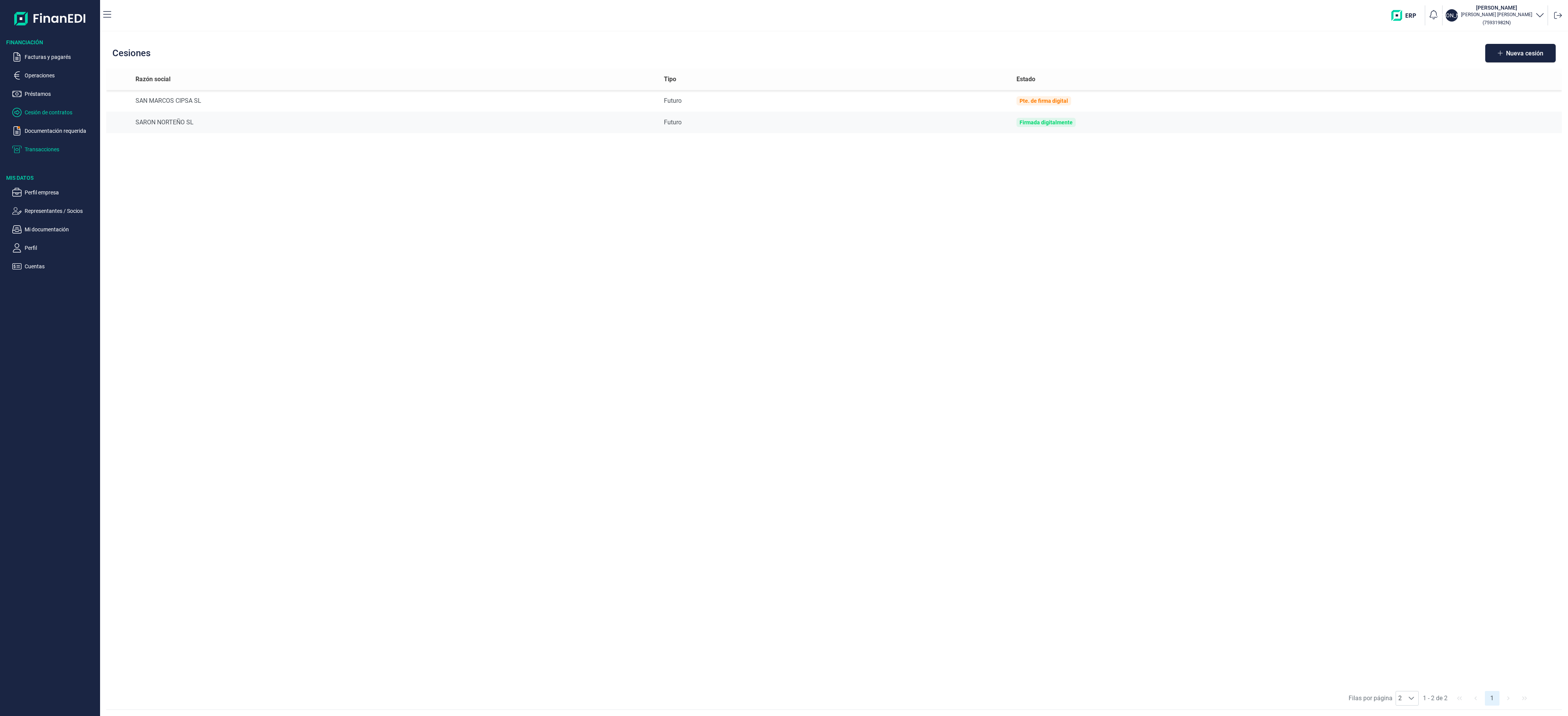
click at [51, 147] on p "Transacciones" at bounding box center [60, 149] width 72 height 9
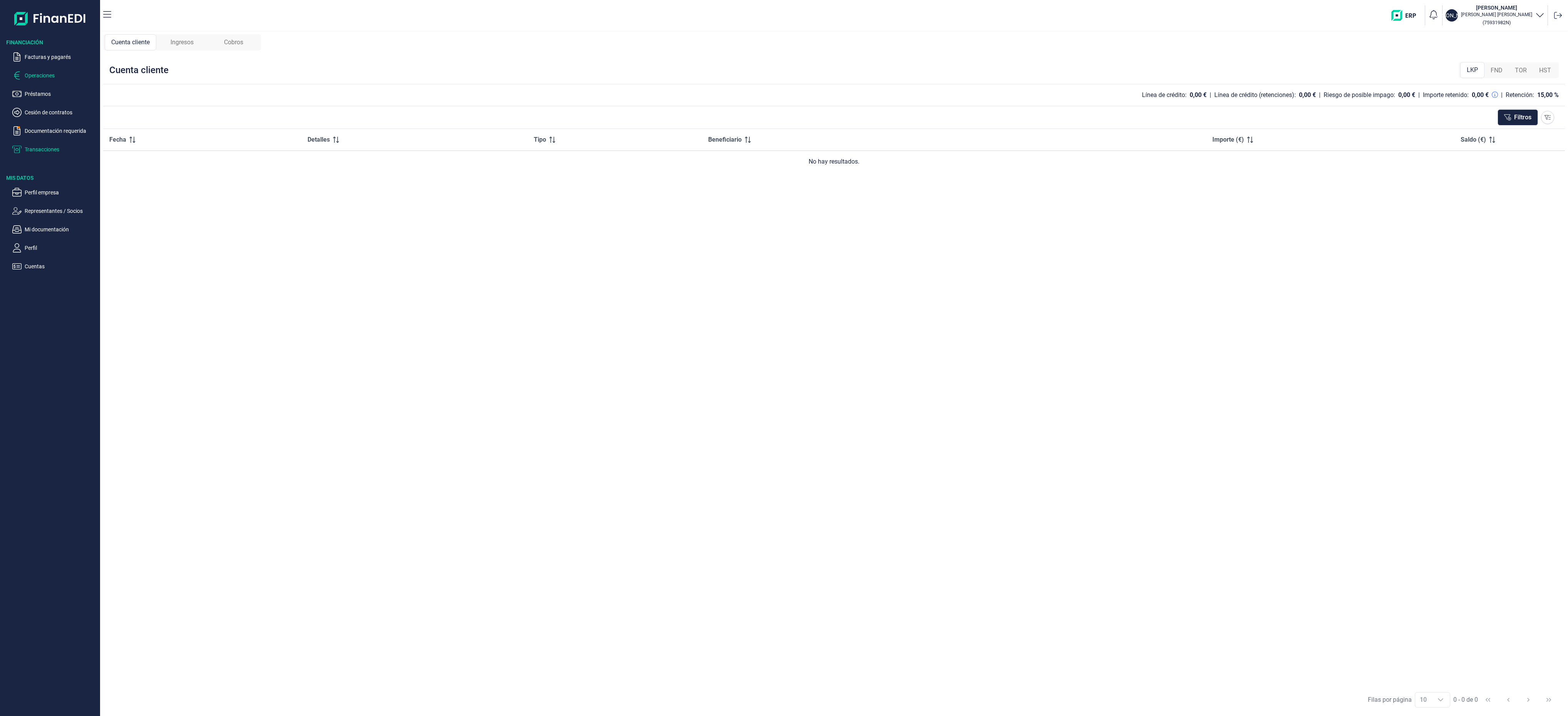
click at [47, 73] on p "Operaciones" at bounding box center [60, 75] width 72 height 9
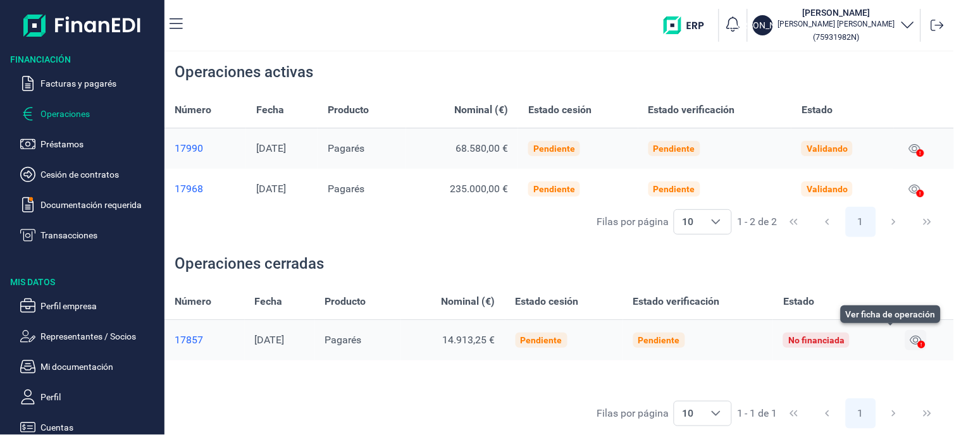
click at [917, 335] on icon at bounding box center [915, 340] width 11 height 10
